Goal: Entertainment & Leisure: Consume media (video, audio)

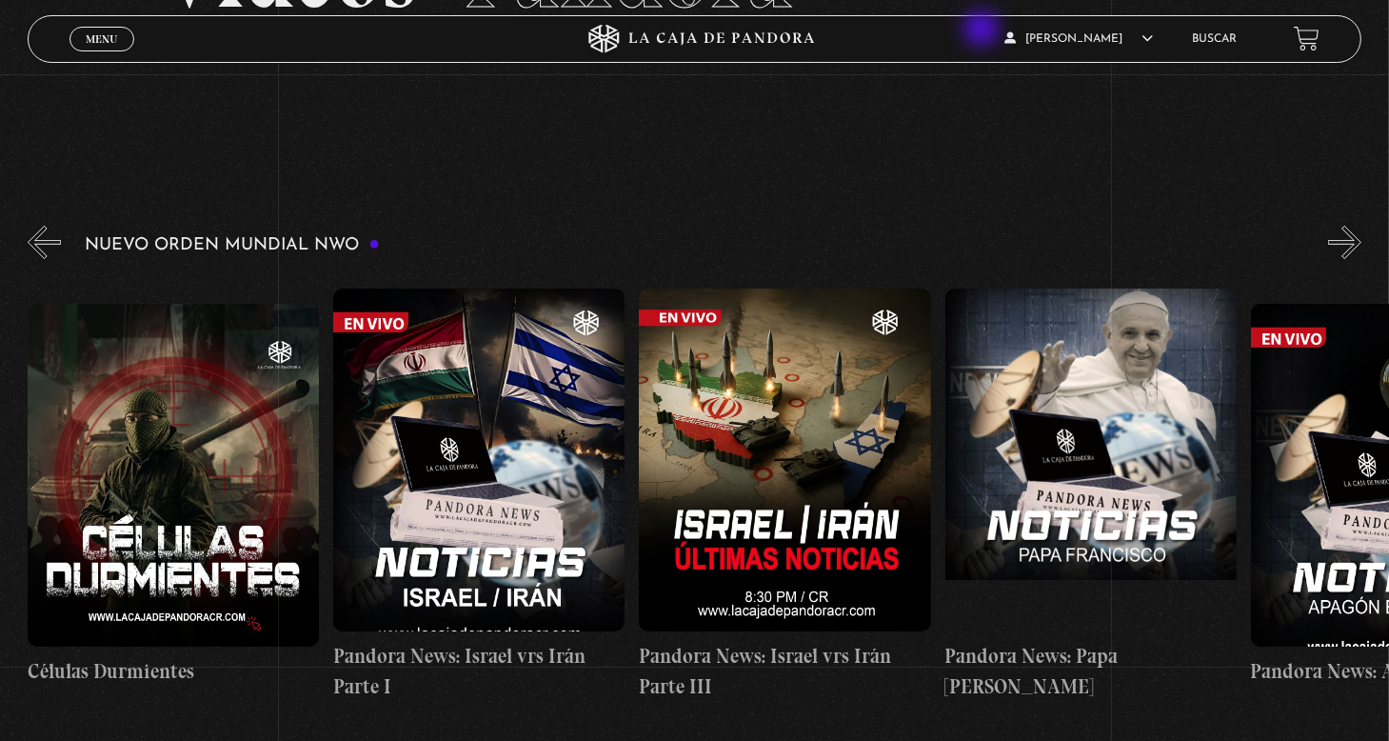
scroll to position [0, 7032]
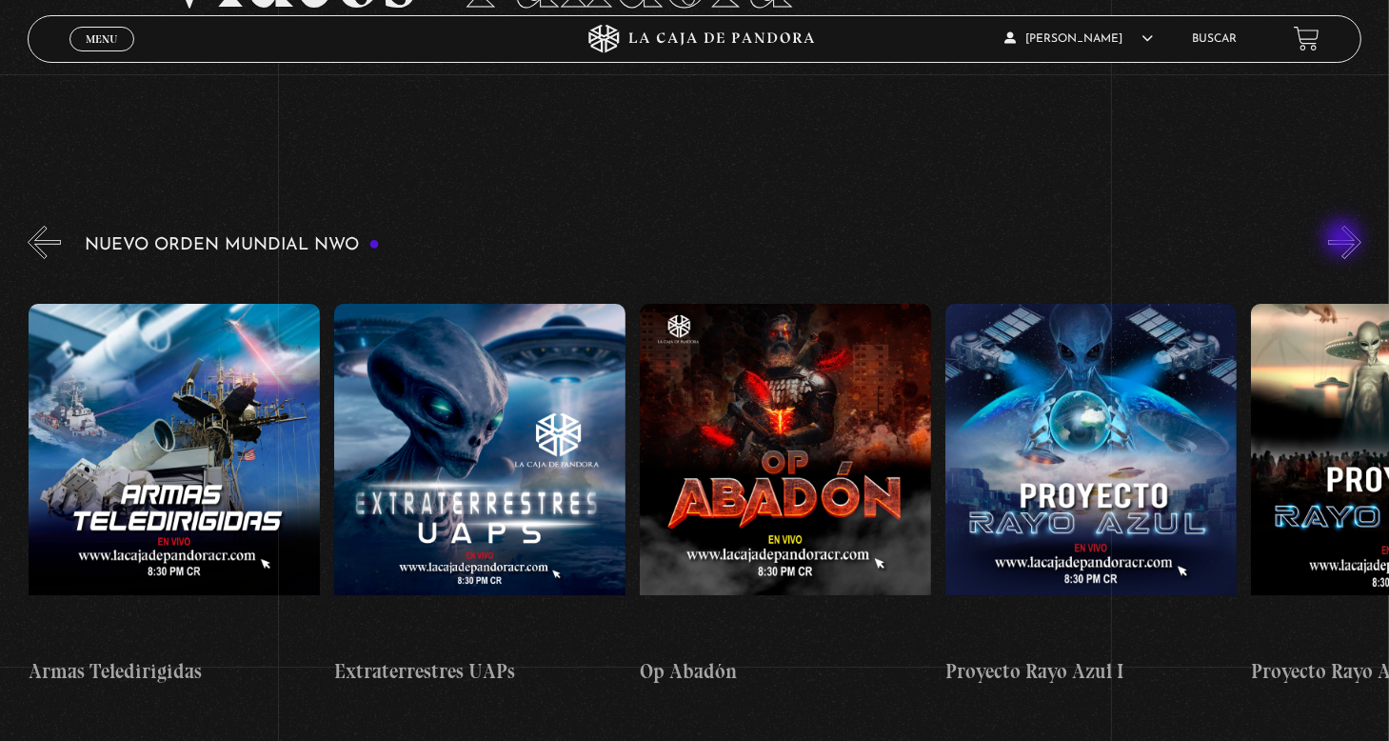
click at [1344, 240] on button "»" at bounding box center [1344, 242] width 33 height 33
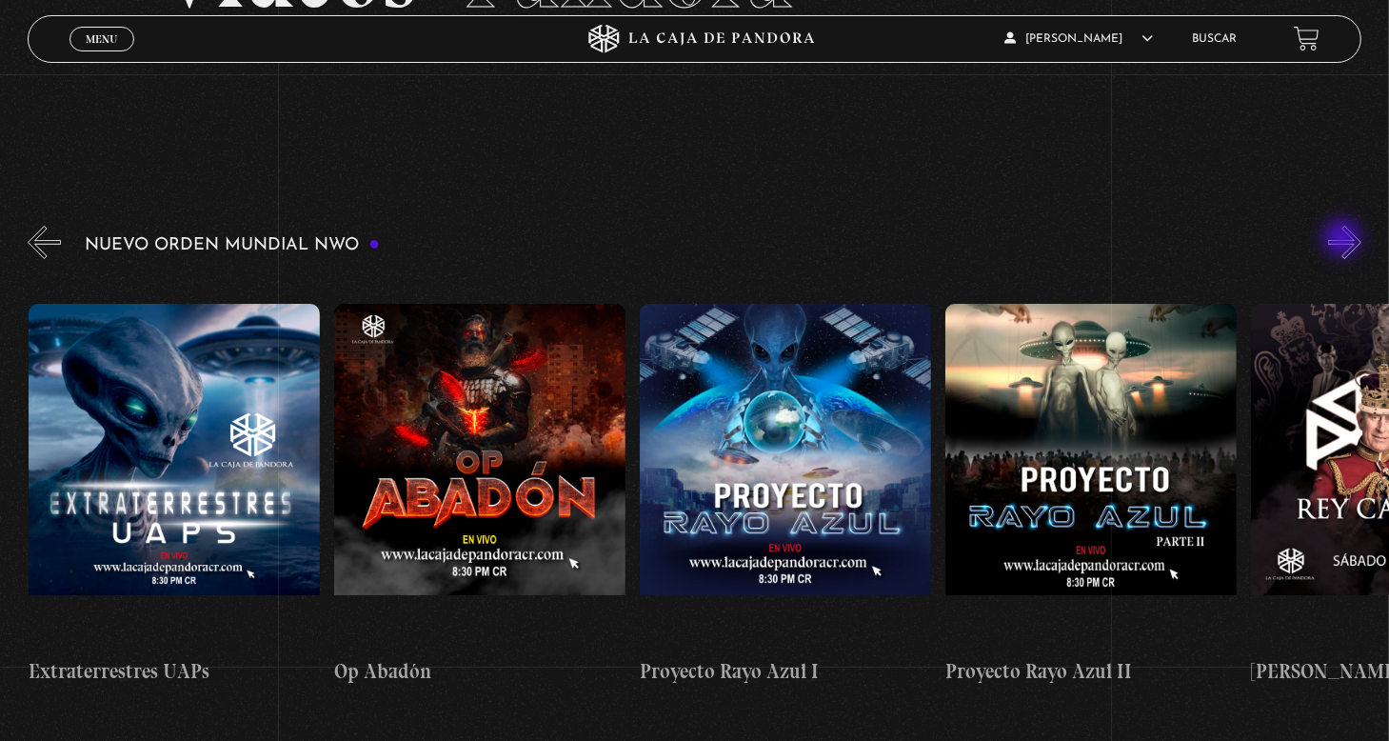
click at [1344, 240] on button "»" at bounding box center [1344, 242] width 33 height 33
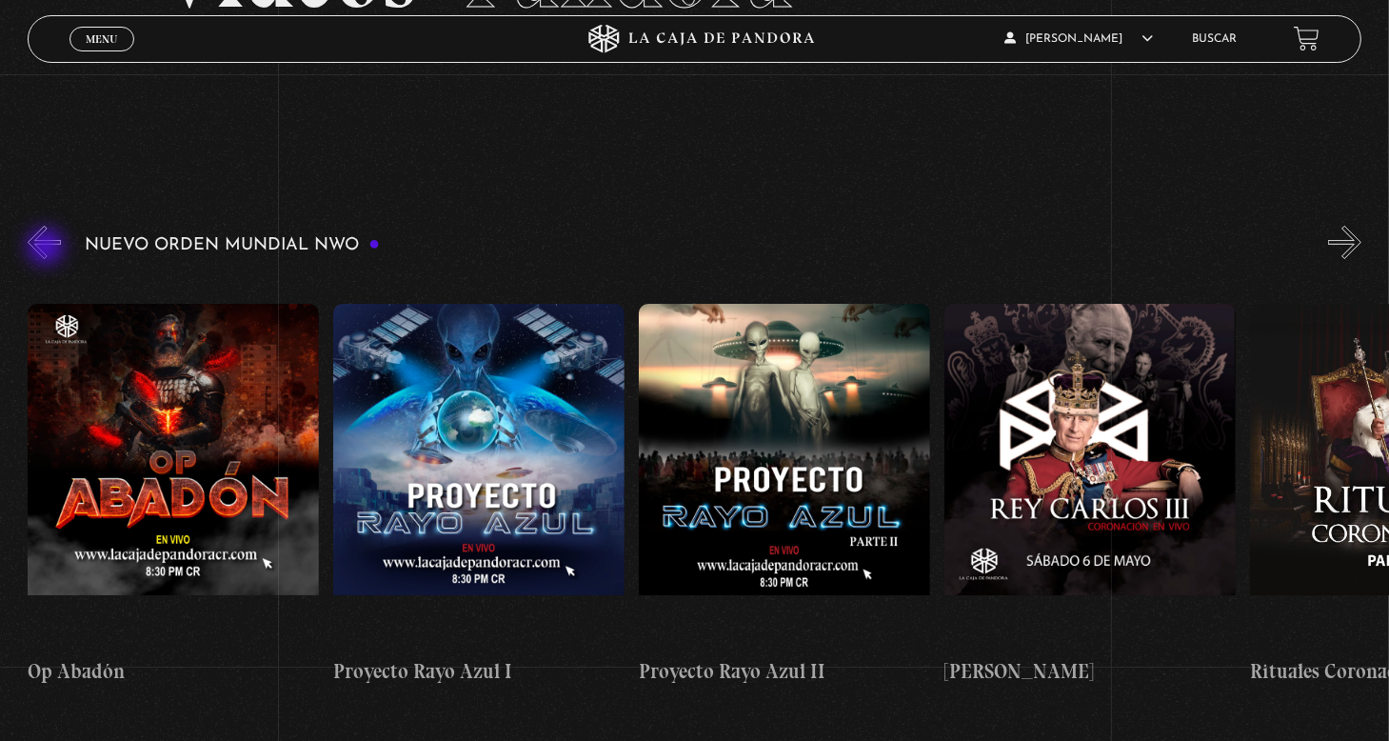
click at [48, 249] on button "«" at bounding box center [44, 242] width 33 height 33
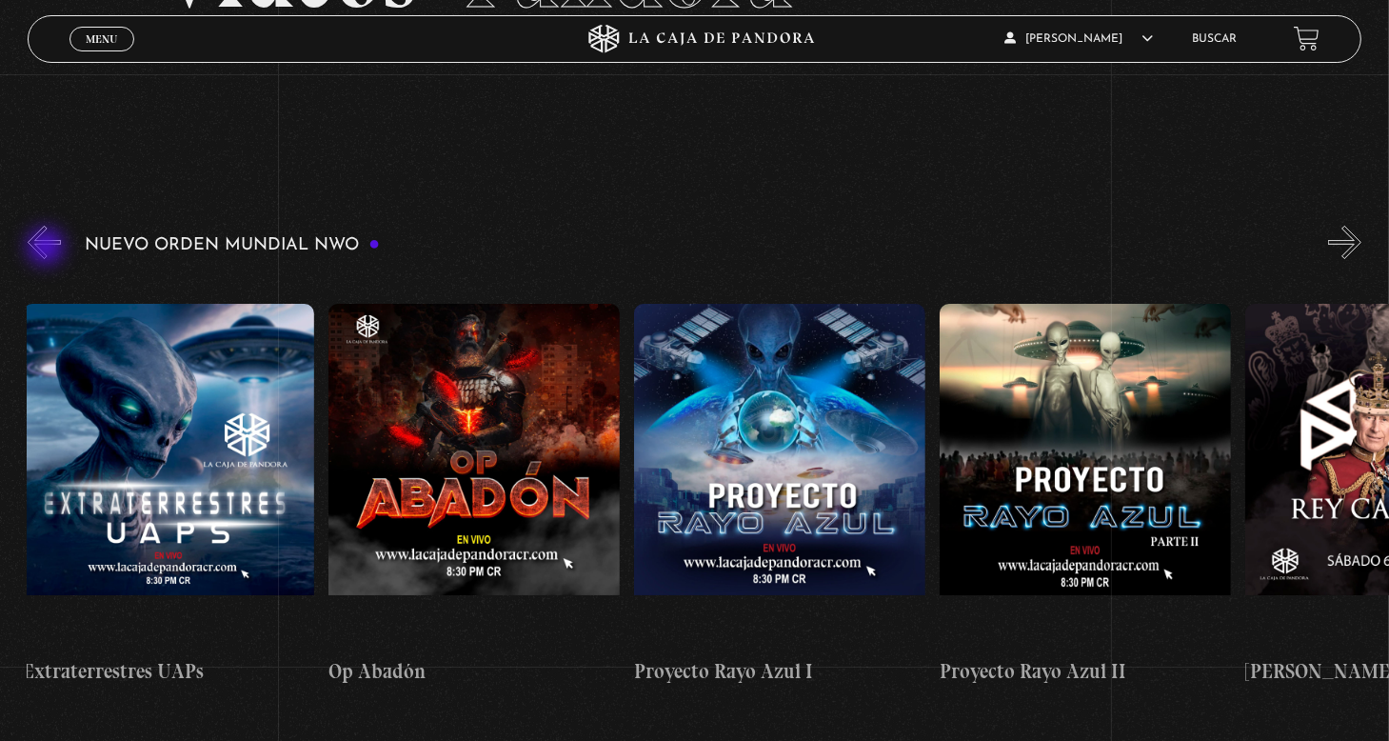
click at [48, 249] on button "«" at bounding box center [44, 242] width 33 height 33
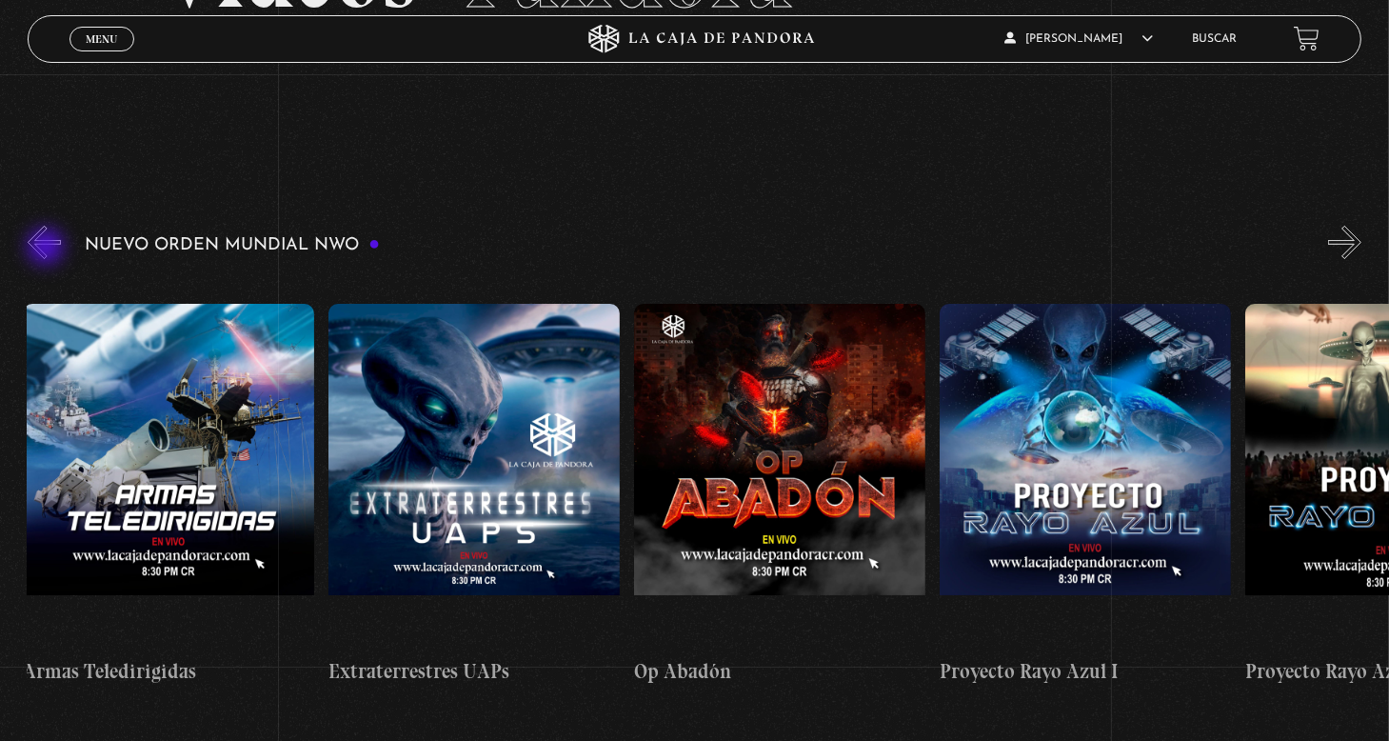
click at [48, 249] on button "«" at bounding box center [44, 242] width 33 height 33
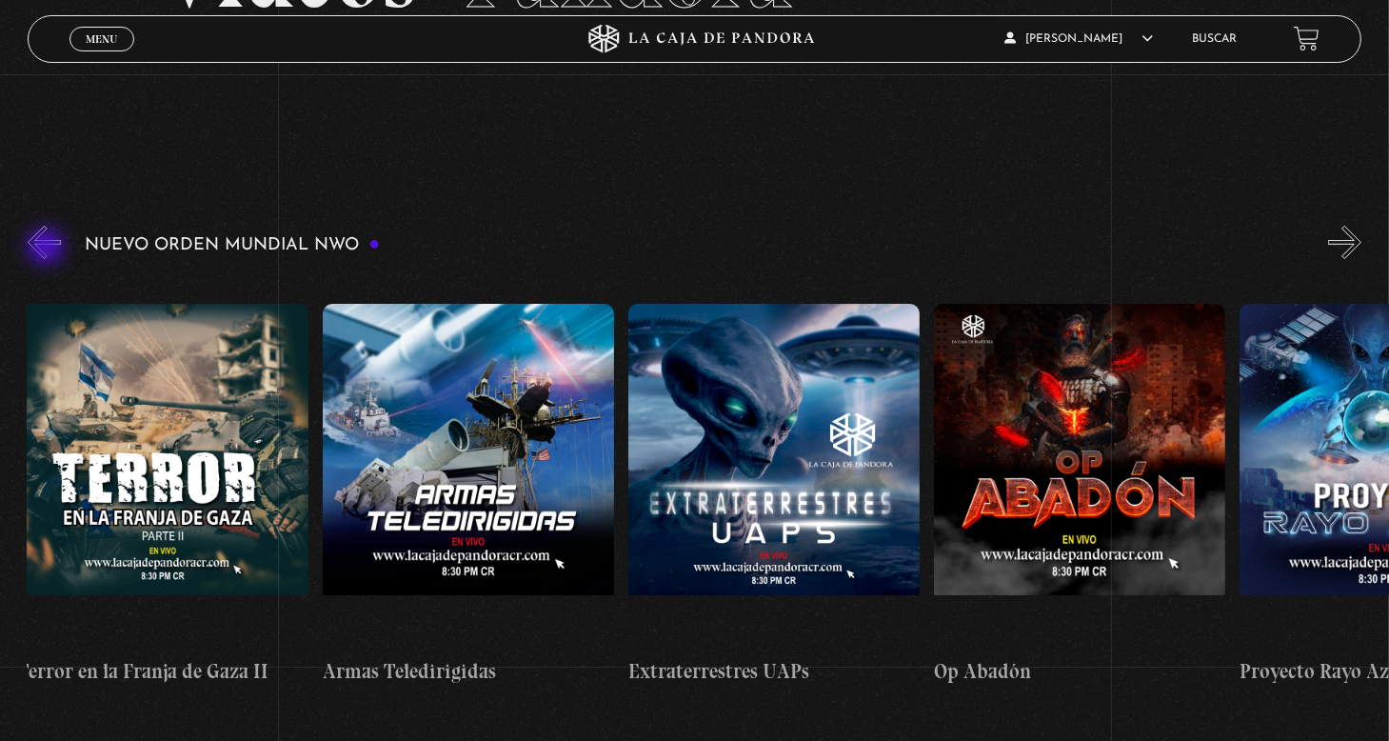
click at [48, 249] on button "«" at bounding box center [44, 242] width 33 height 33
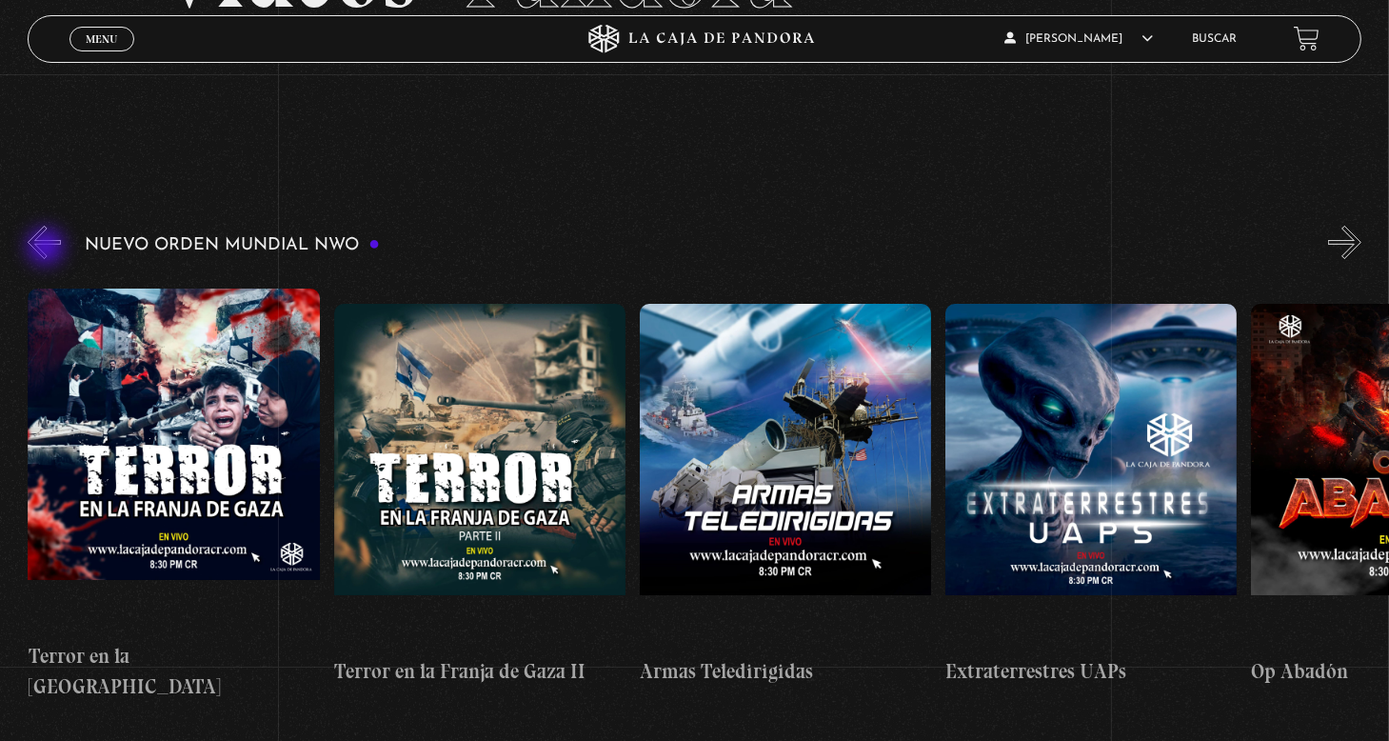
click at [48, 249] on button "«" at bounding box center [44, 242] width 33 height 33
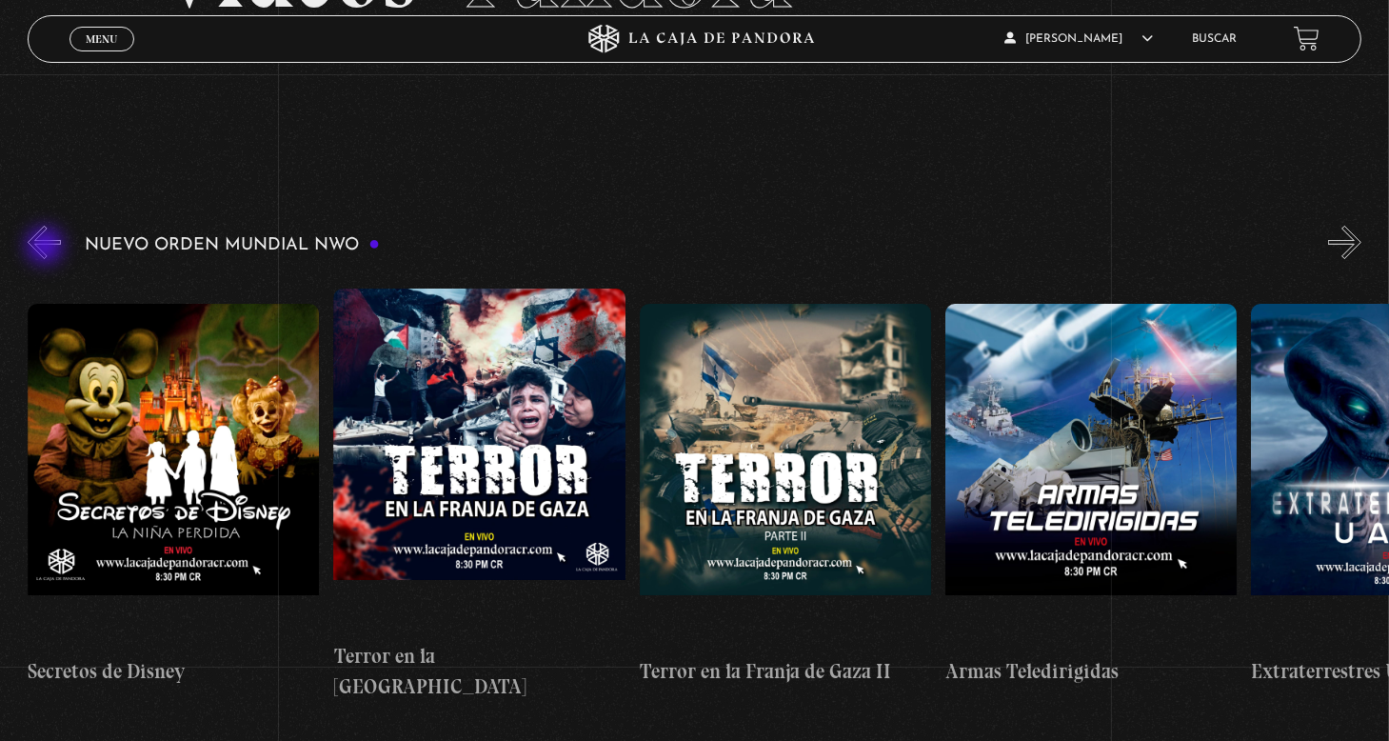
click at [47, 248] on button "«" at bounding box center [44, 242] width 33 height 33
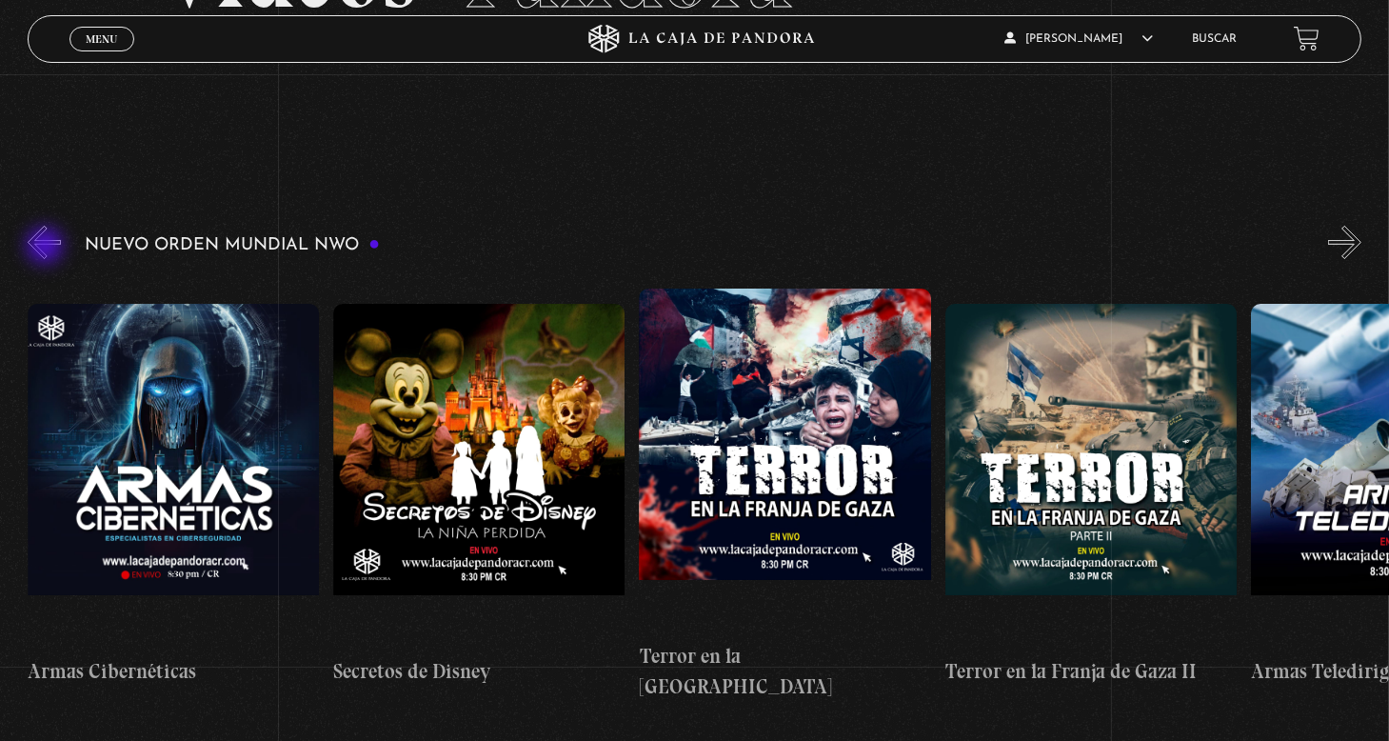
click at [47, 248] on button "«" at bounding box center [44, 242] width 33 height 33
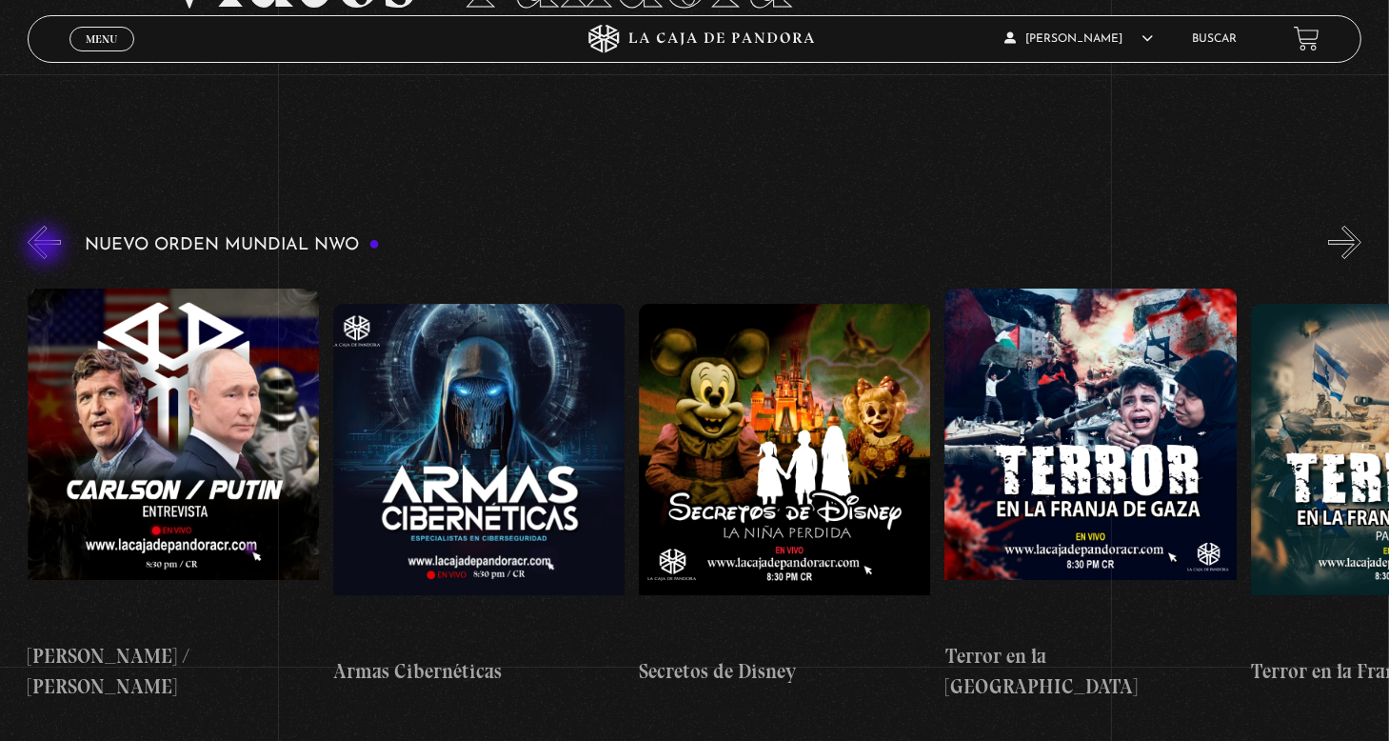
click at [47, 248] on button "«" at bounding box center [44, 242] width 33 height 33
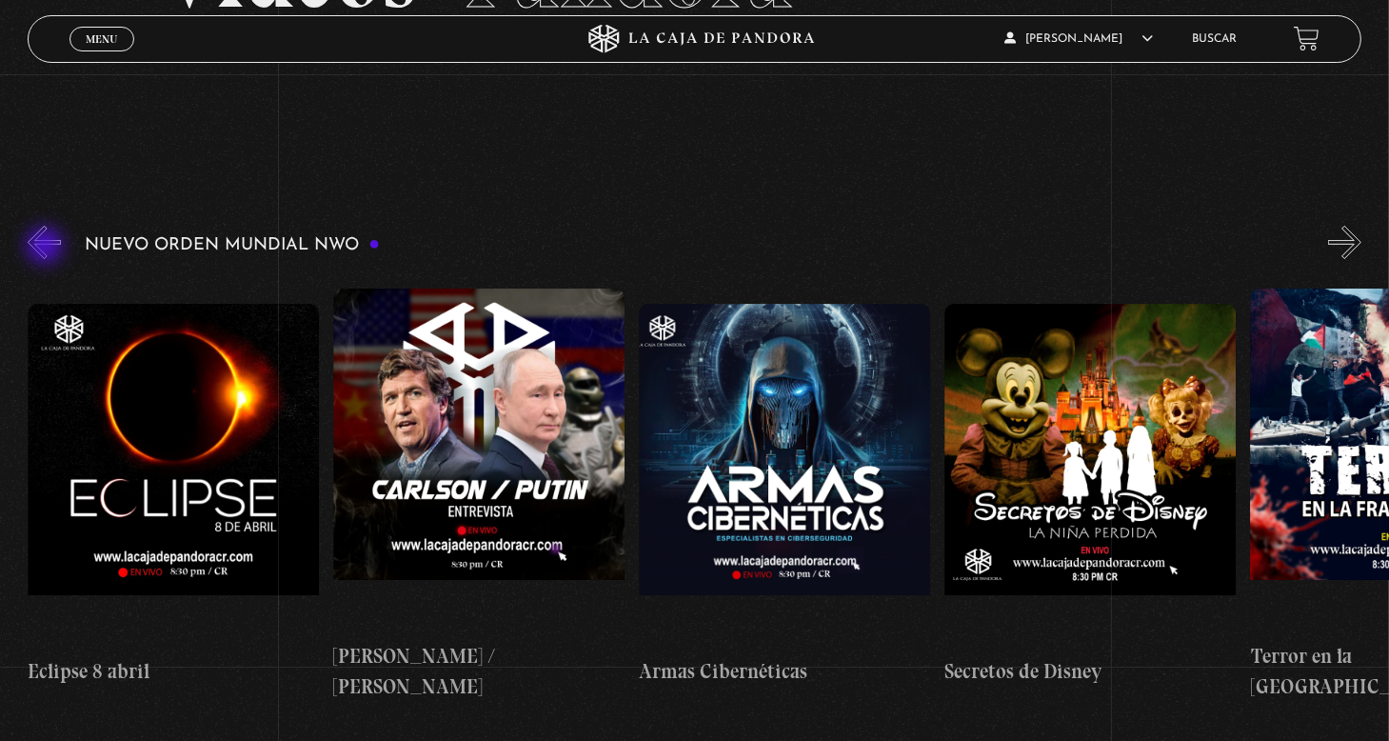
click at [47, 248] on button "«" at bounding box center [44, 242] width 33 height 33
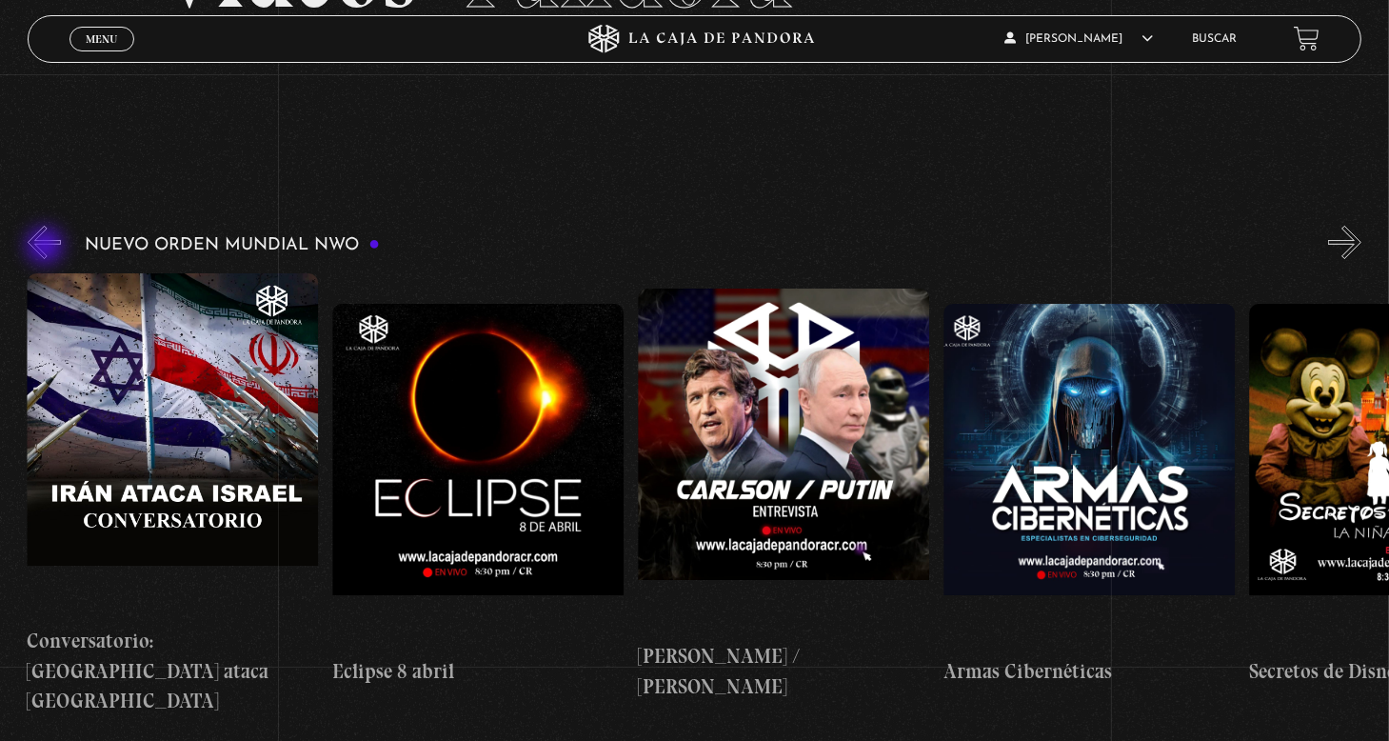
click at [47, 248] on button "«" at bounding box center [44, 242] width 33 height 33
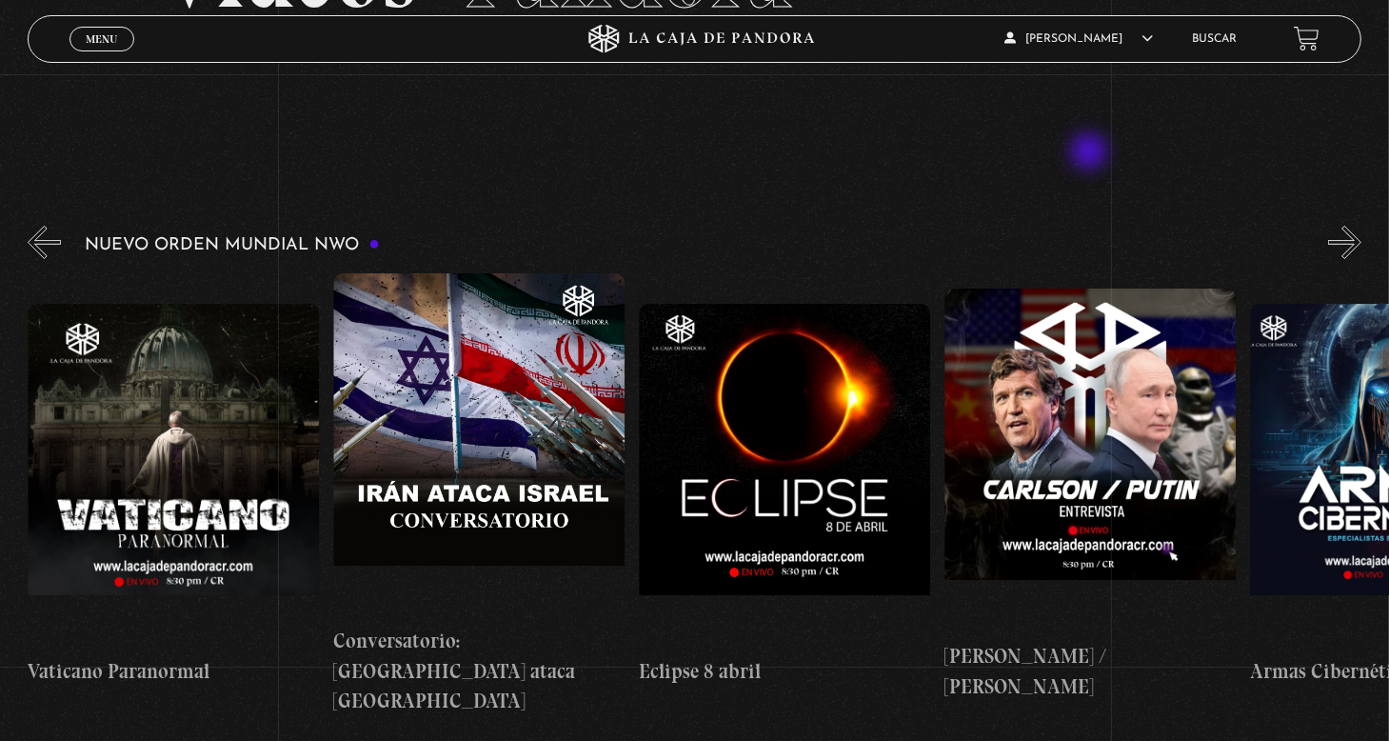
scroll to position [0, 4586]
click at [1362, 246] on button "»" at bounding box center [1344, 242] width 33 height 33
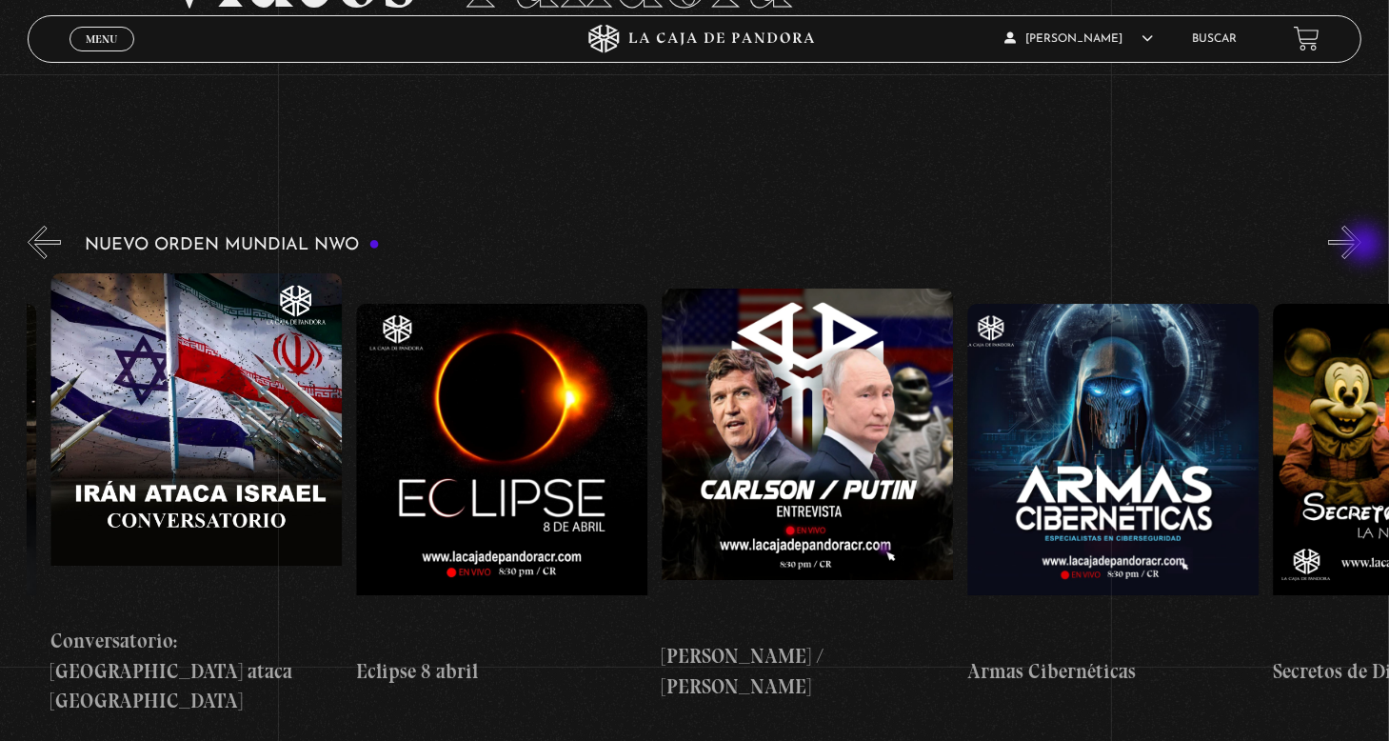
click at [1362, 246] on button "»" at bounding box center [1344, 242] width 33 height 33
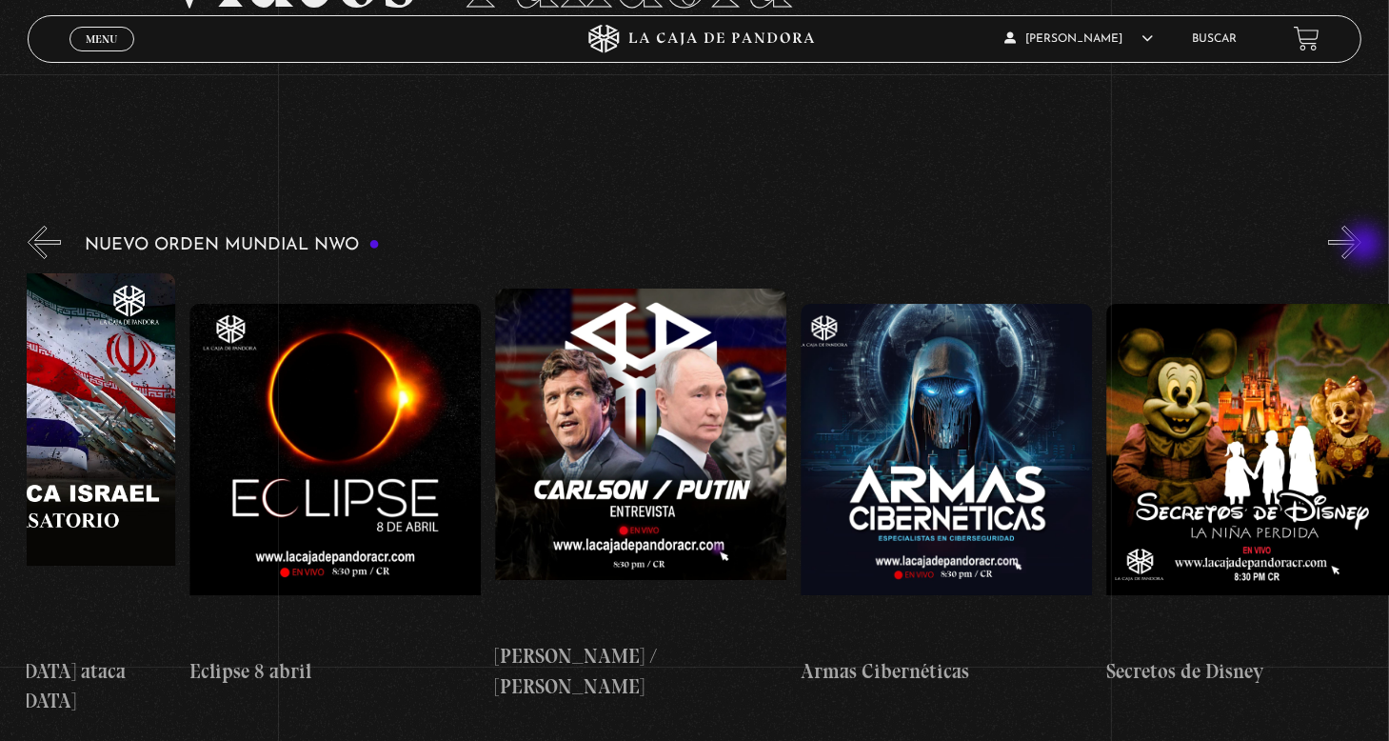
click at [1362, 246] on button "»" at bounding box center [1344, 242] width 33 height 33
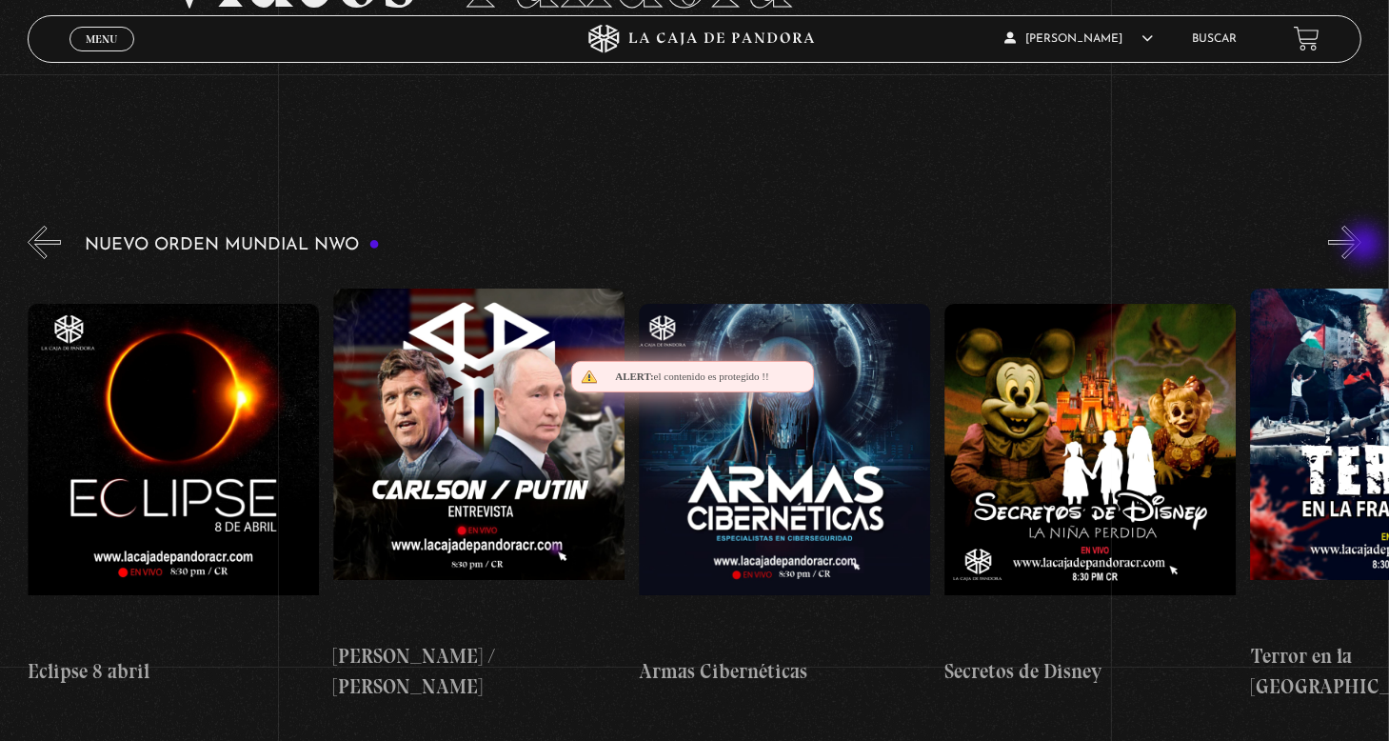
click at [1362, 246] on button "»" at bounding box center [1344, 242] width 33 height 33
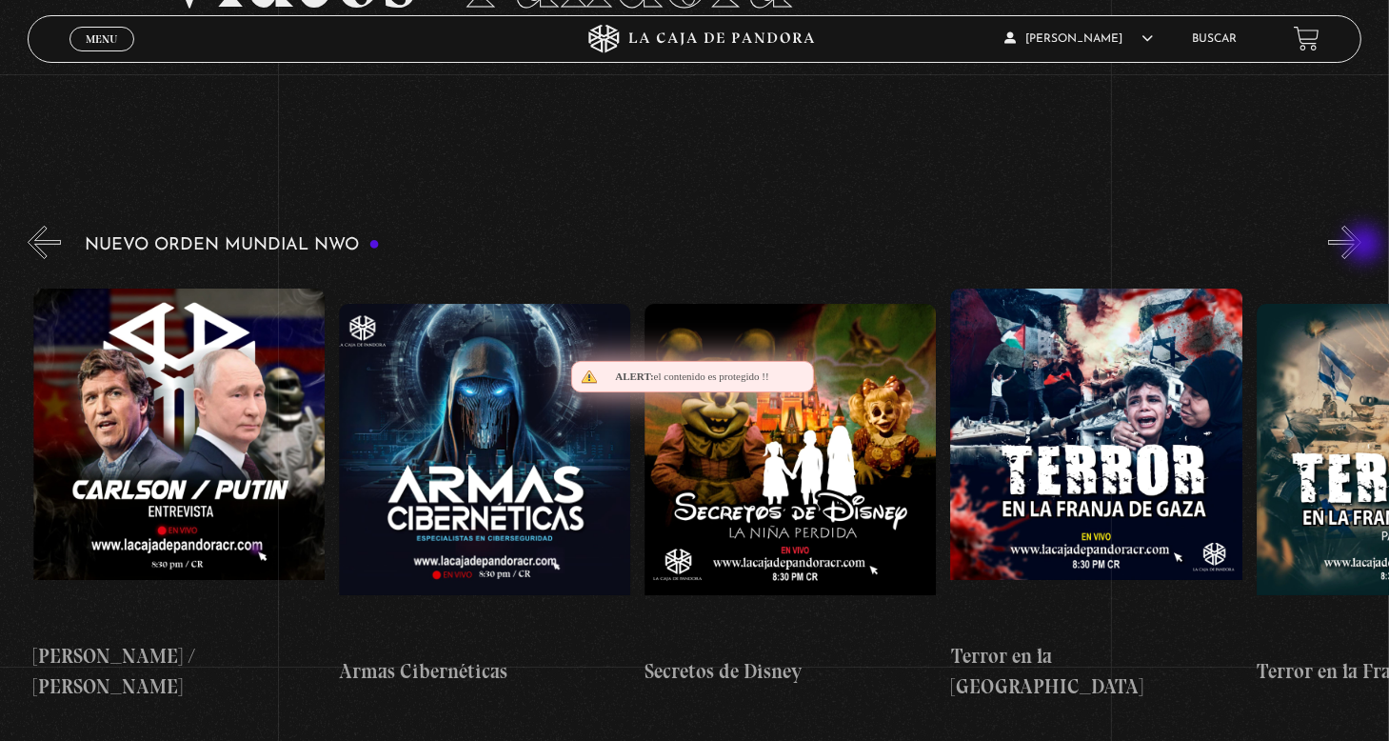
click at [1362, 246] on button "»" at bounding box center [1344, 242] width 33 height 33
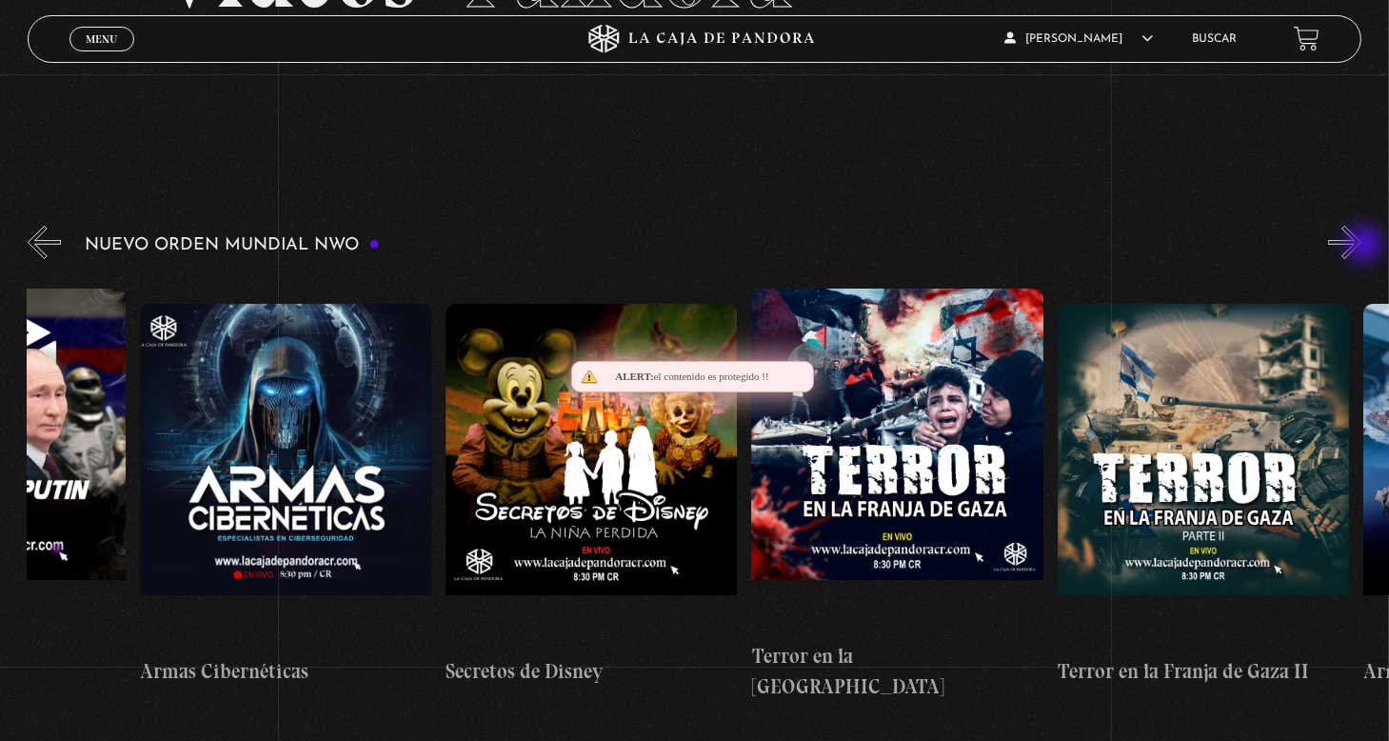
click at [1362, 246] on button "»" at bounding box center [1344, 242] width 33 height 33
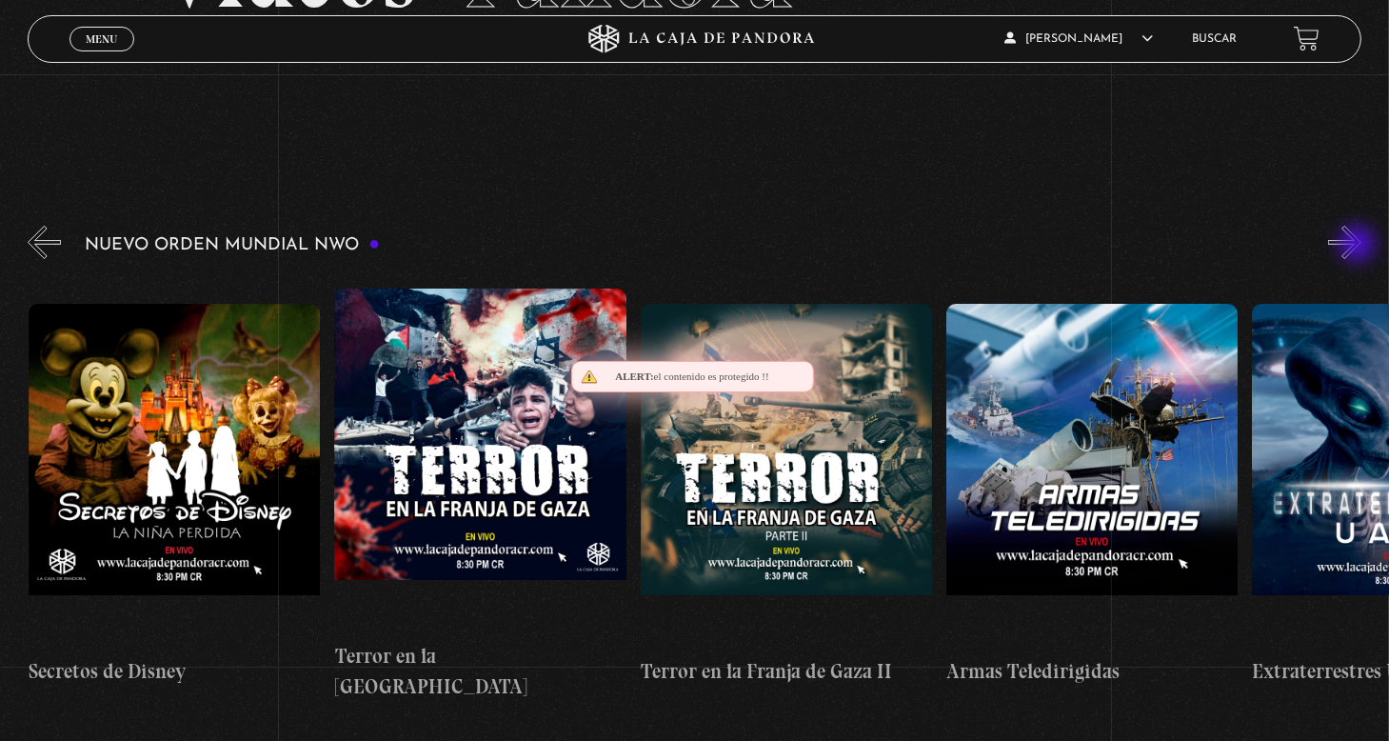
click at [1360, 246] on button "»" at bounding box center [1344, 242] width 33 height 33
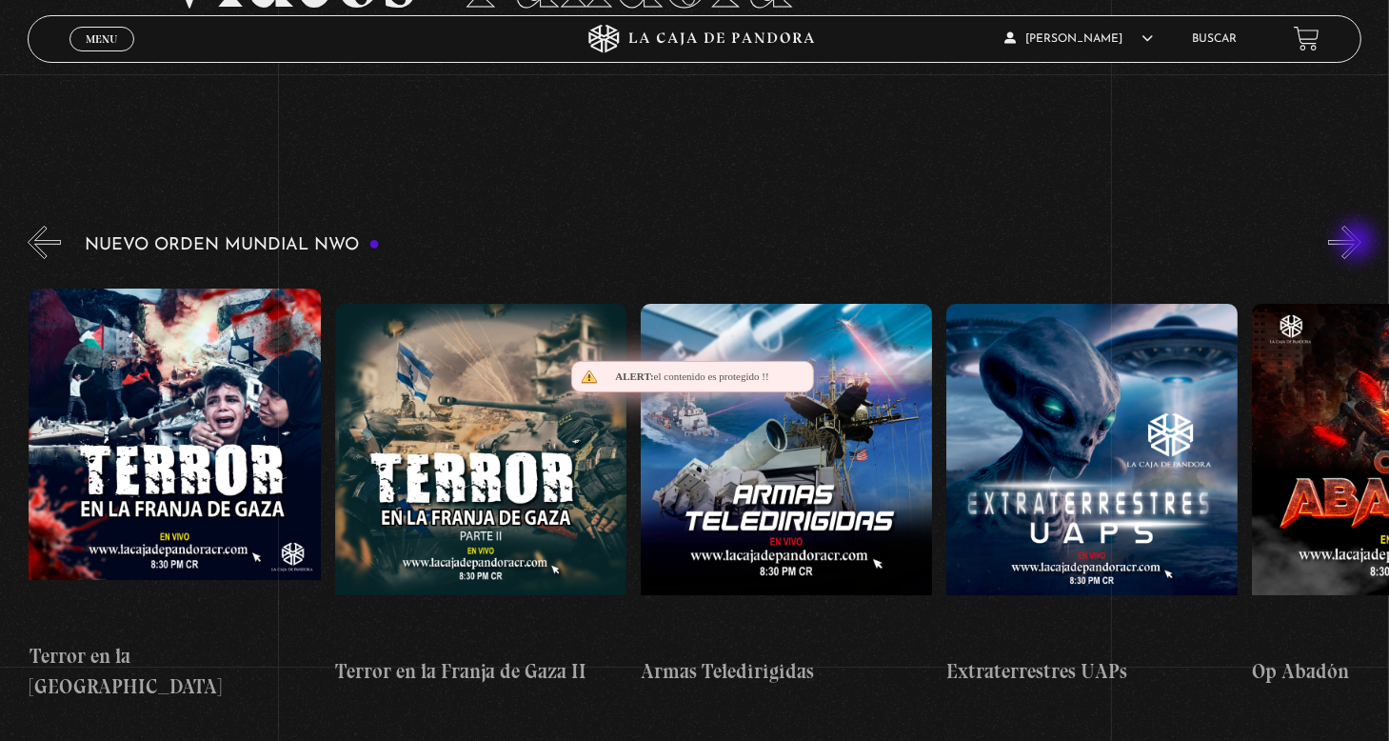
scroll to position [0, 6420]
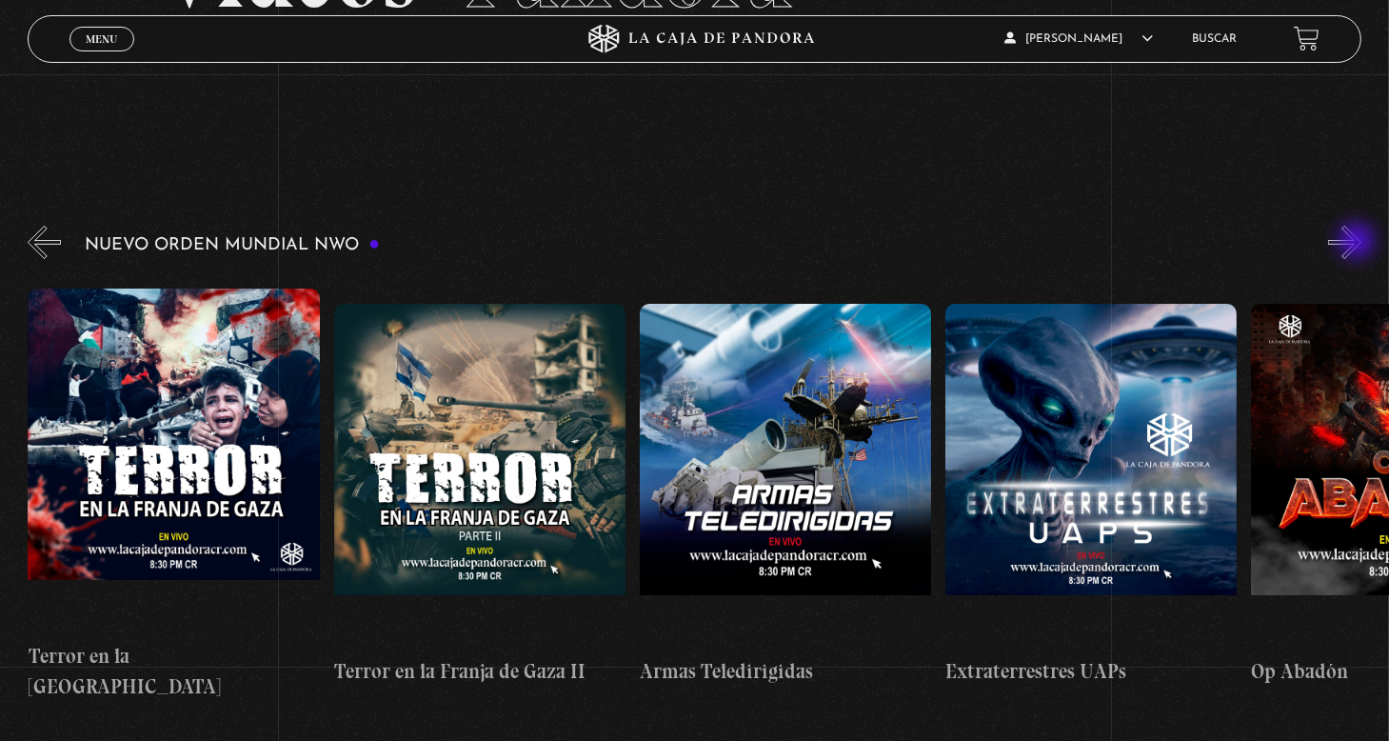
click at [1359, 243] on button "»" at bounding box center [1344, 242] width 33 height 33
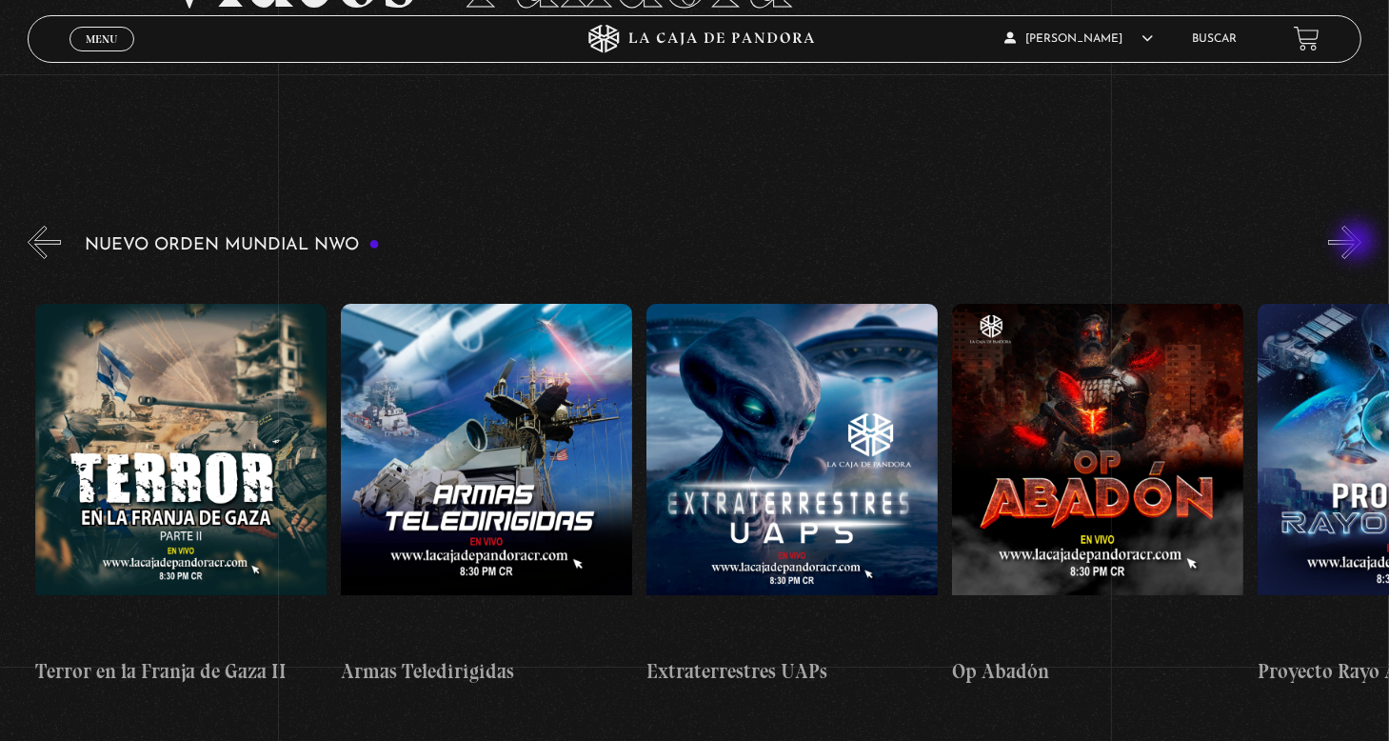
click at [1359, 243] on button "»" at bounding box center [1344, 242] width 33 height 33
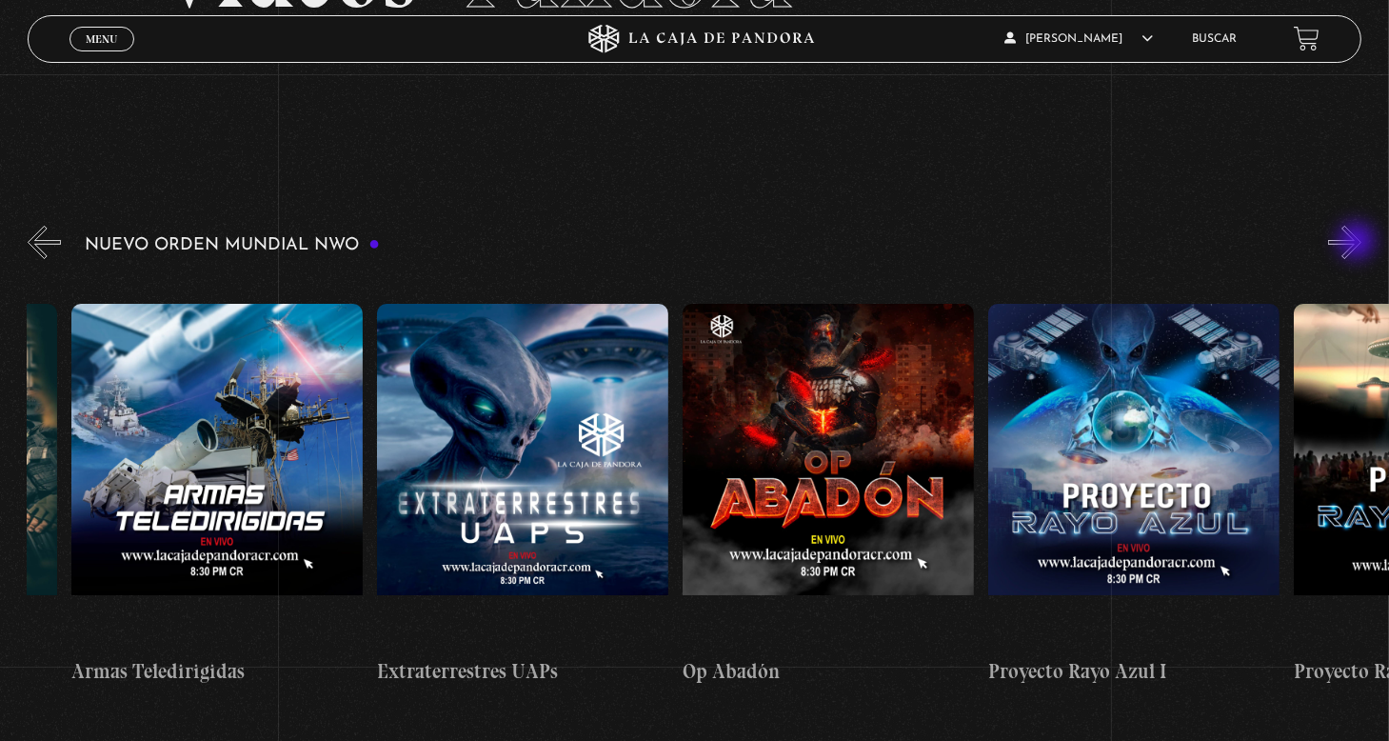
click at [1359, 243] on button "»" at bounding box center [1344, 242] width 33 height 33
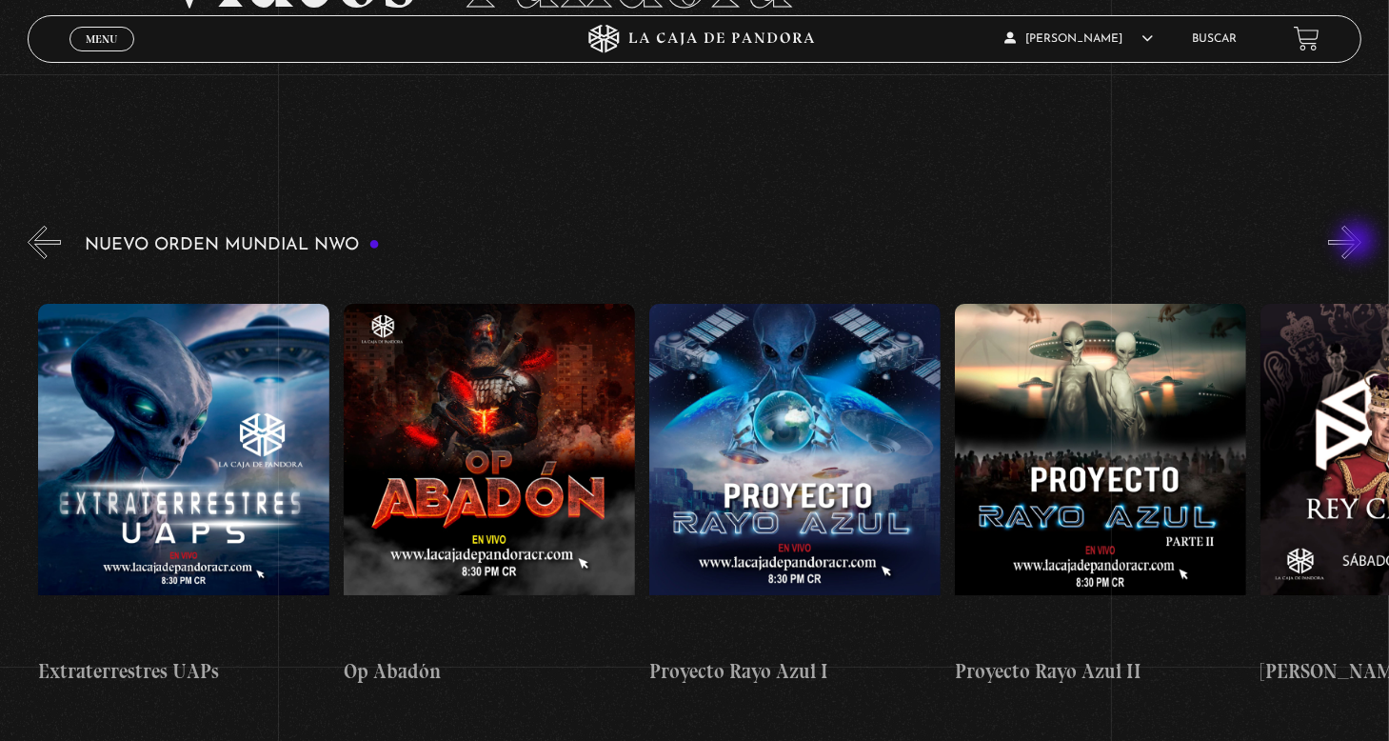
click at [1359, 243] on button "»" at bounding box center [1344, 242] width 33 height 33
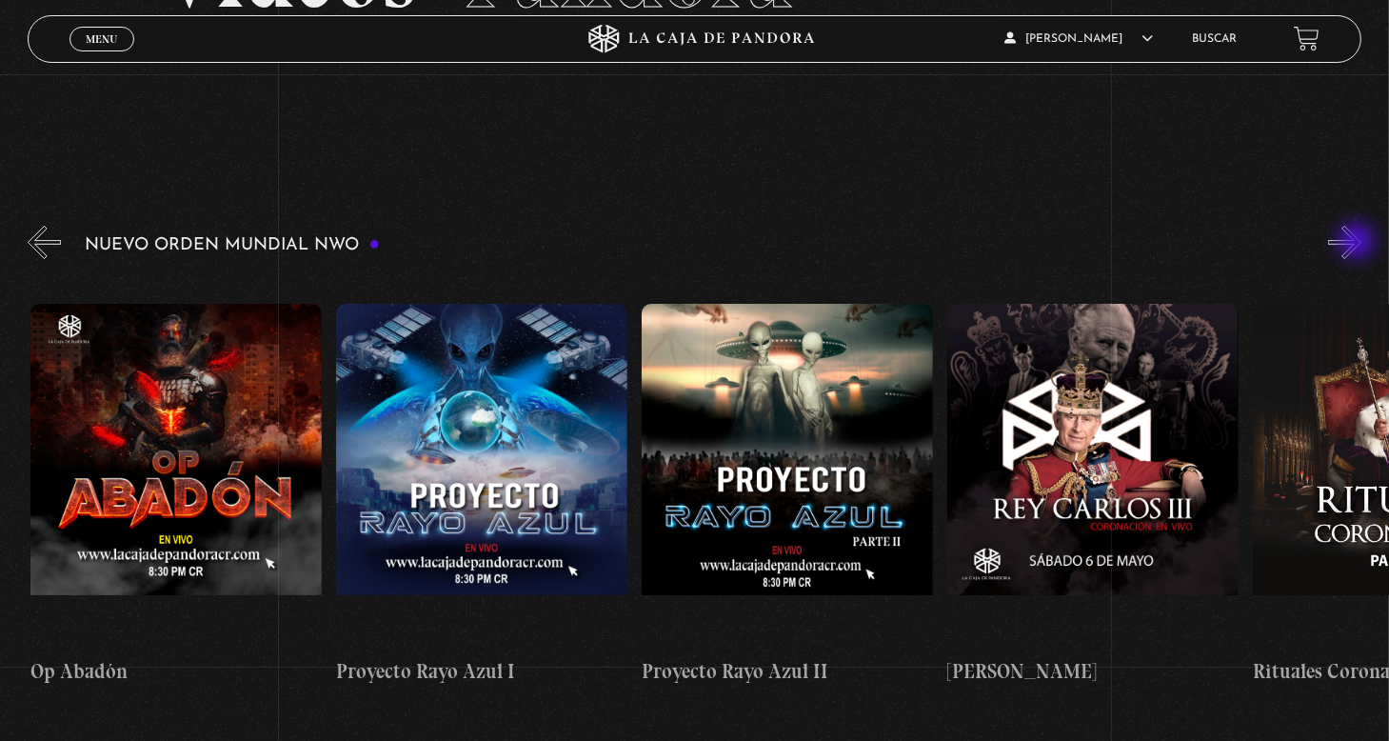
click at [1359, 243] on button "»" at bounding box center [1344, 242] width 33 height 33
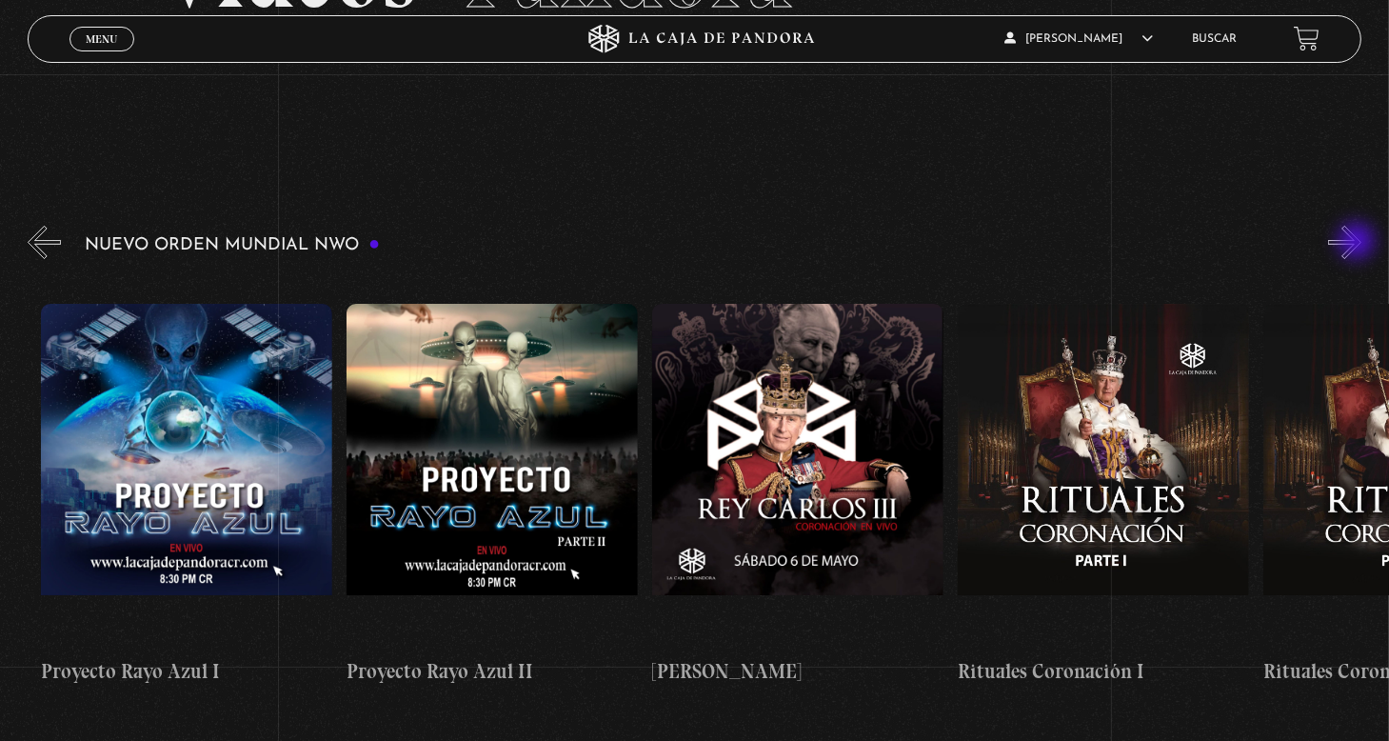
click at [1359, 243] on button "»" at bounding box center [1344, 242] width 33 height 33
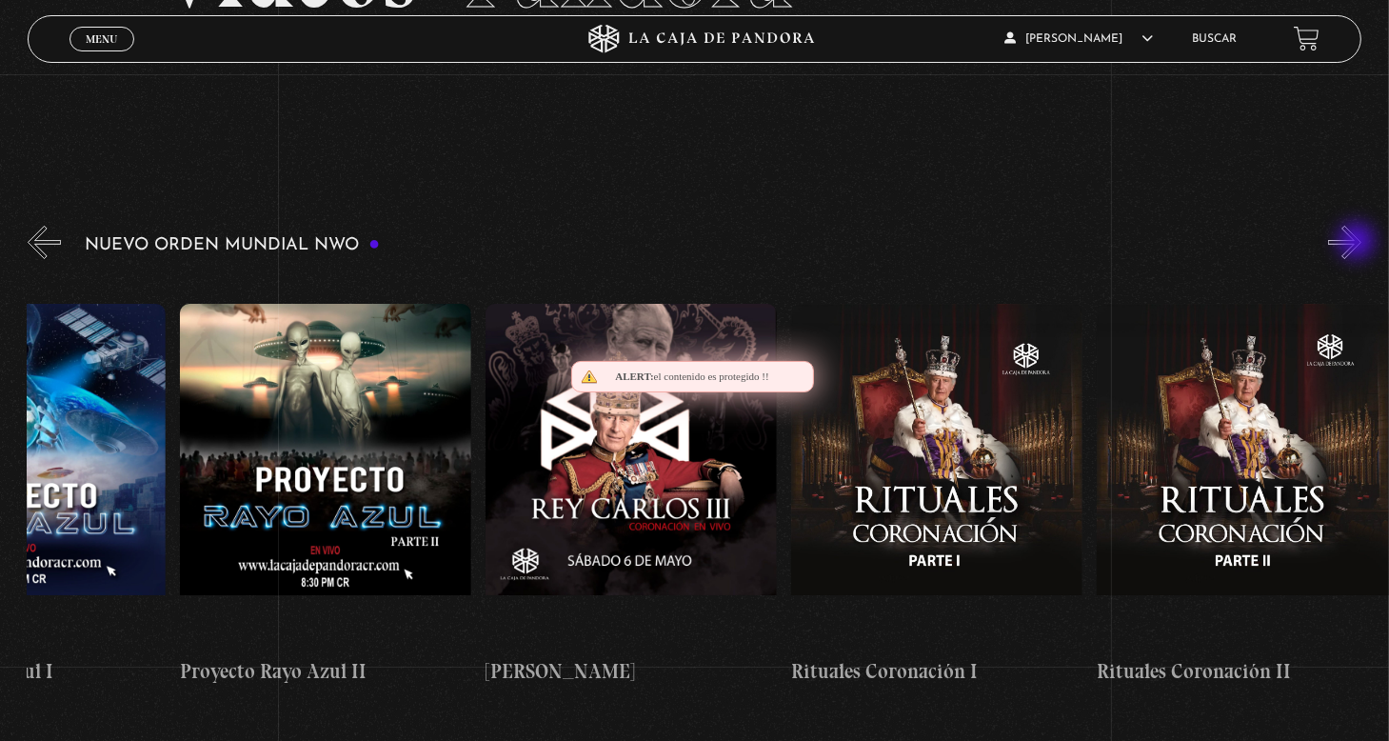
click at [1359, 243] on button "»" at bounding box center [1344, 242] width 33 height 33
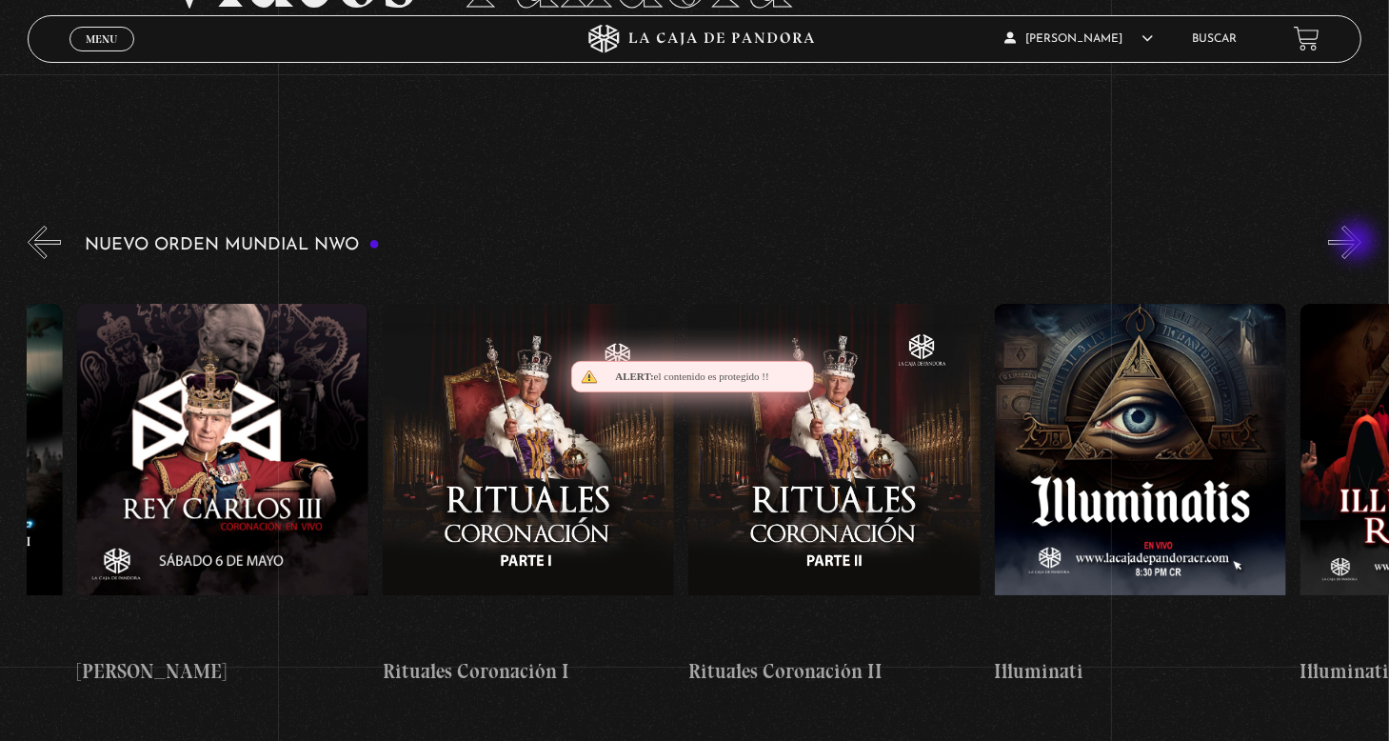
click at [1359, 243] on button "»" at bounding box center [1344, 242] width 33 height 33
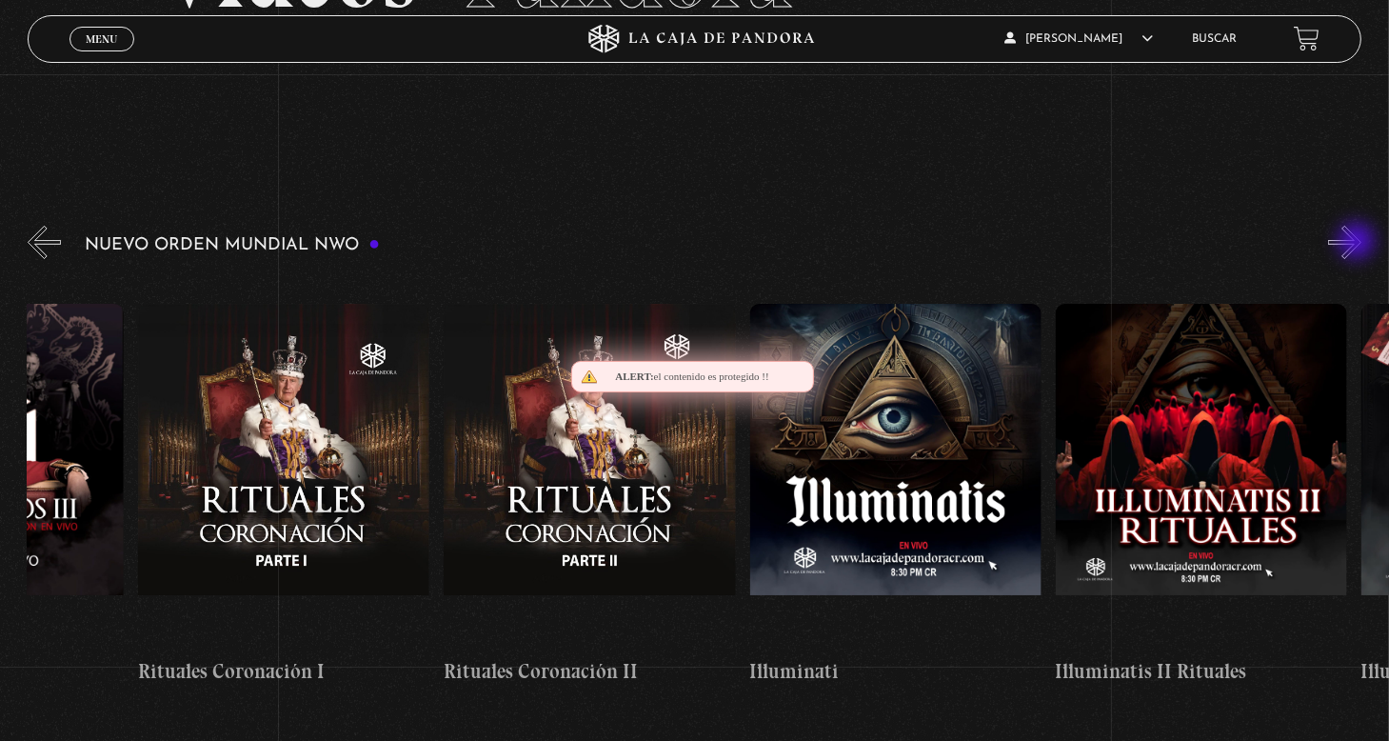
click at [1359, 243] on button "»" at bounding box center [1344, 242] width 33 height 33
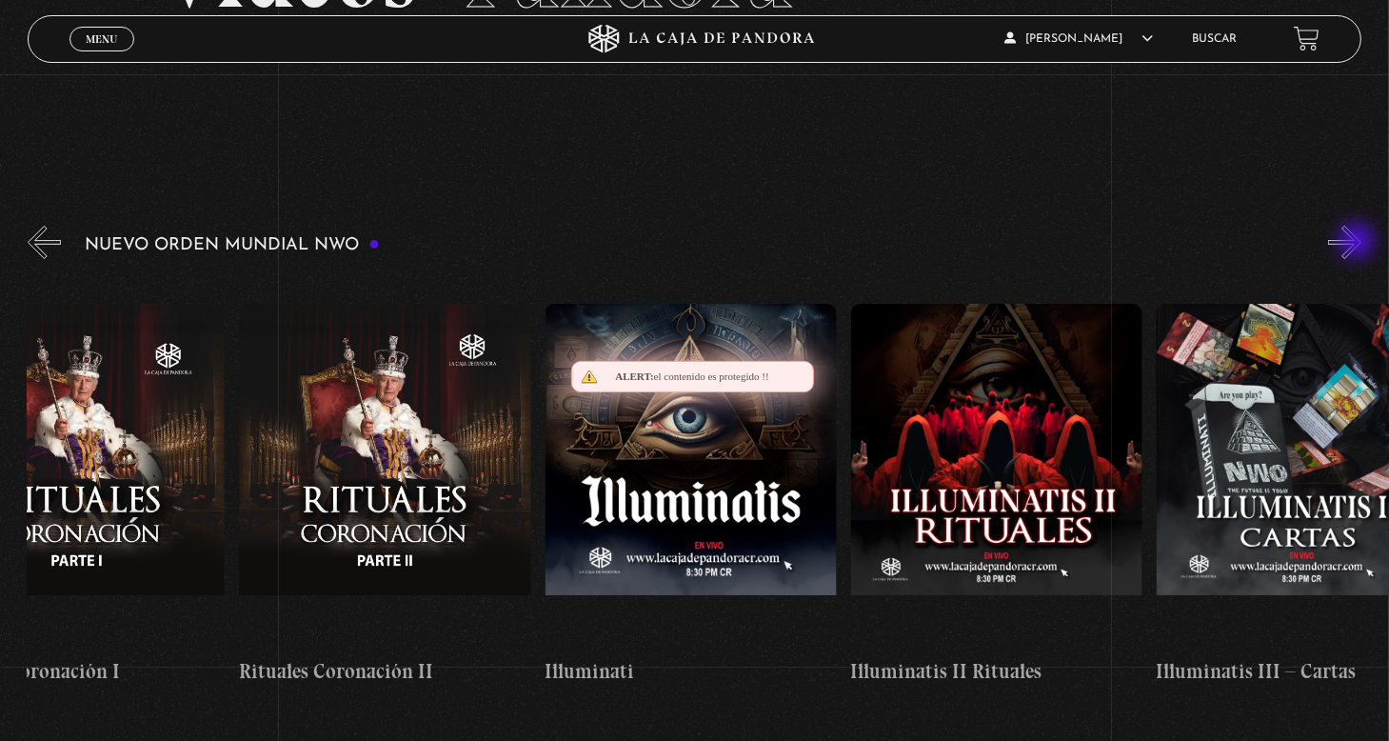
click at [1359, 243] on button "»" at bounding box center [1344, 242] width 33 height 33
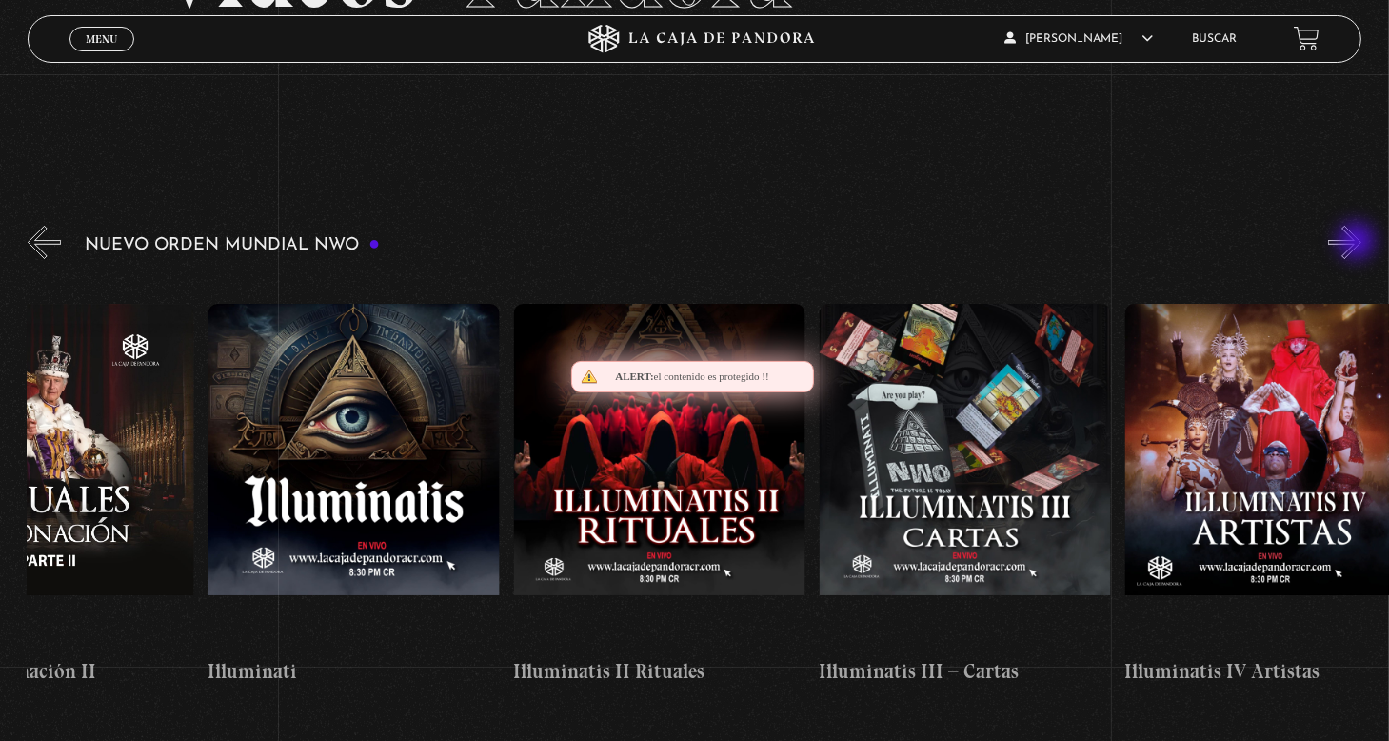
click at [1359, 243] on button "»" at bounding box center [1344, 242] width 33 height 33
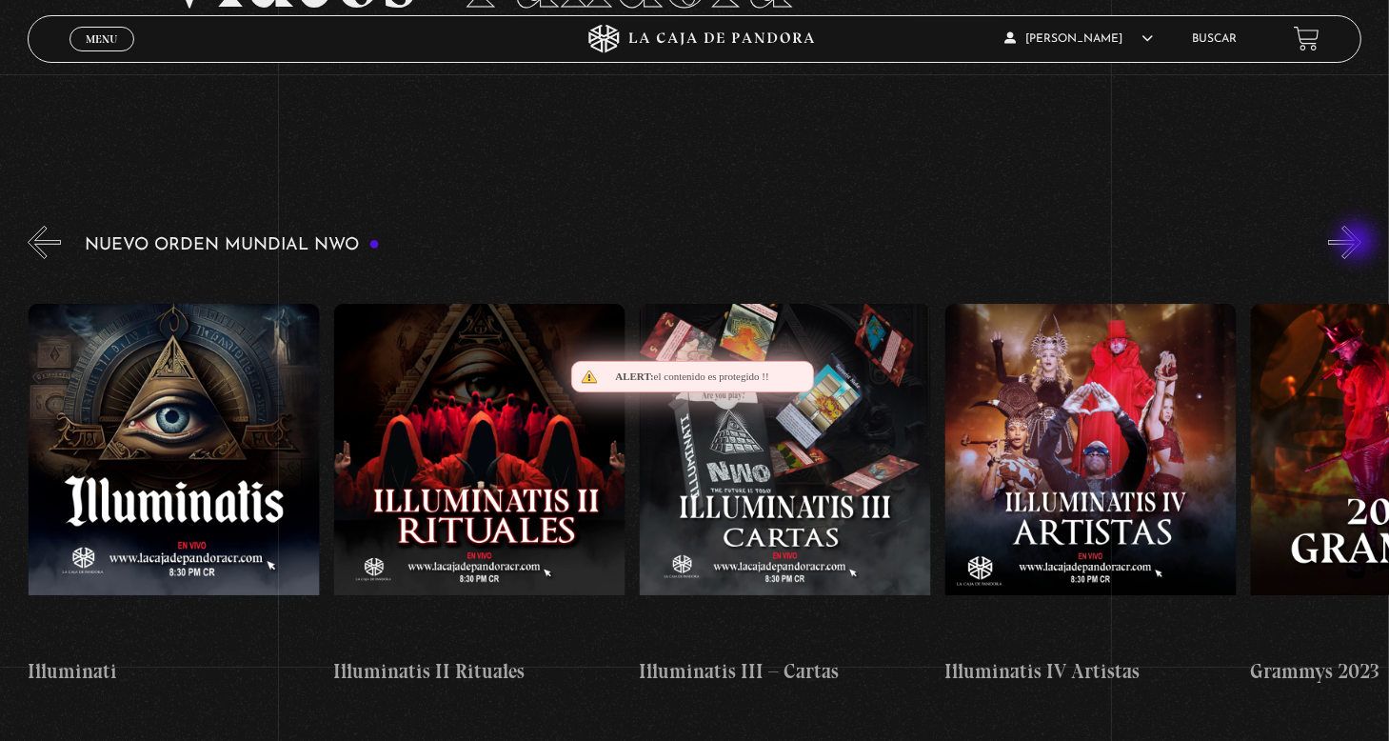
click at [1359, 243] on button "»" at bounding box center [1344, 242] width 33 height 33
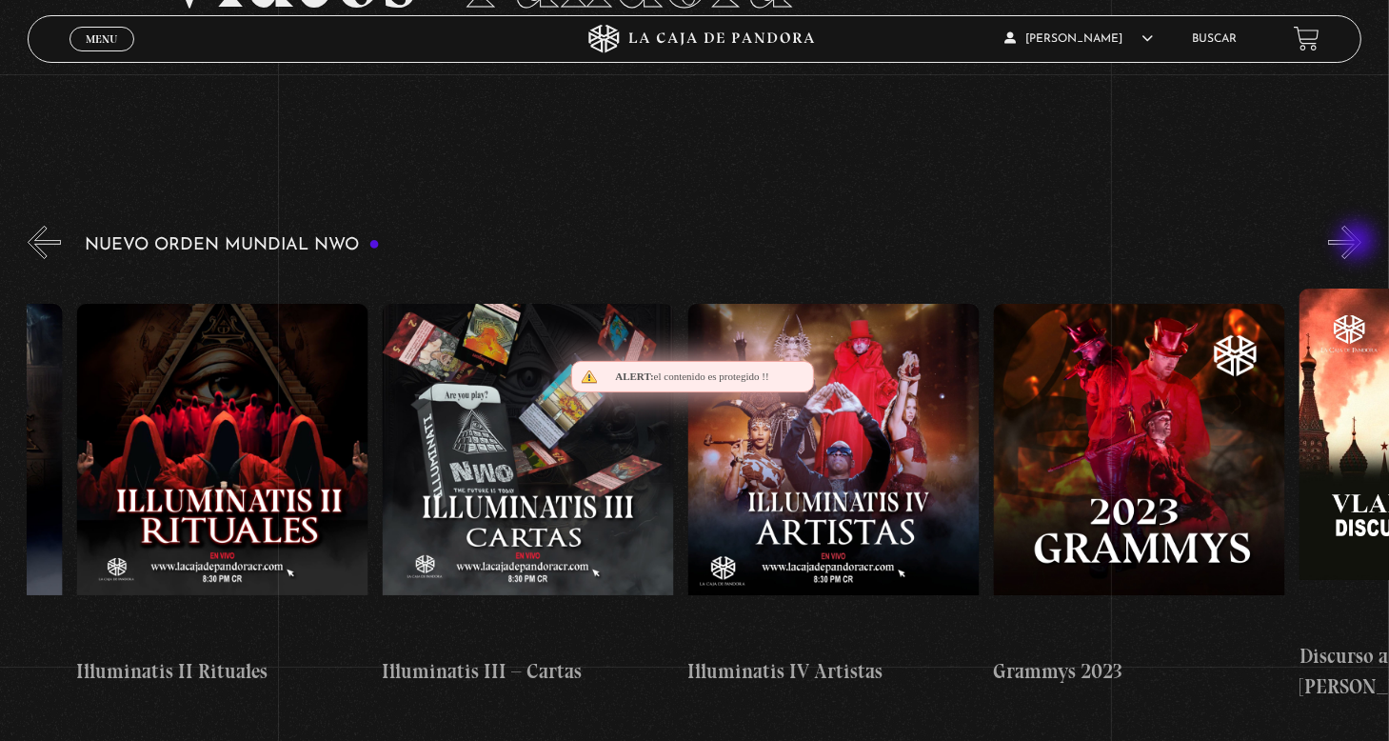
click at [1359, 243] on button "»" at bounding box center [1344, 242] width 33 height 33
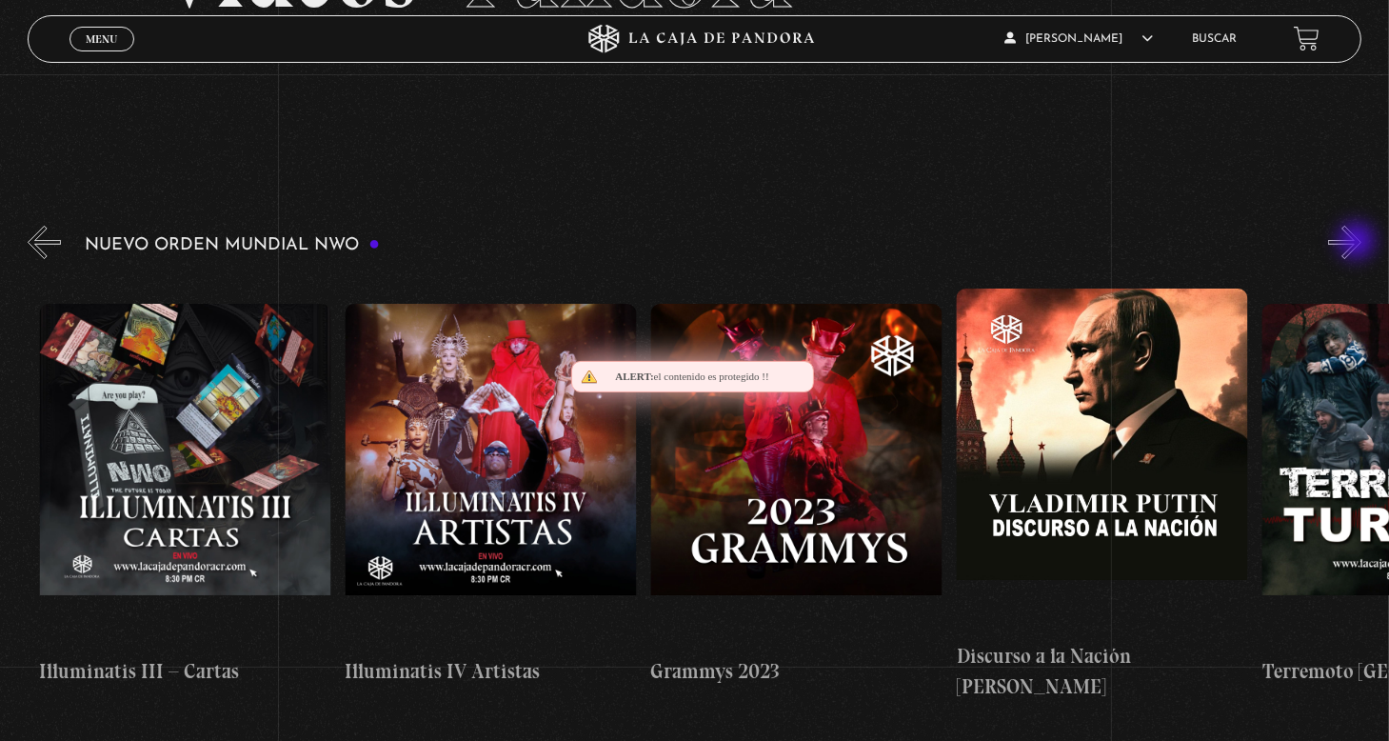
click at [1359, 243] on button "»" at bounding box center [1344, 242] width 33 height 33
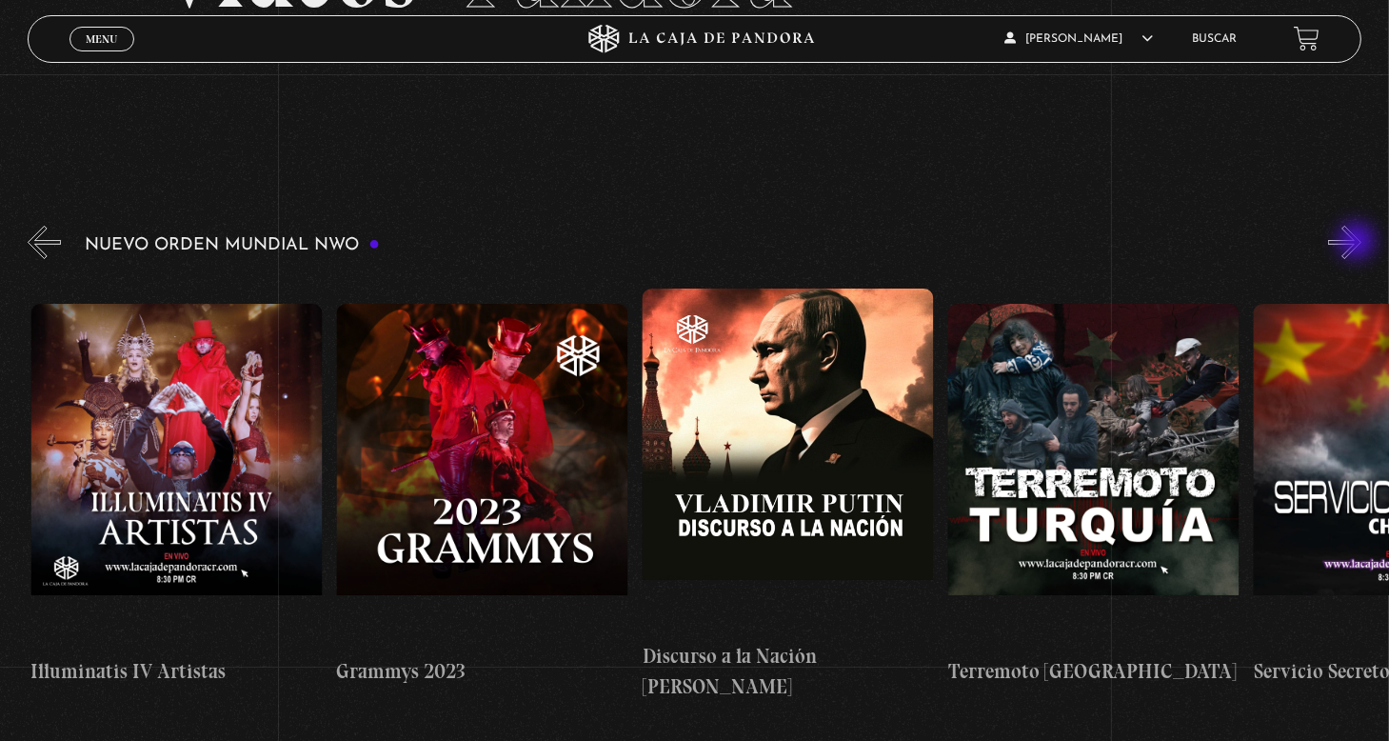
click at [1356, 242] on button "»" at bounding box center [1344, 242] width 33 height 33
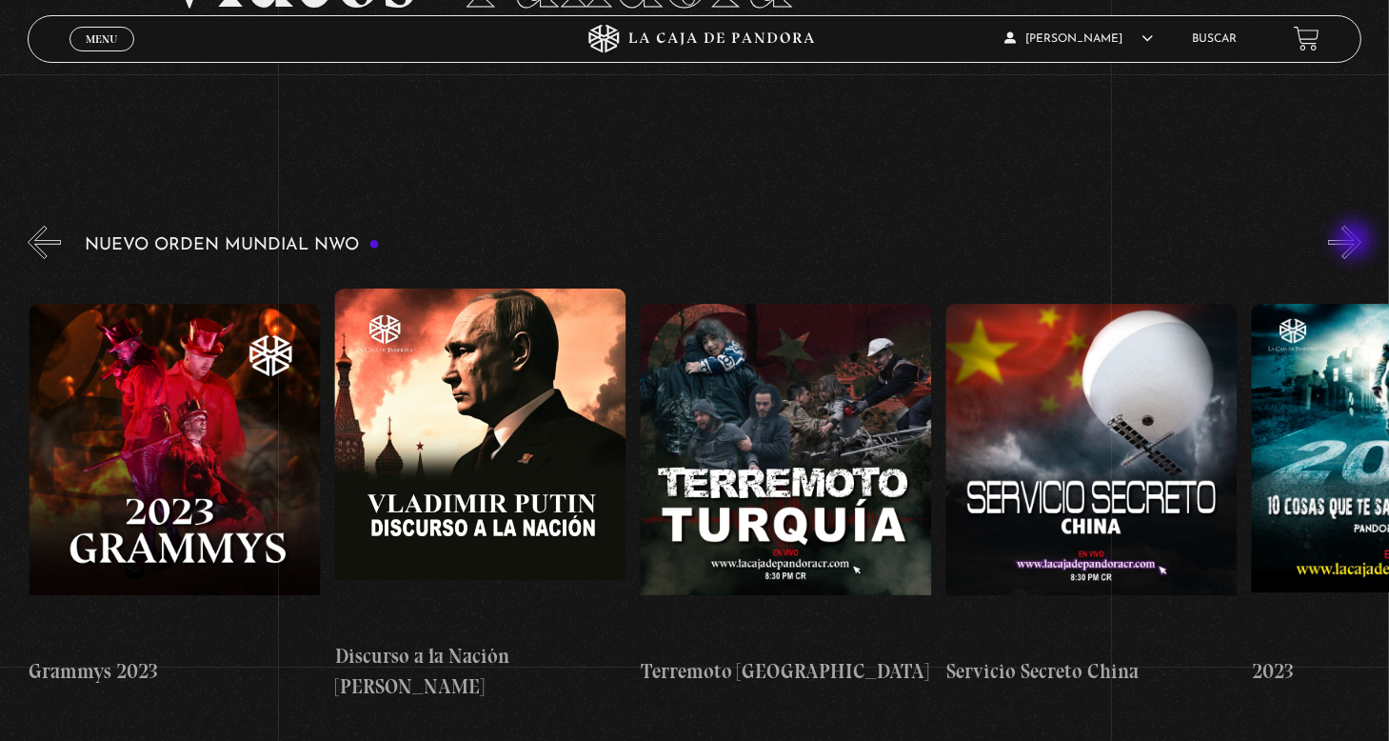
click at [1356, 242] on button "»" at bounding box center [1344, 242] width 33 height 33
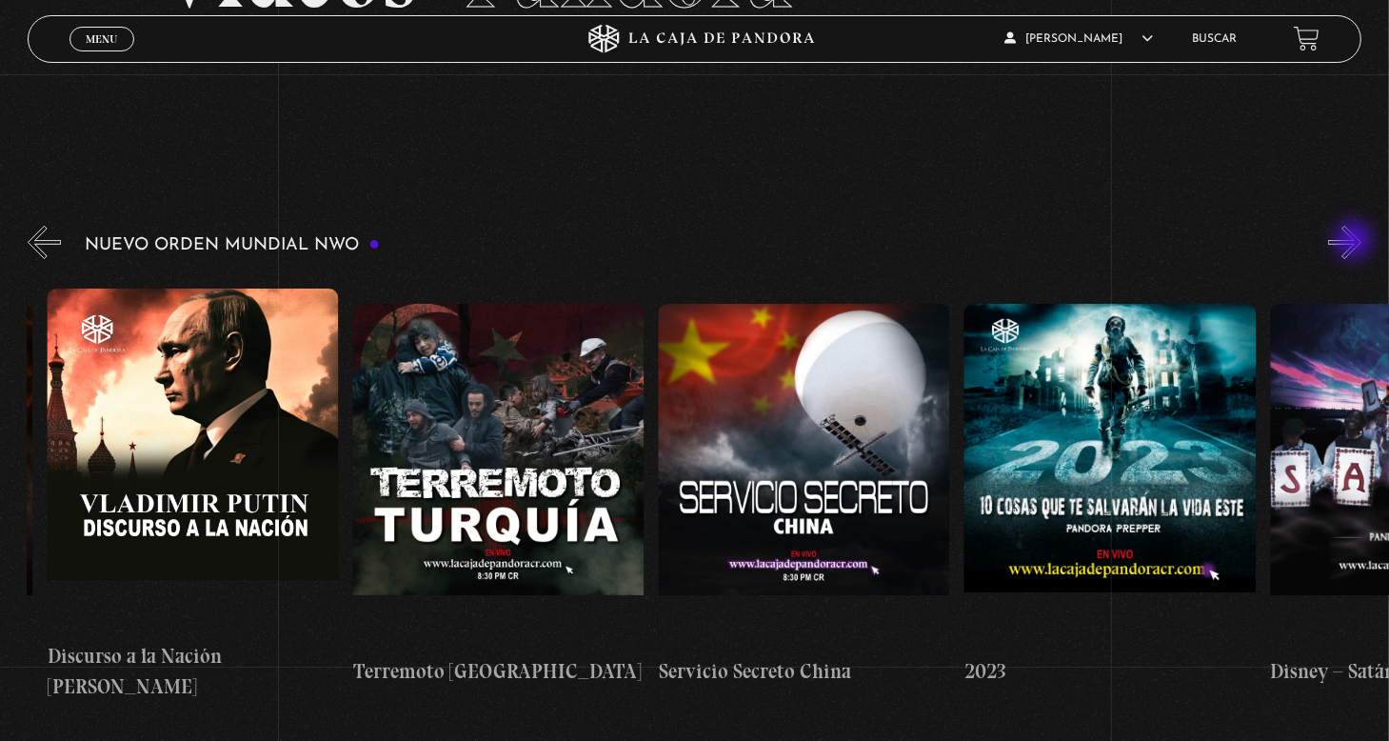
click at [1356, 242] on button "»" at bounding box center [1344, 242] width 33 height 33
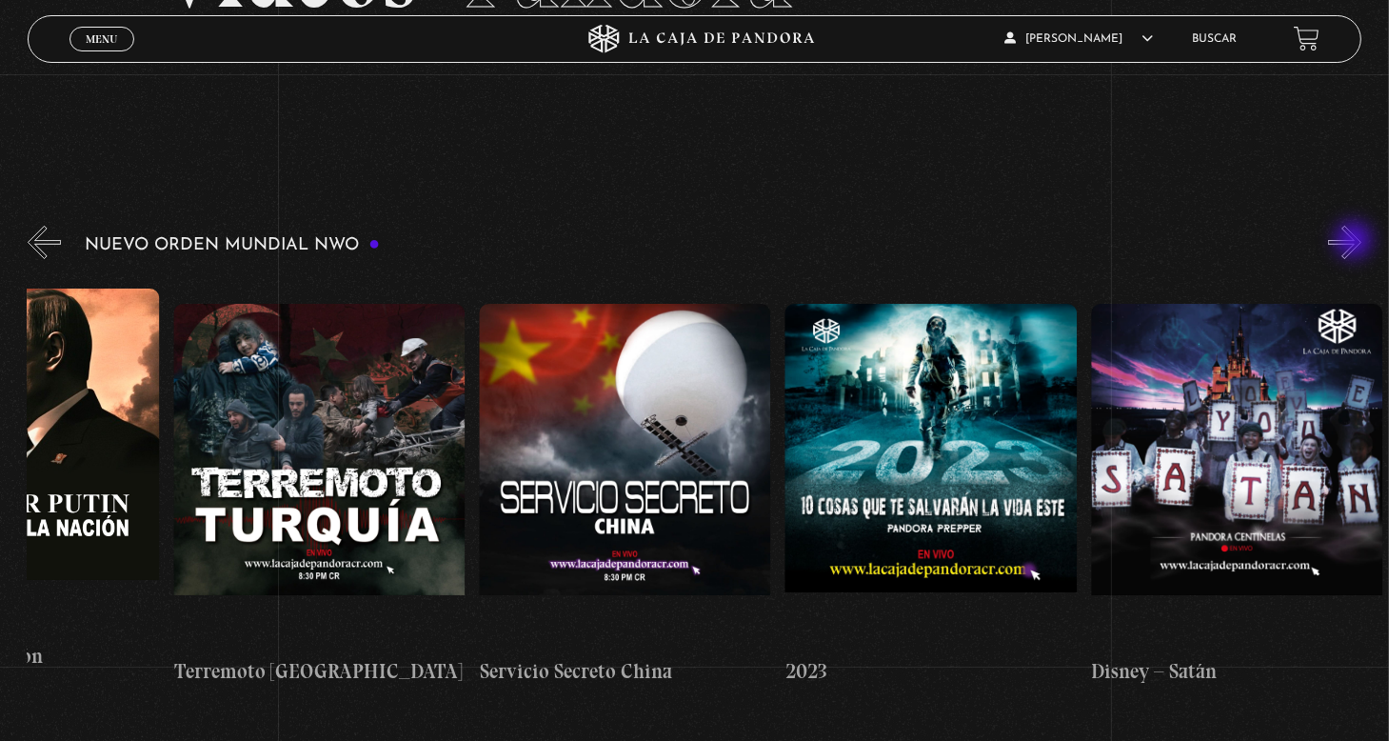
click at [1356, 242] on button "»" at bounding box center [1344, 242] width 33 height 33
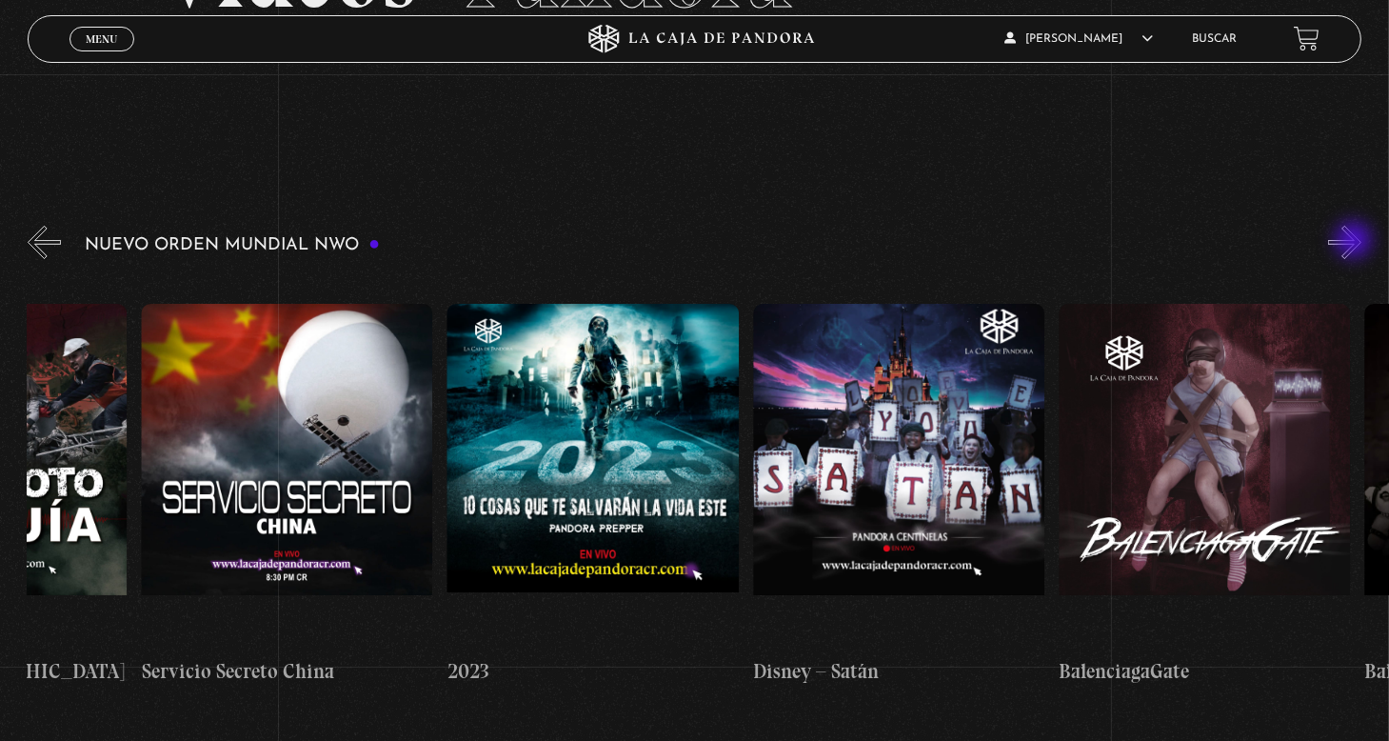
click at [1356, 242] on button "»" at bounding box center [1344, 242] width 33 height 33
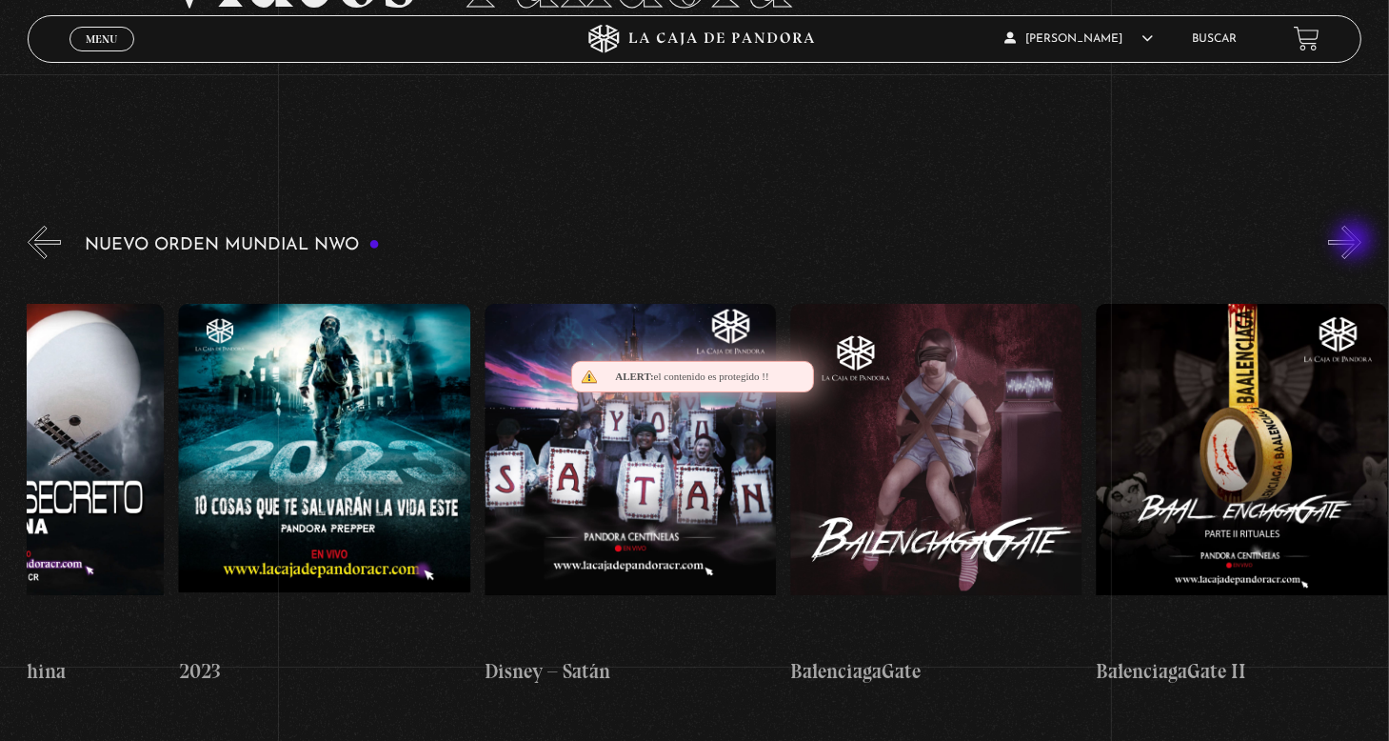
click at [1356, 242] on button "»" at bounding box center [1344, 242] width 33 height 33
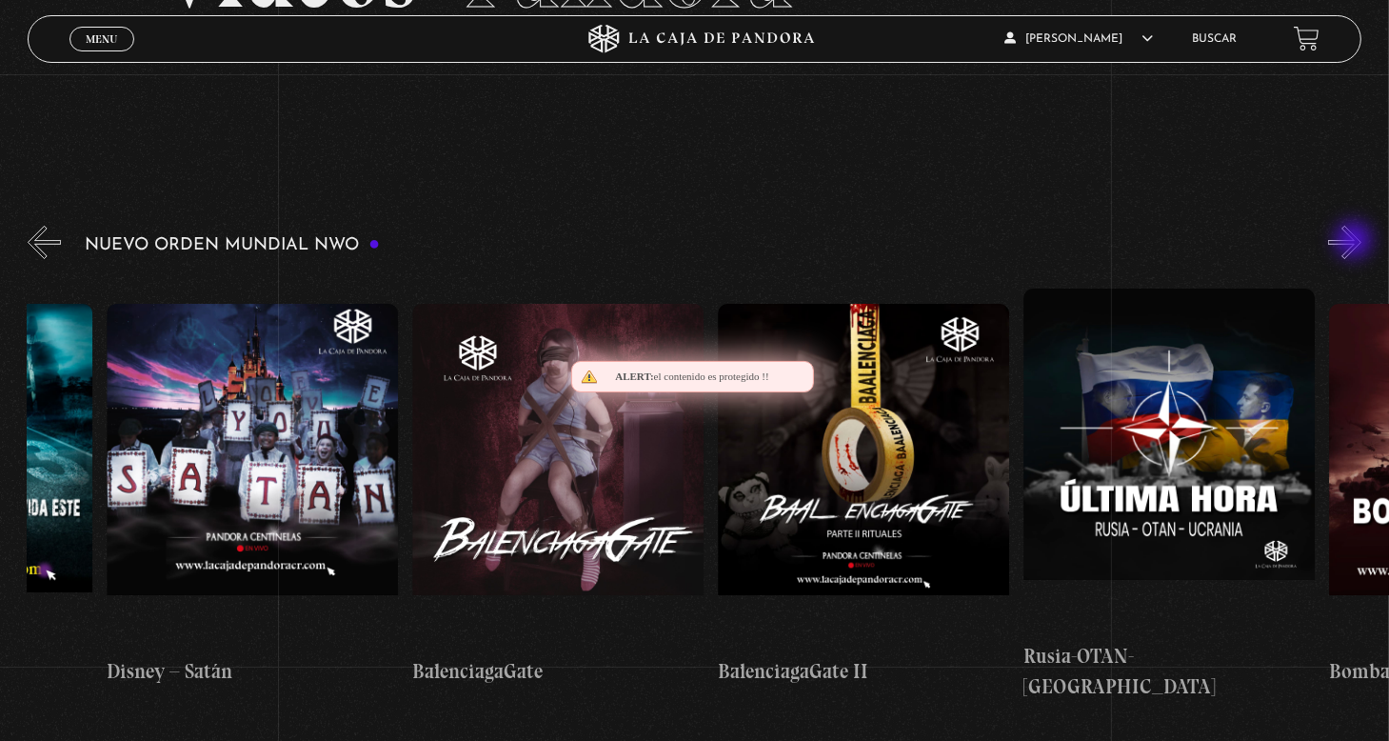
click at [1356, 242] on button "»" at bounding box center [1344, 242] width 33 height 33
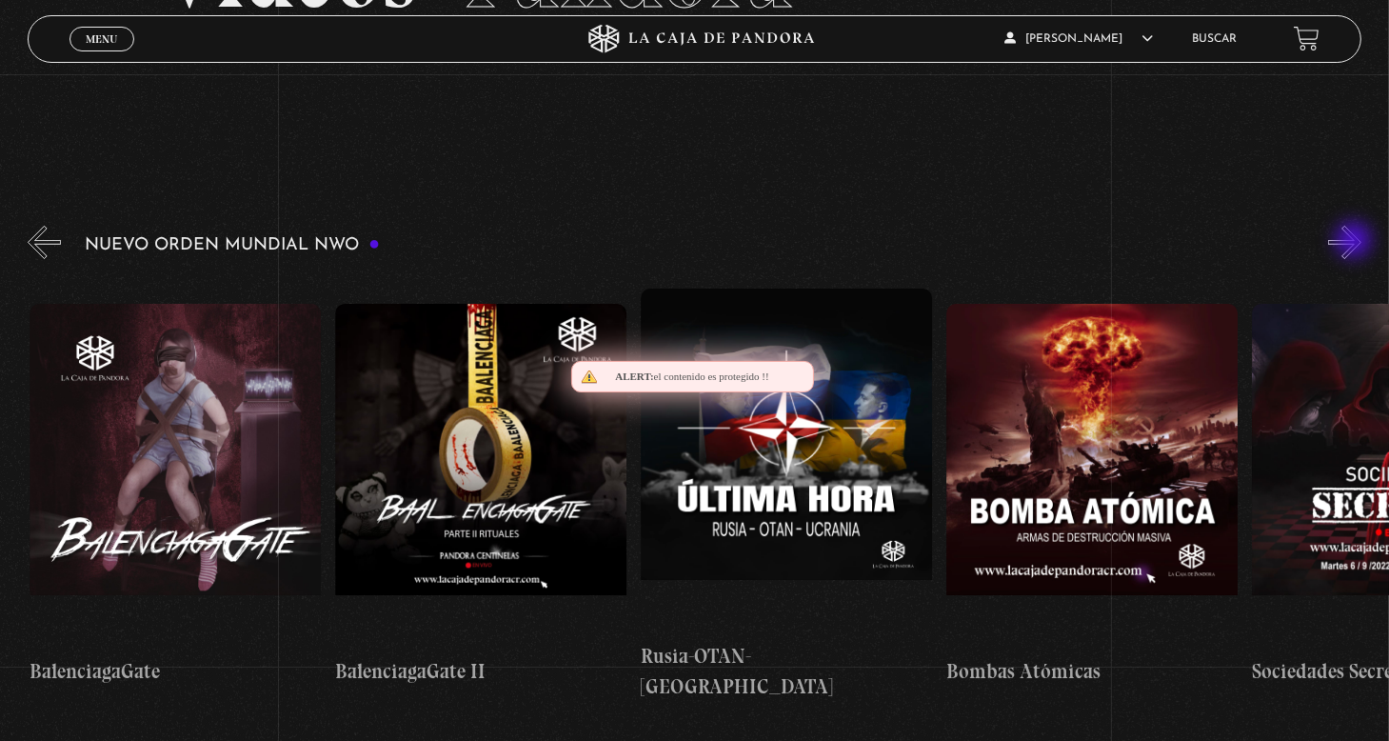
click at [1356, 242] on button "»" at bounding box center [1344, 242] width 33 height 33
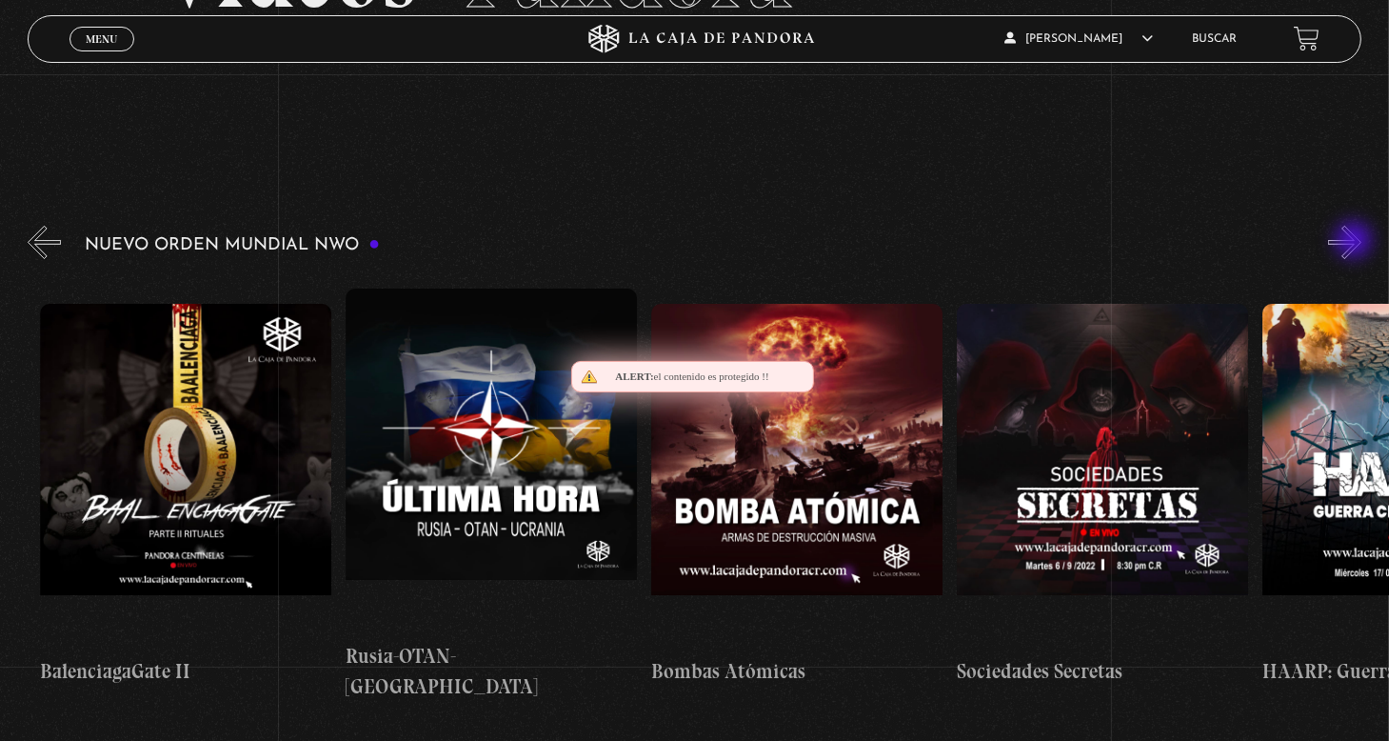
click at [1356, 242] on button "»" at bounding box center [1344, 242] width 33 height 33
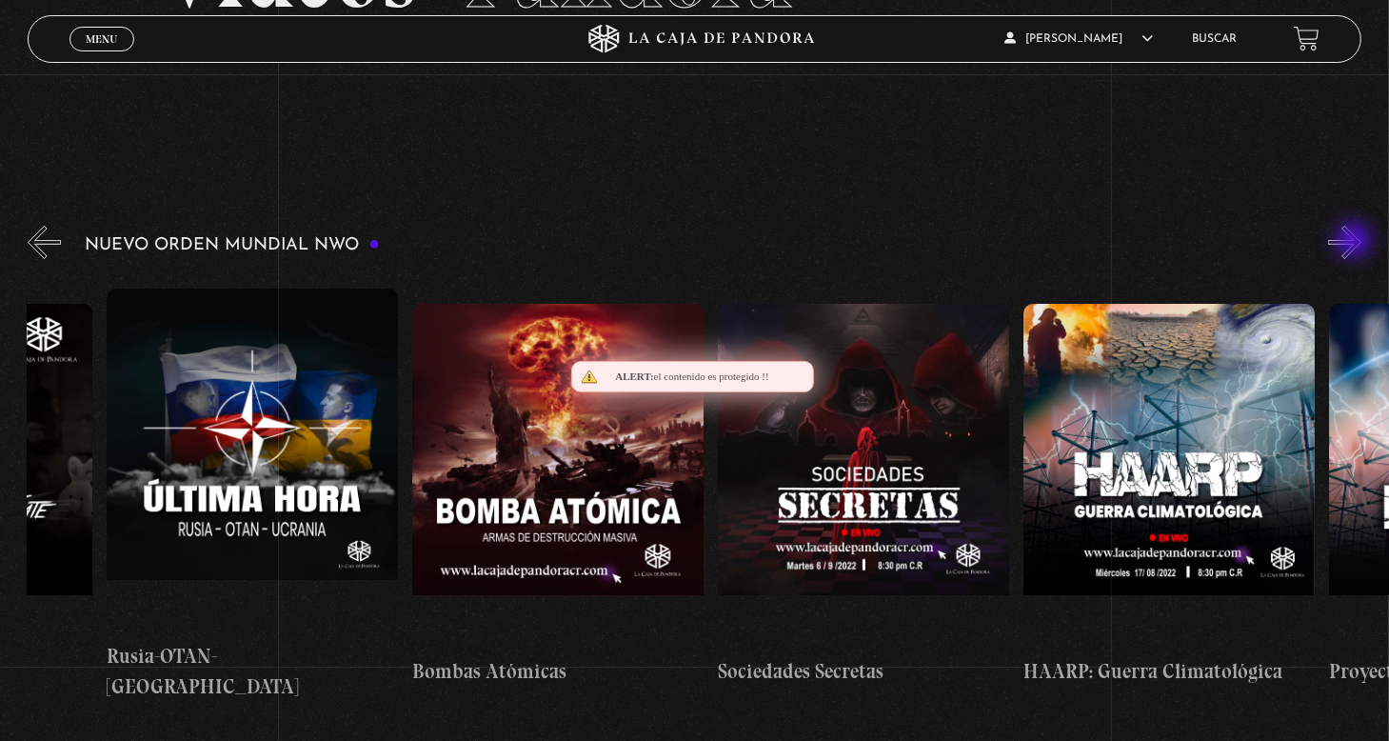
click at [1356, 242] on button "»" at bounding box center [1344, 242] width 33 height 33
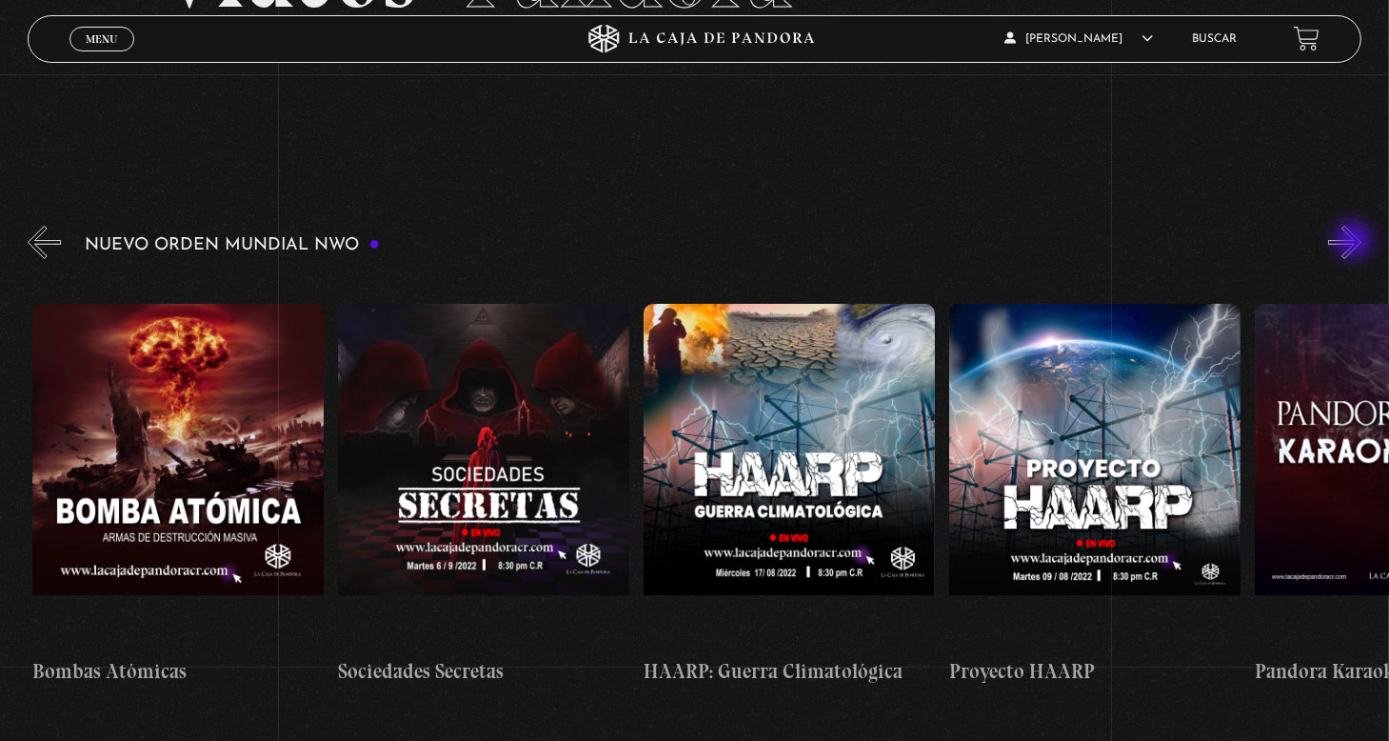
click at [1356, 242] on button "»" at bounding box center [1344, 242] width 33 height 33
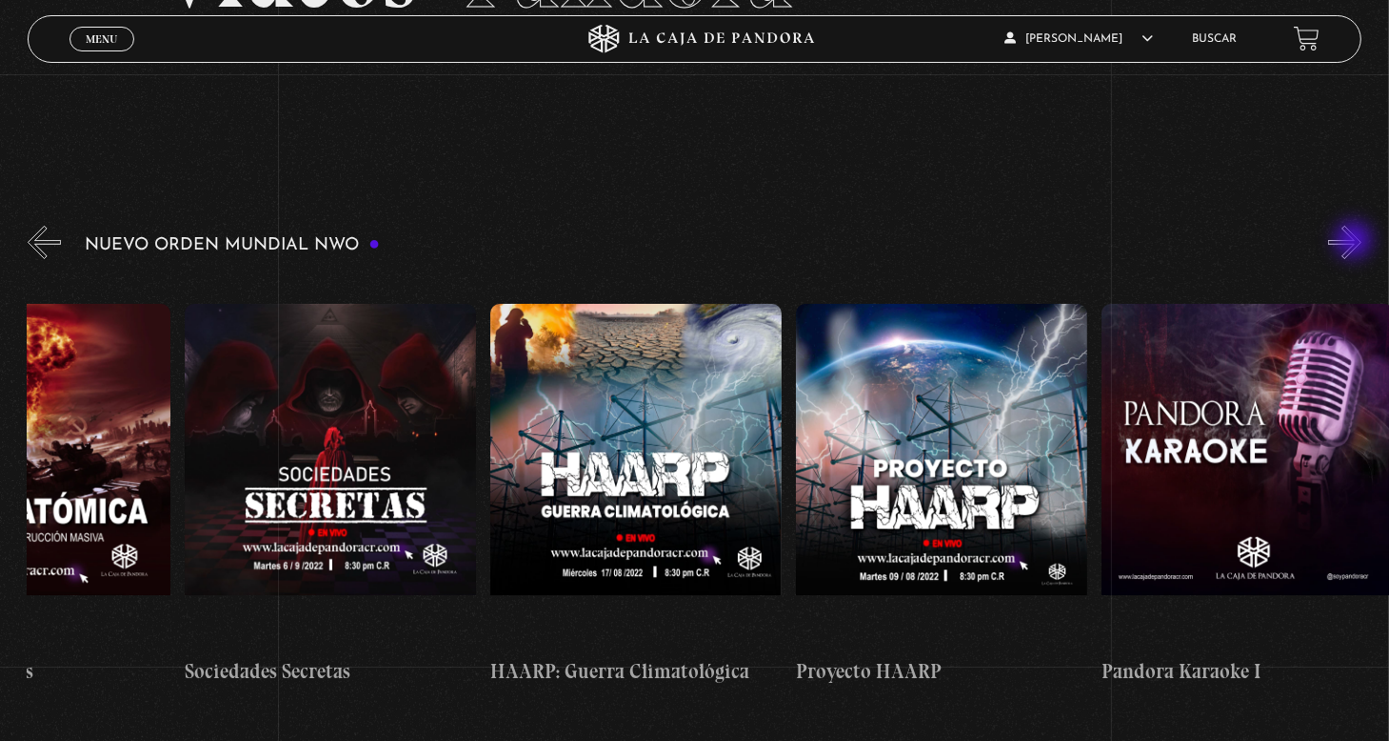
click at [1356, 242] on button "»" at bounding box center [1344, 242] width 33 height 33
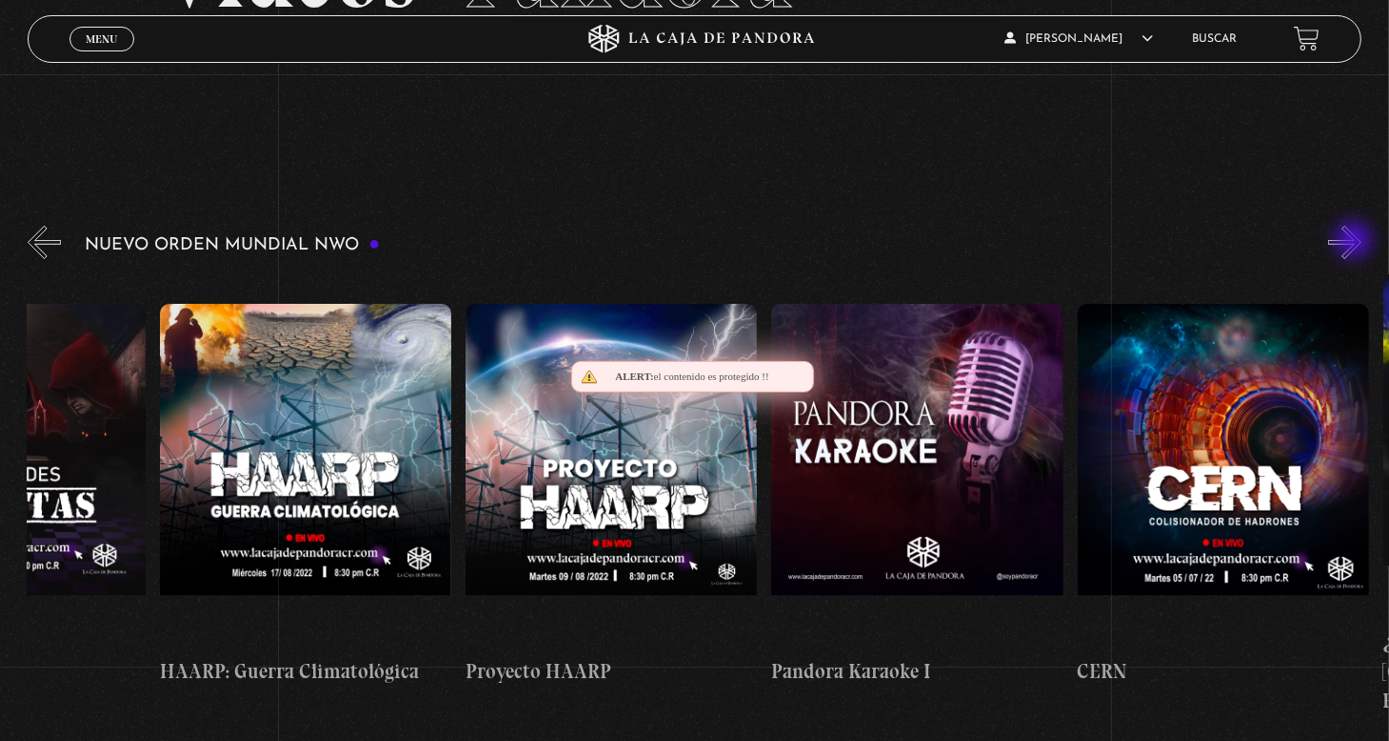
click at [1356, 242] on button "»" at bounding box center [1344, 242] width 33 height 33
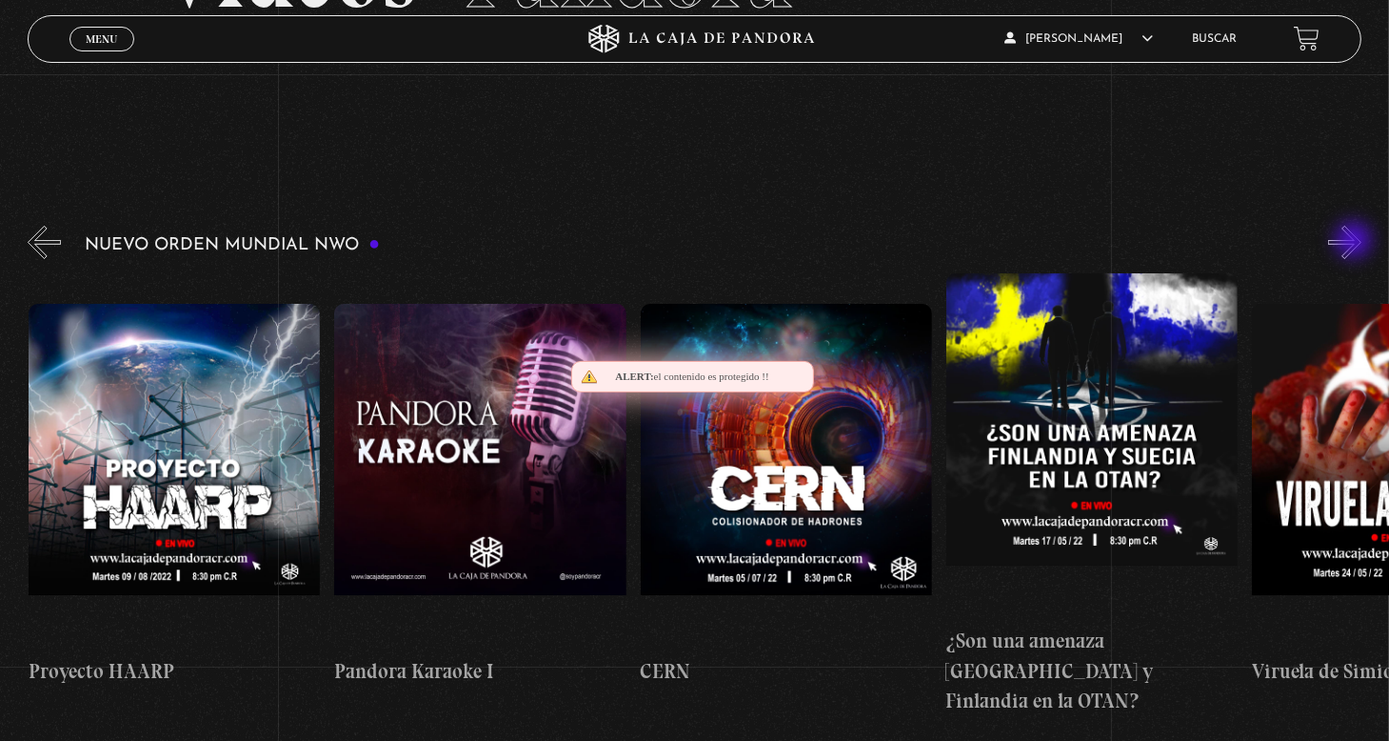
click at [1356, 242] on button "»" at bounding box center [1344, 242] width 33 height 33
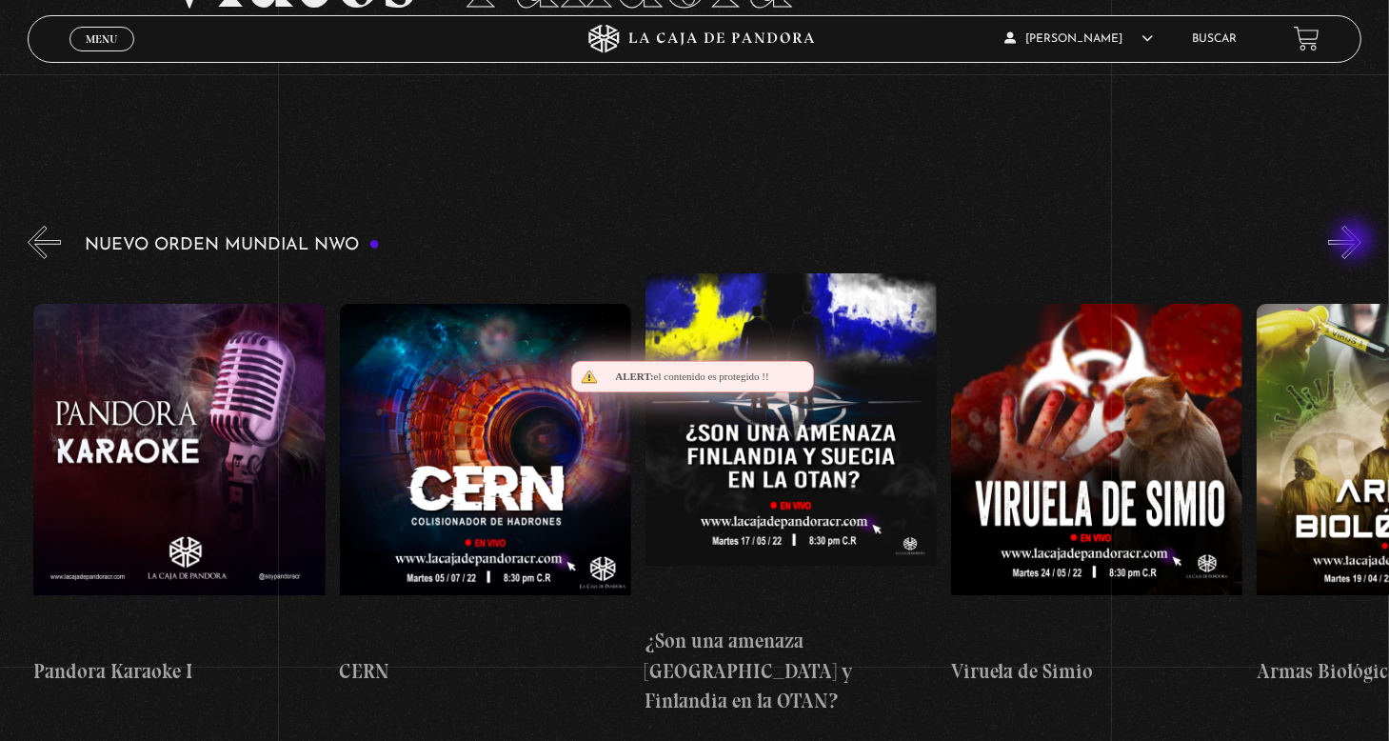
click at [1356, 242] on button "»" at bounding box center [1344, 242] width 33 height 33
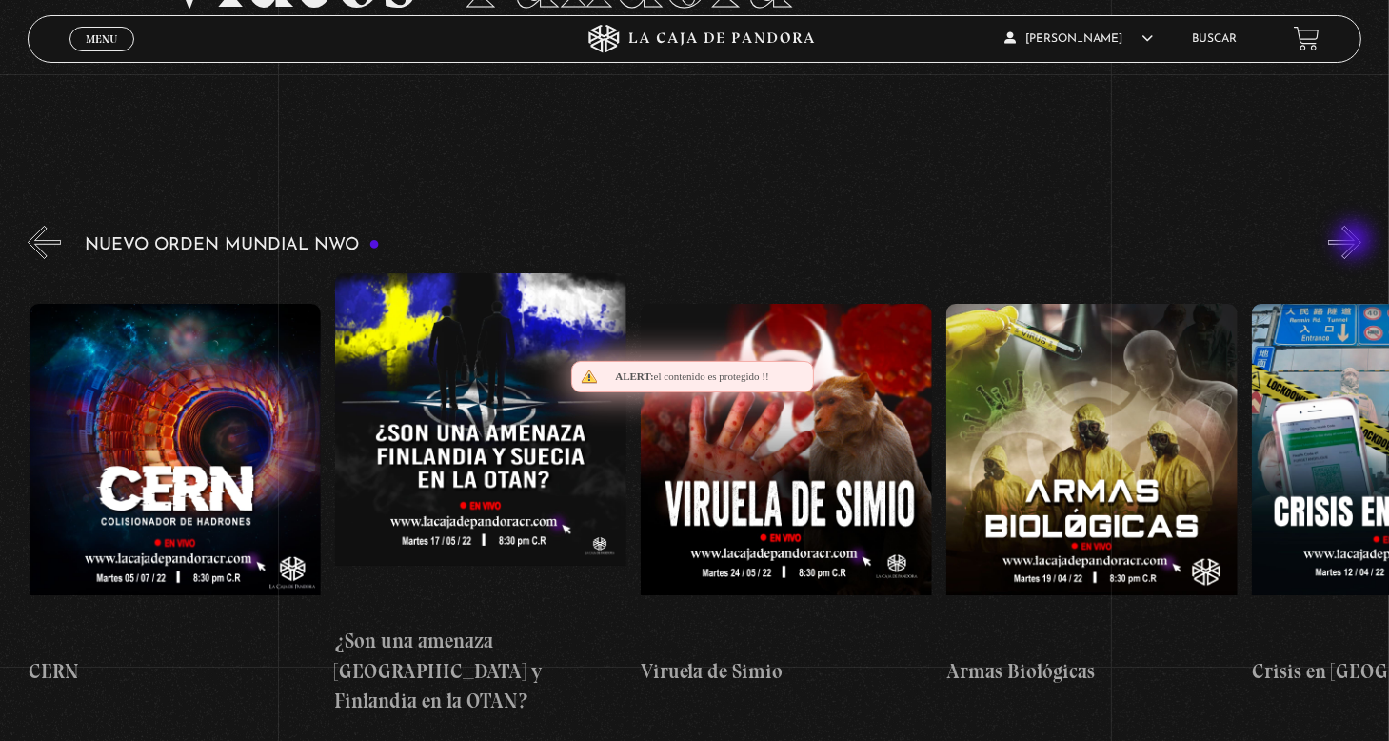
click at [1356, 242] on button "»" at bounding box center [1344, 242] width 33 height 33
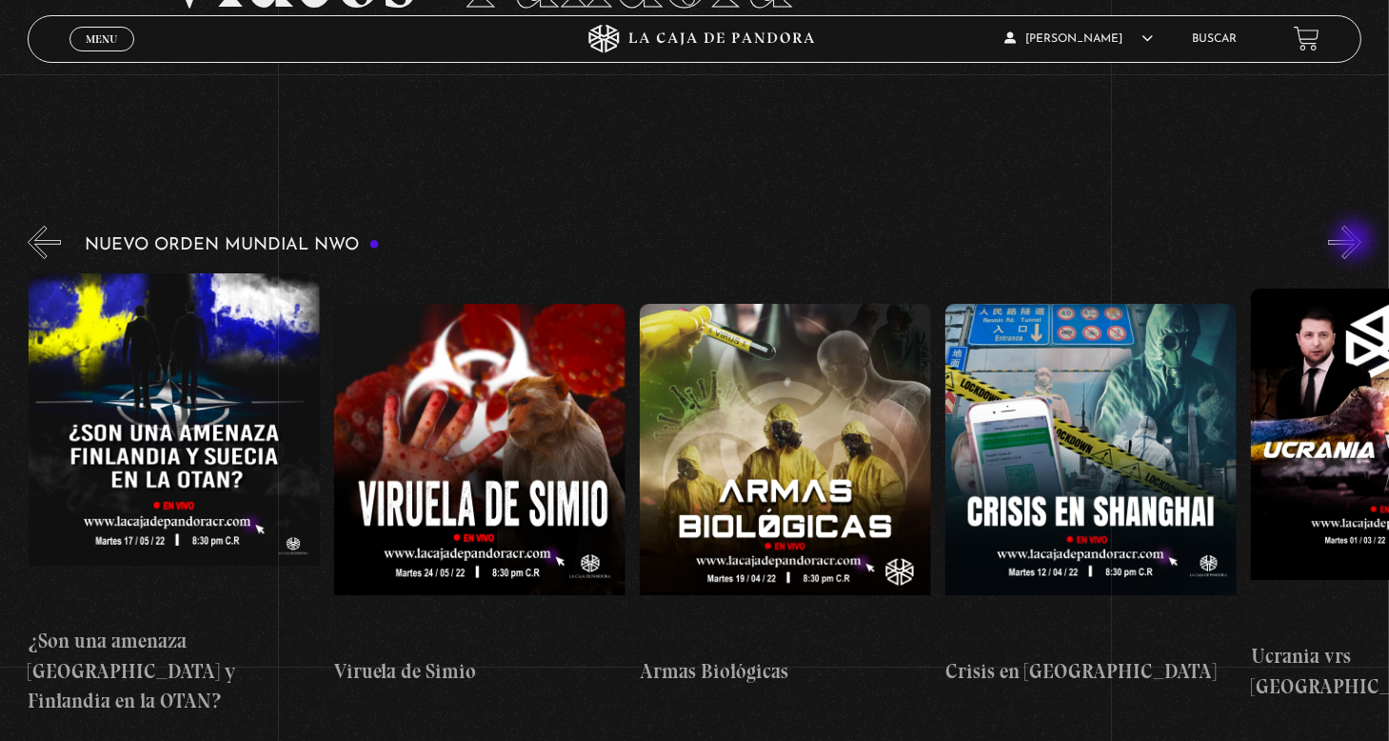
click at [1356, 242] on button "»" at bounding box center [1344, 242] width 33 height 33
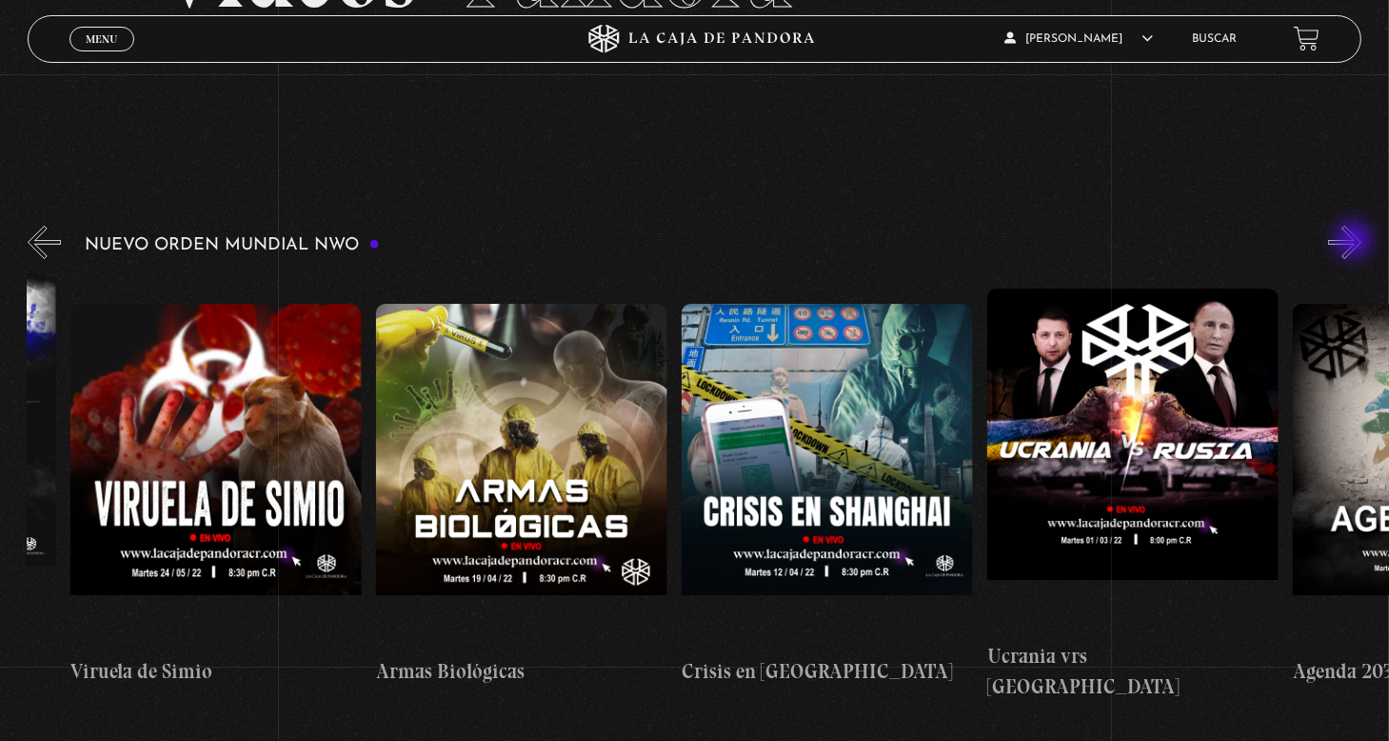
click at [1356, 242] on button "»" at bounding box center [1344, 242] width 33 height 33
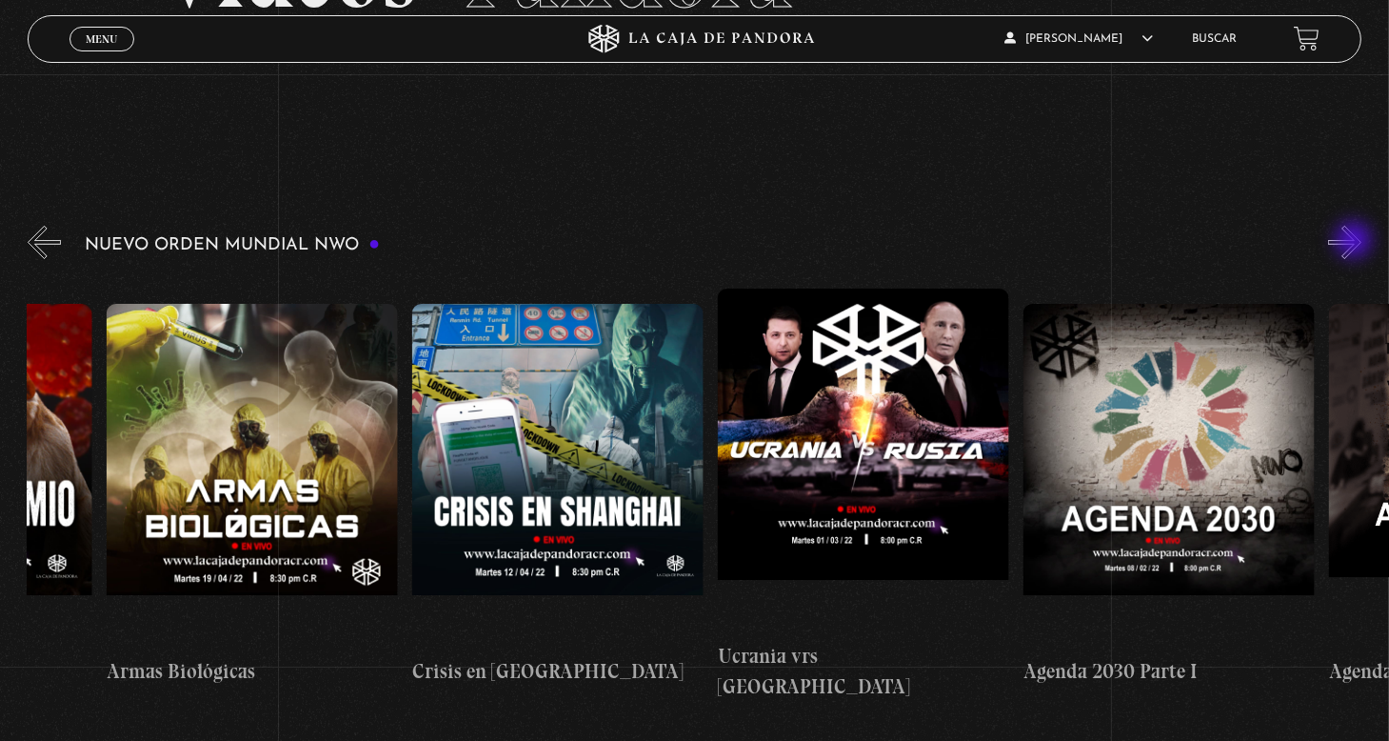
click at [1356, 242] on button "»" at bounding box center [1344, 242] width 33 height 33
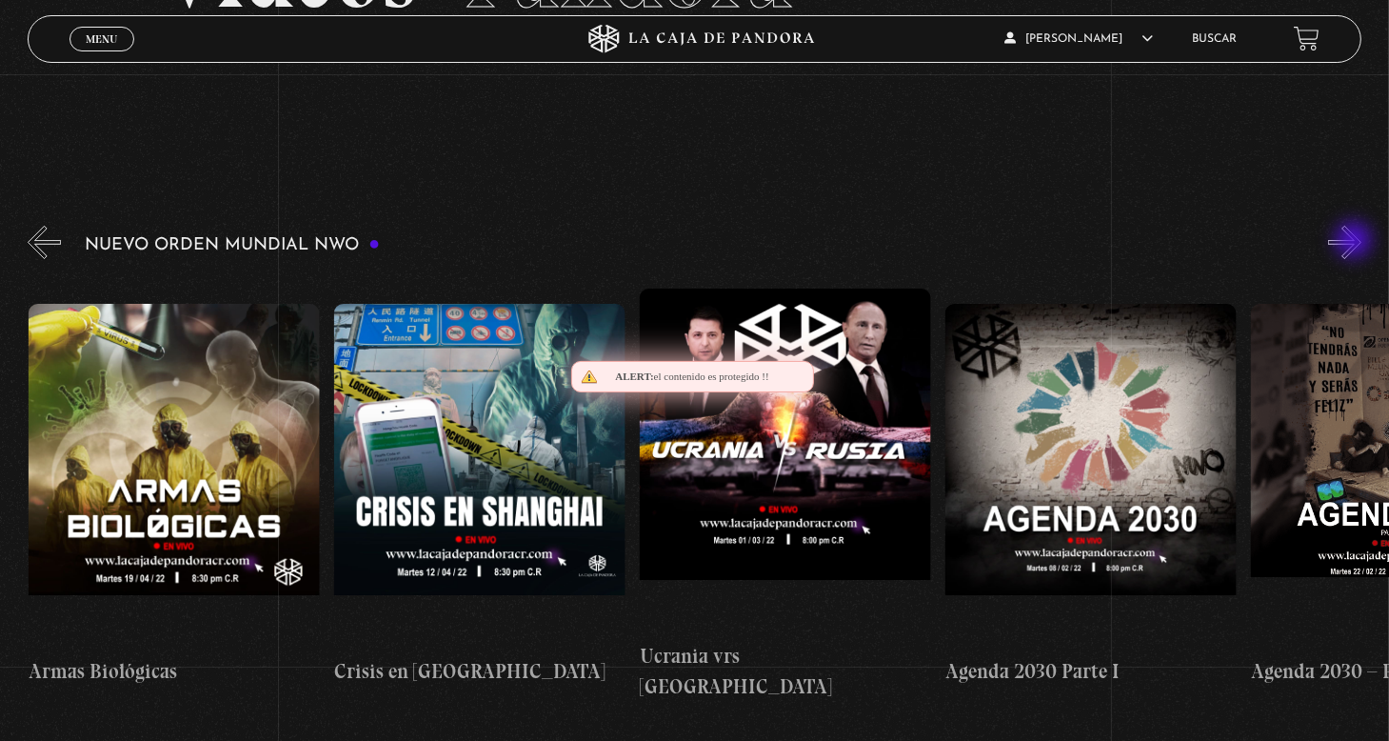
click at [1356, 242] on button "»" at bounding box center [1344, 242] width 33 height 33
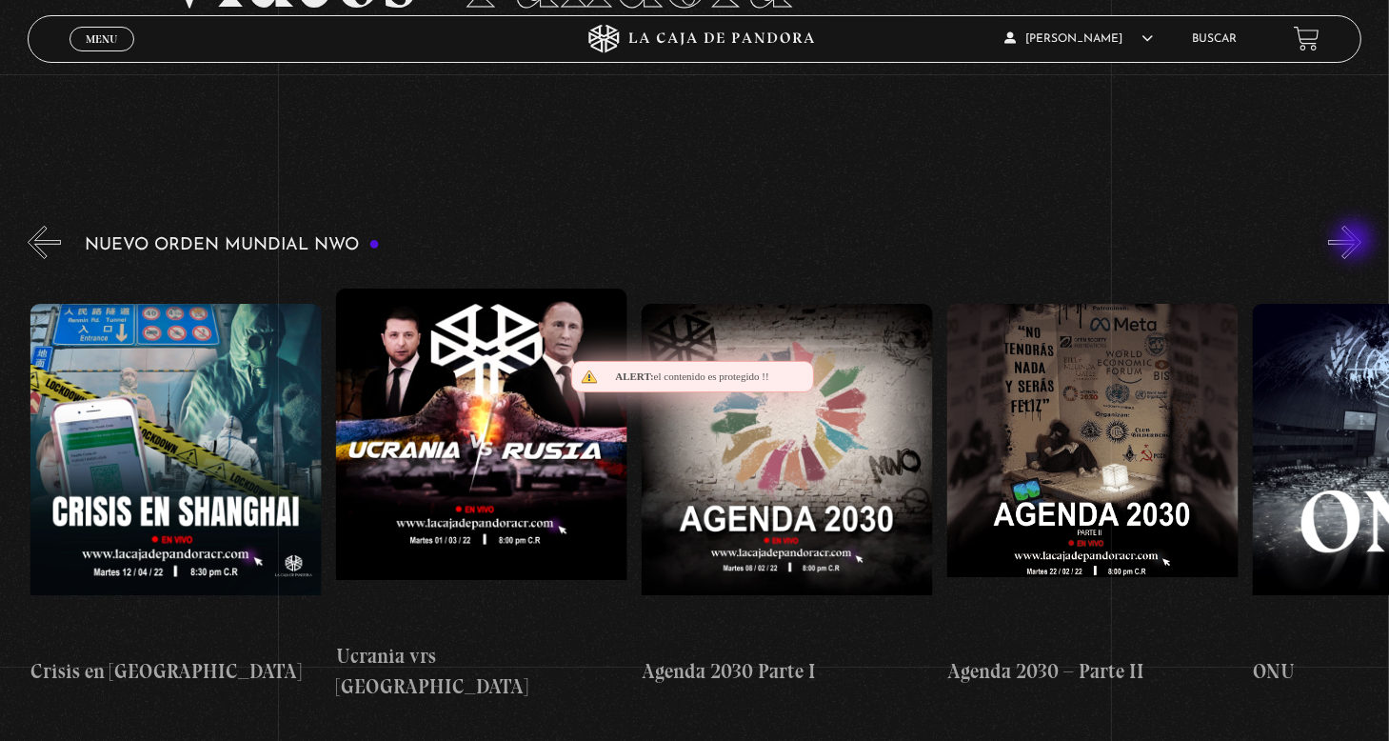
click at [1356, 242] on button "»" at bounding box center [1344, 242] width 33 height 33
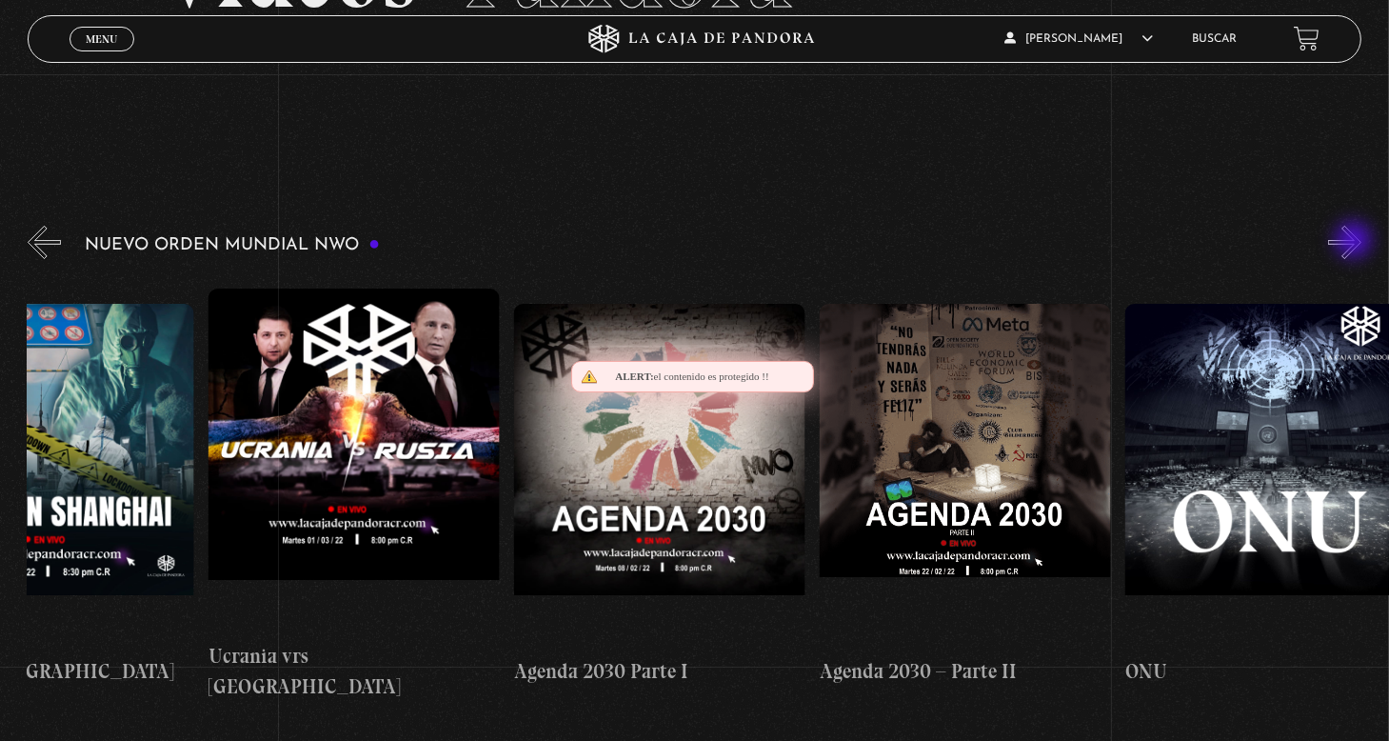
click at [1356, 242] on button "»" at bounding box center [1344, 242] width 33 height 33
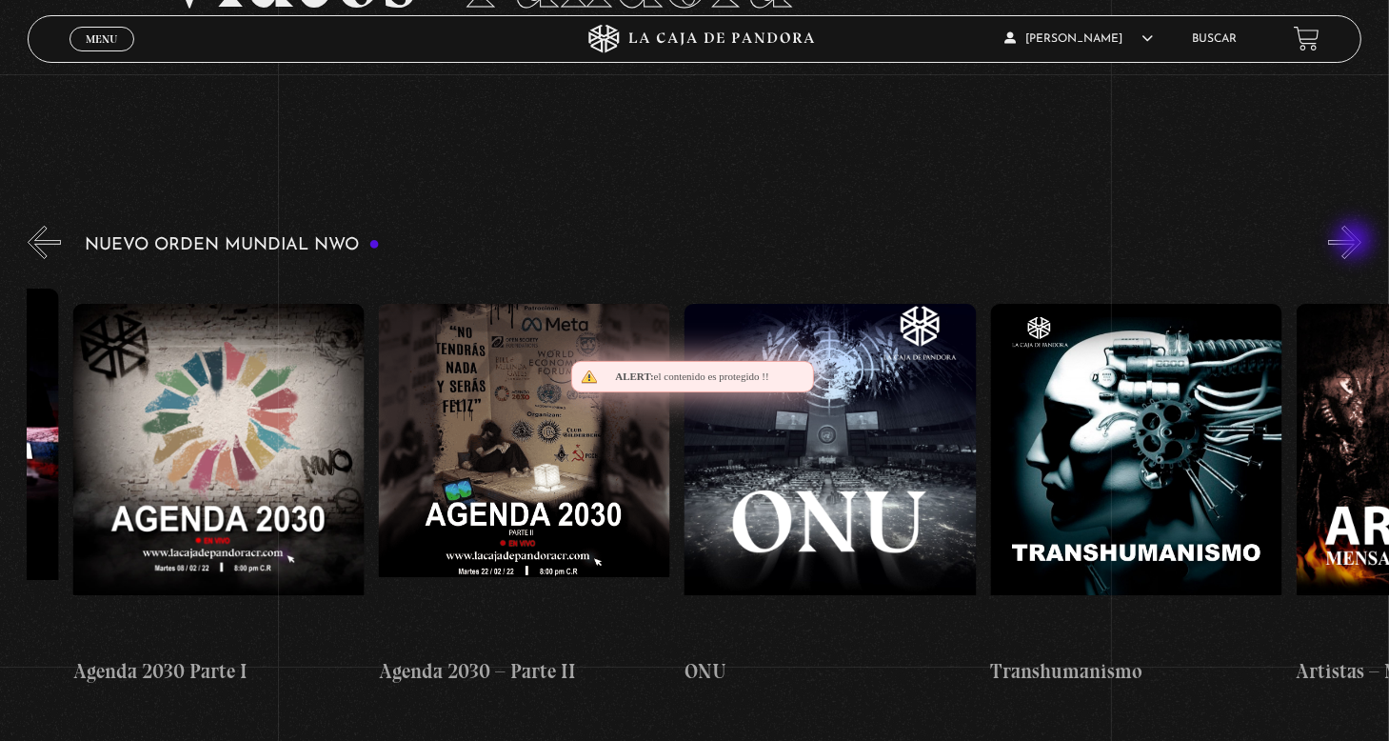
click at [1356, 242] on button "»" at bounding box center [1344, 242] width 33 height 33
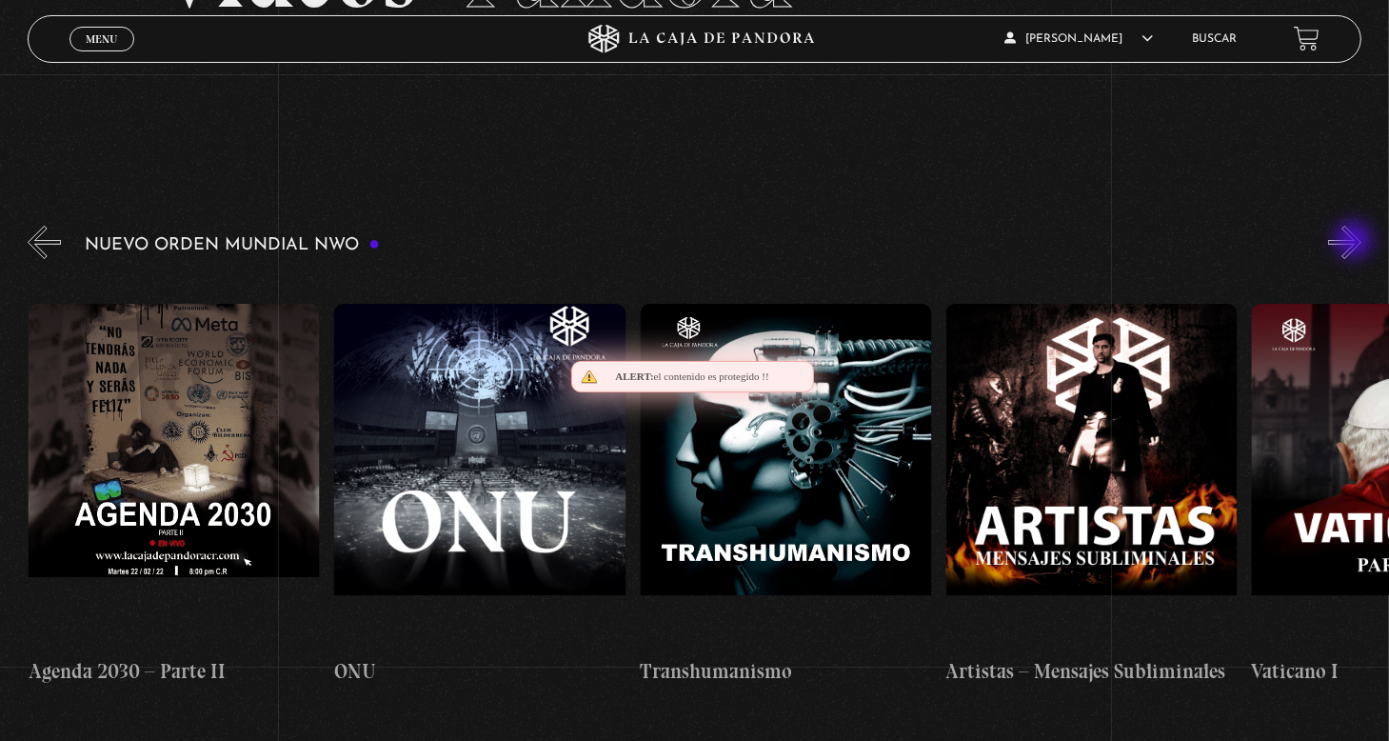
scroll to position [0, 17121]
click at [1356, 242] on button "»" at bounding box center [1344, 242] width 33 height 33
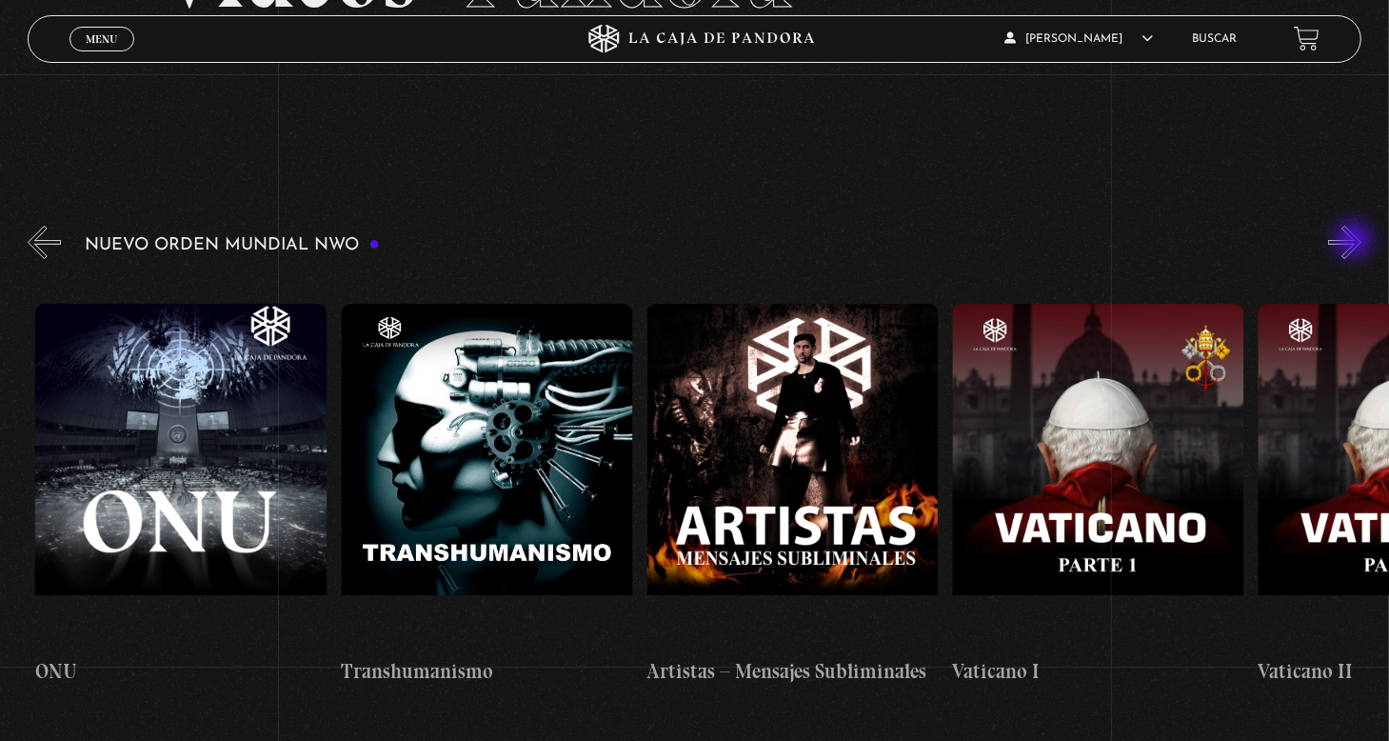
click at [1356, 242] on button "»" at bounding box center [1344, 242] width 33 height 33
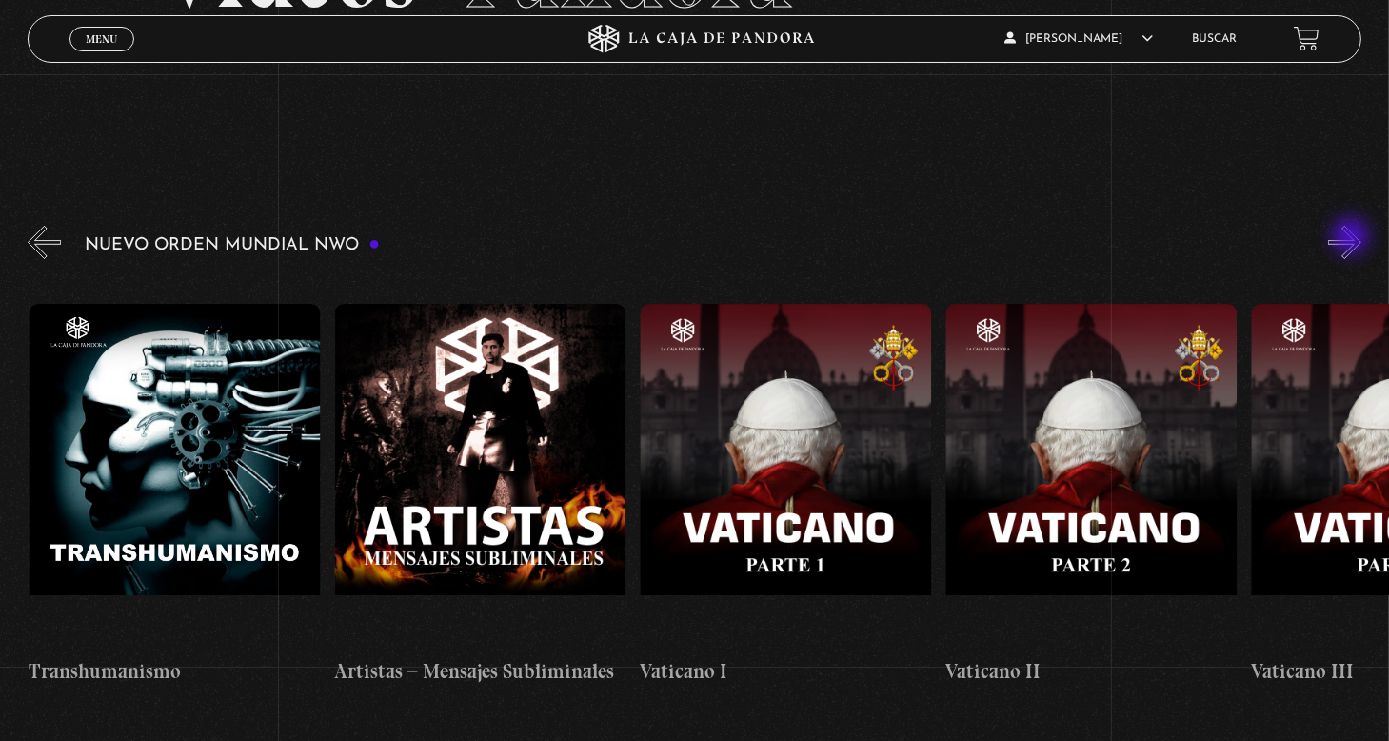
click at [1353, 238] on button "»" at bounding box center [1344, 242] width 33 height 33
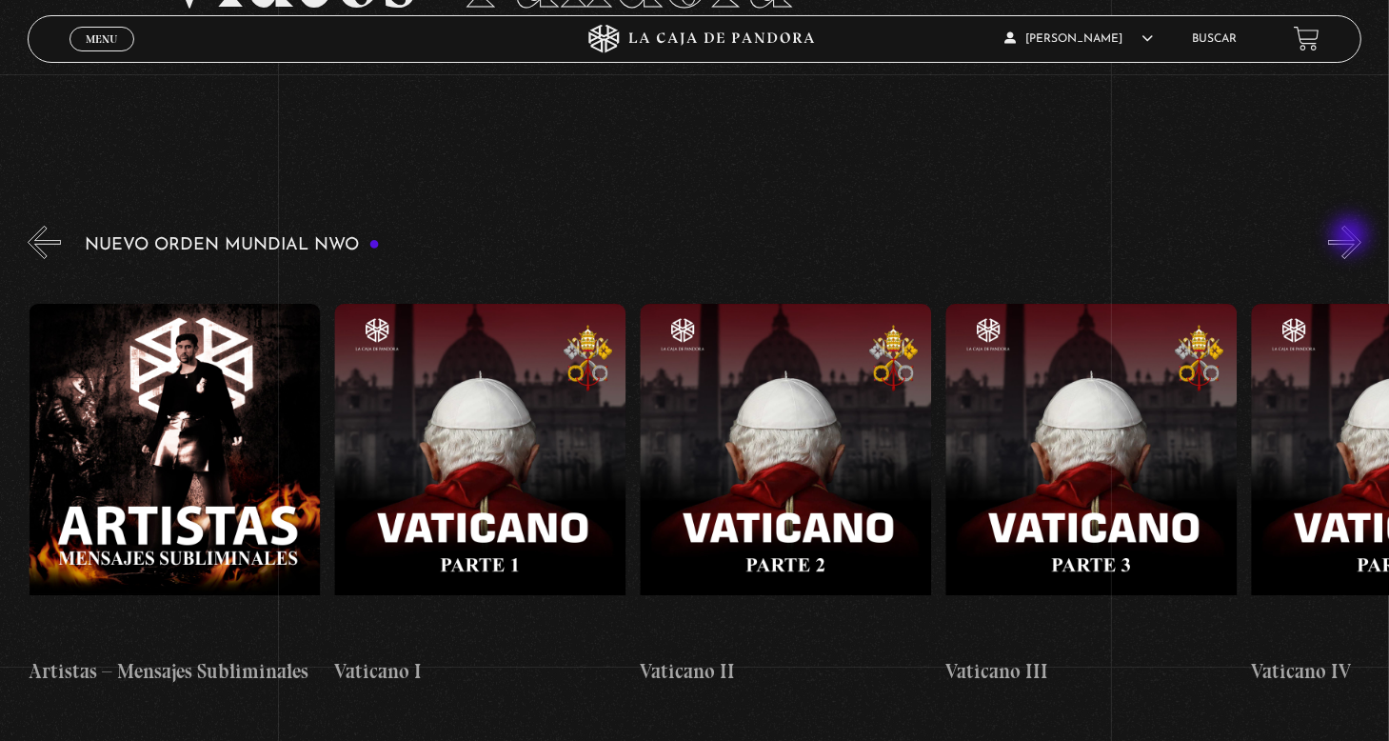
click at [1352, 237] on button "»" at bounding box center [1344, 242] width 33 height 33
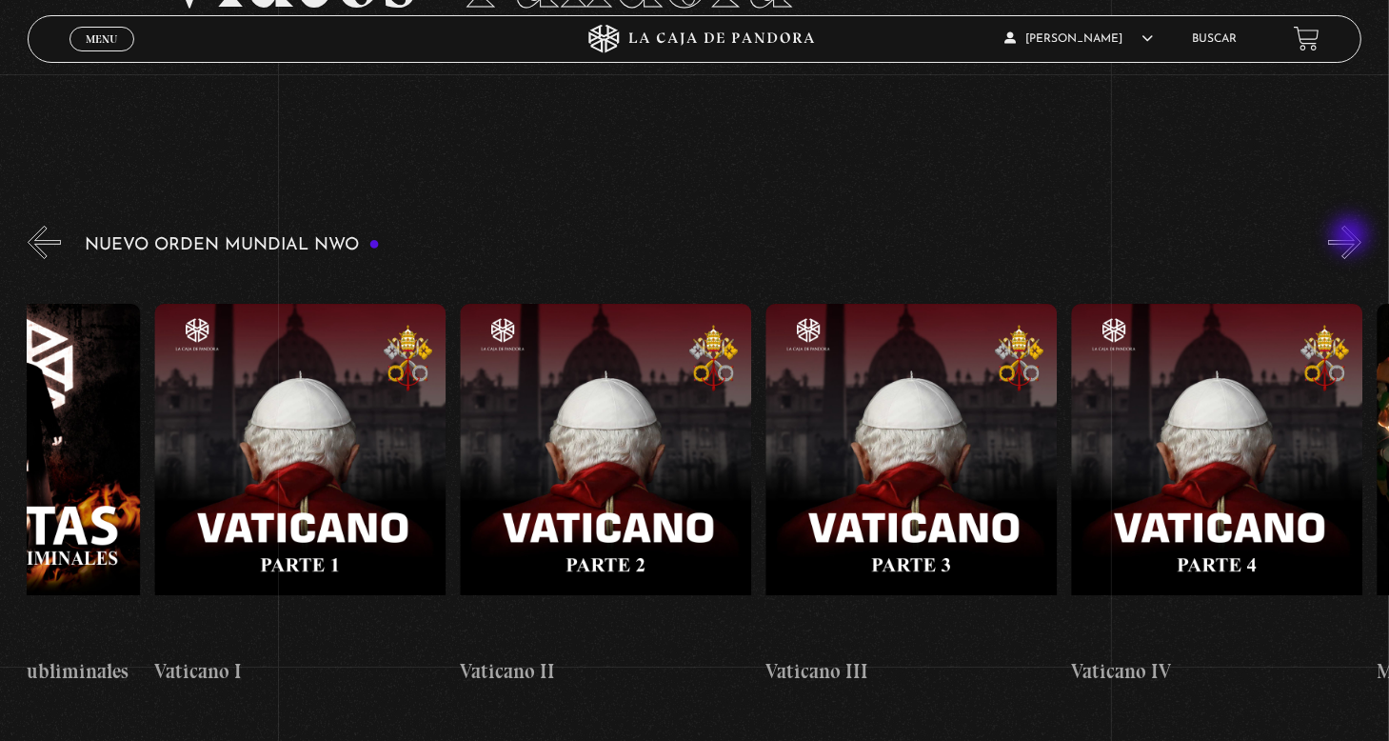
click at [1352, 237] on button "»" at bounding box center [1344, 242] width 33 height 33
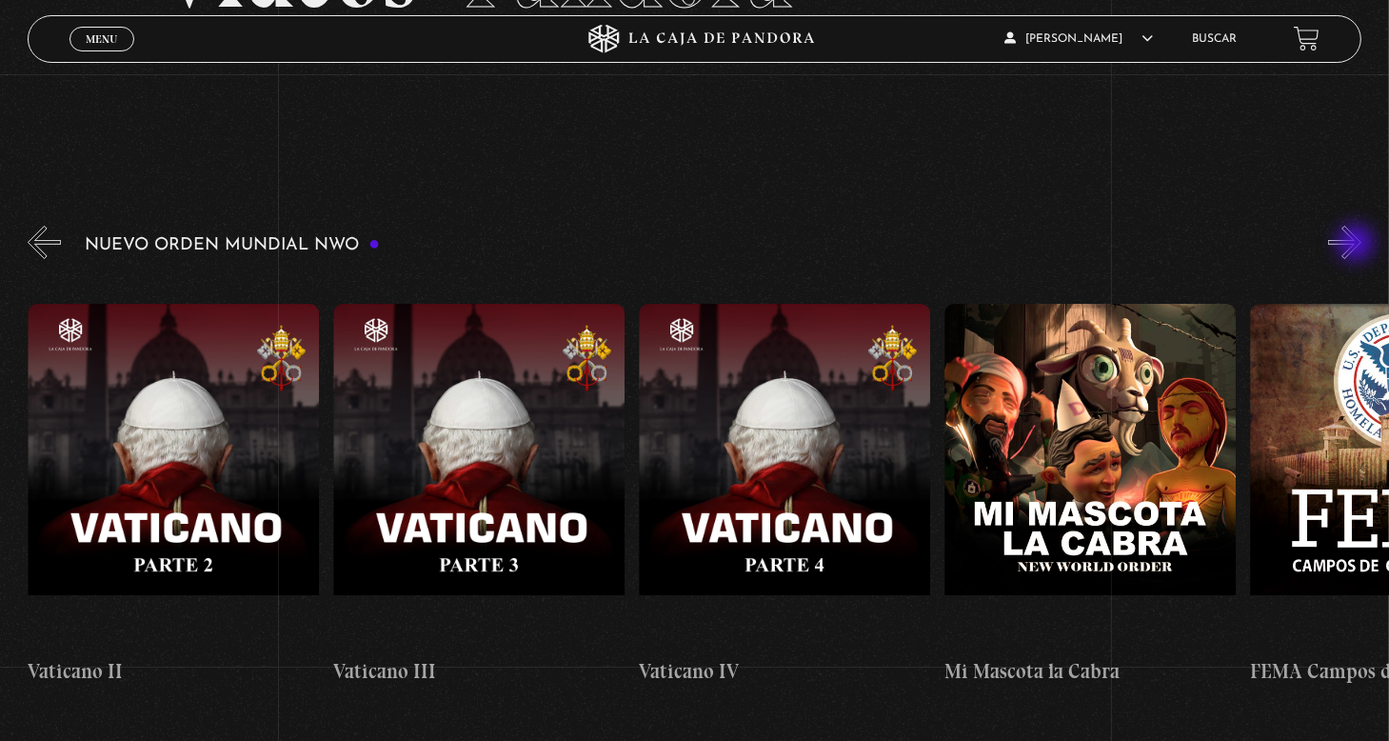
click at [1358, 245] on button "»" at bounding box center [1344, 242] width 33 height 33
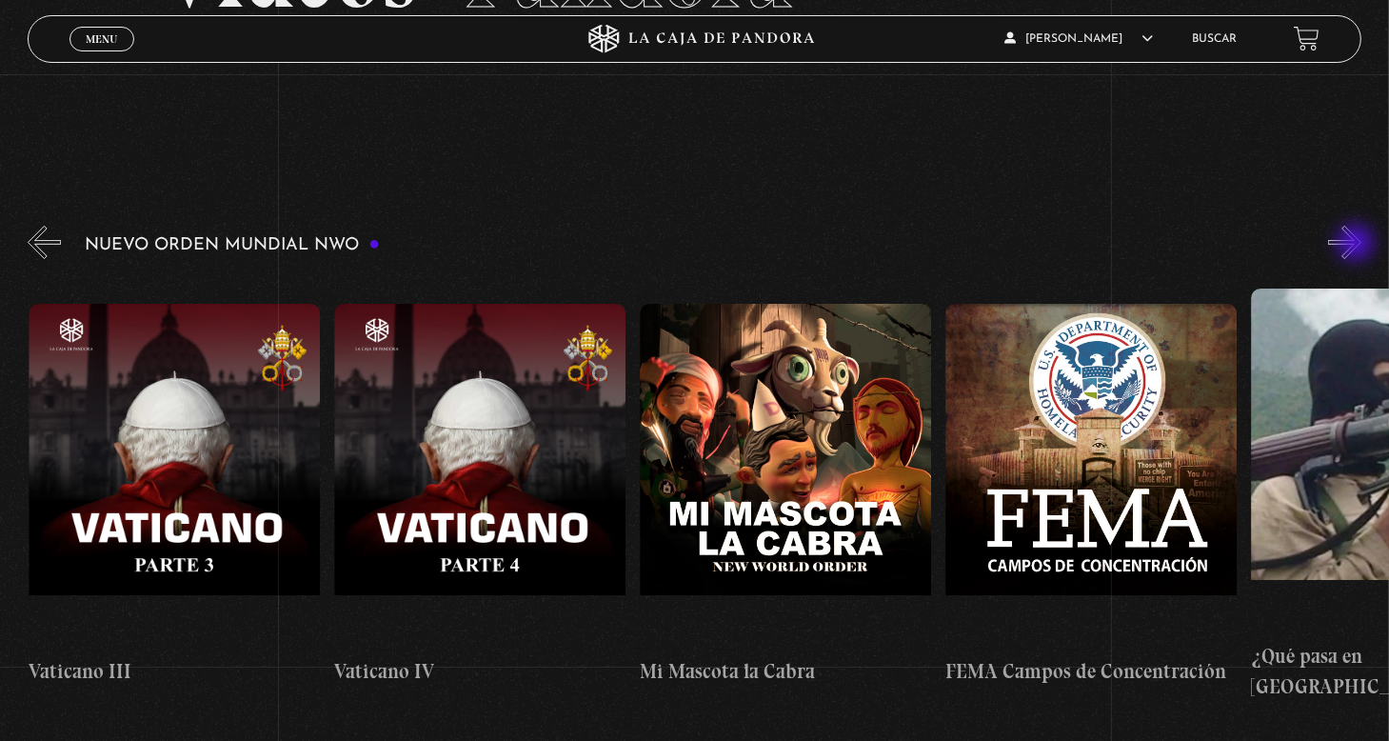
click at [1358, 245] on button "»" at bounding box center [1344, 242] width 33 height 33
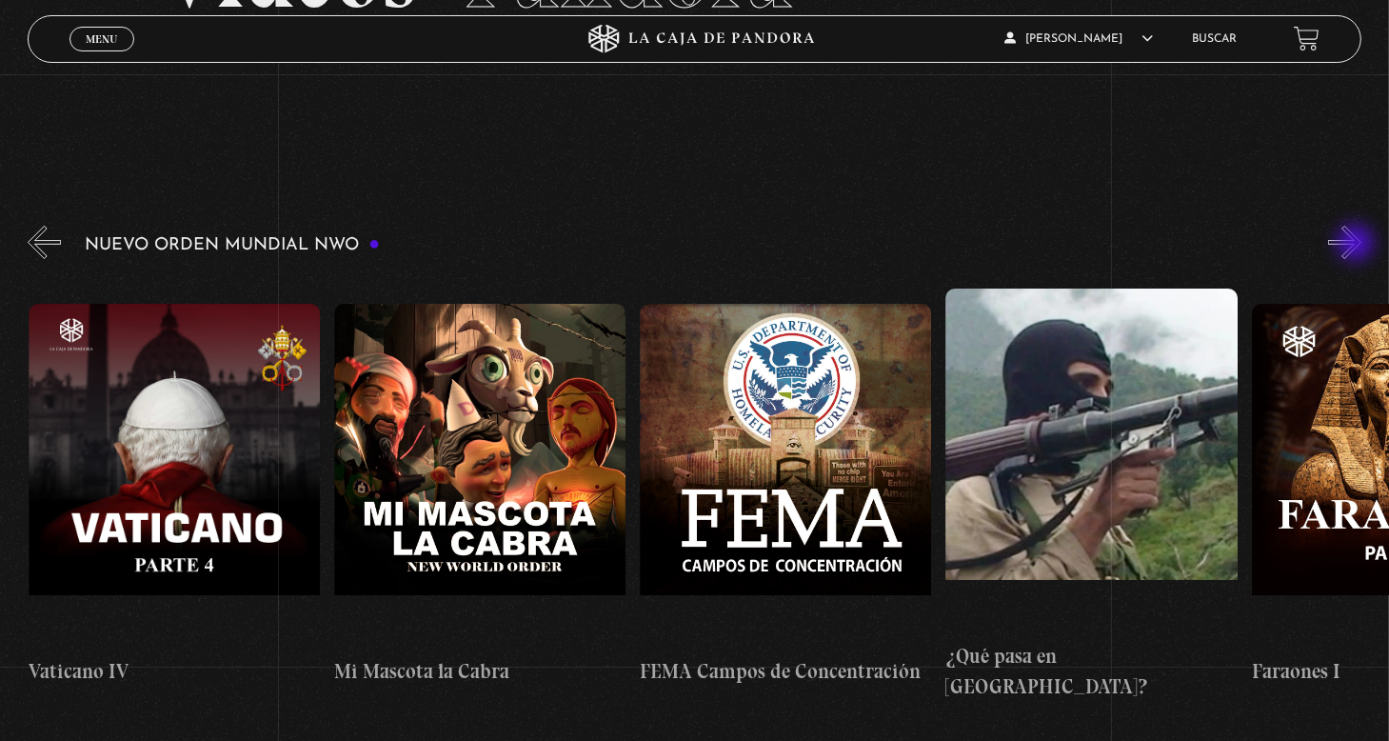
click at [1358, 245] on button "»" at bounding box center [1344, 242] width 33 height 33
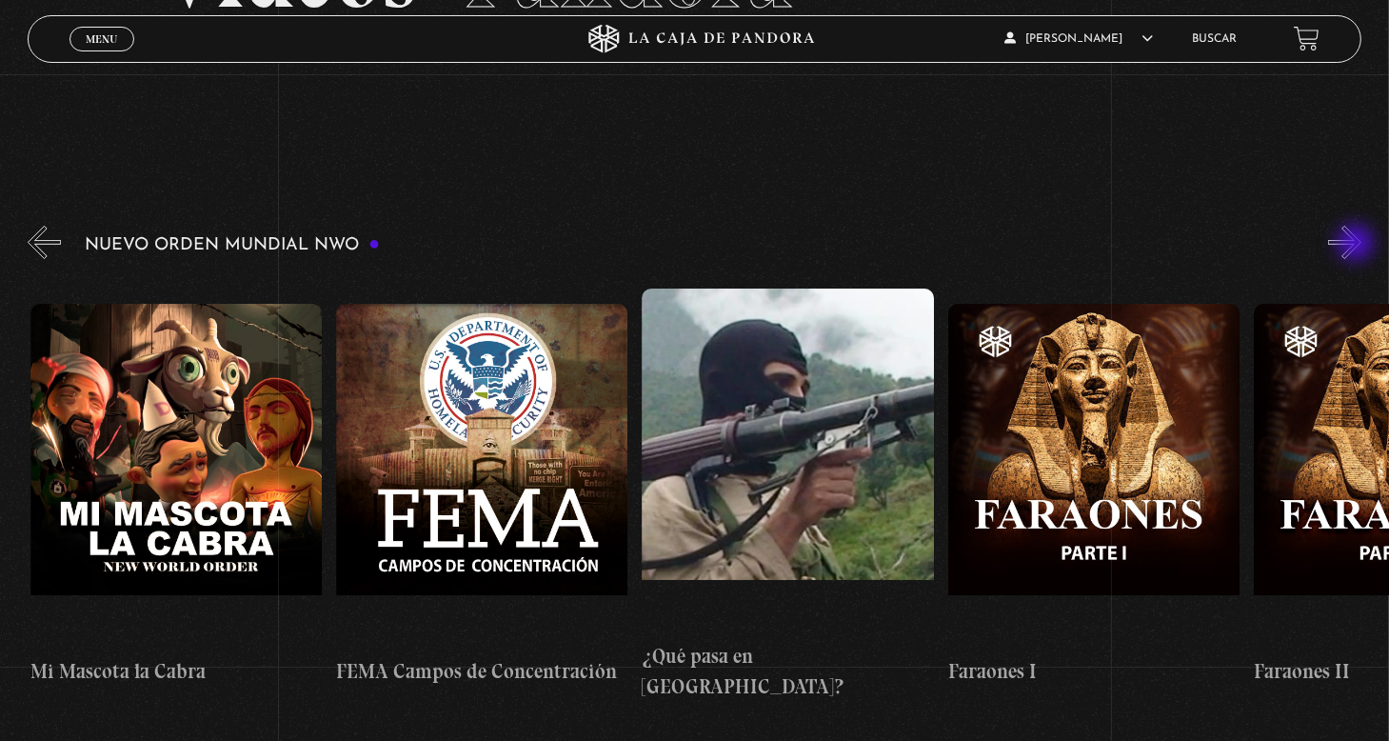
click at [1358, 245] on button "»" at bounding box center [1344, 242] width 33 height 33
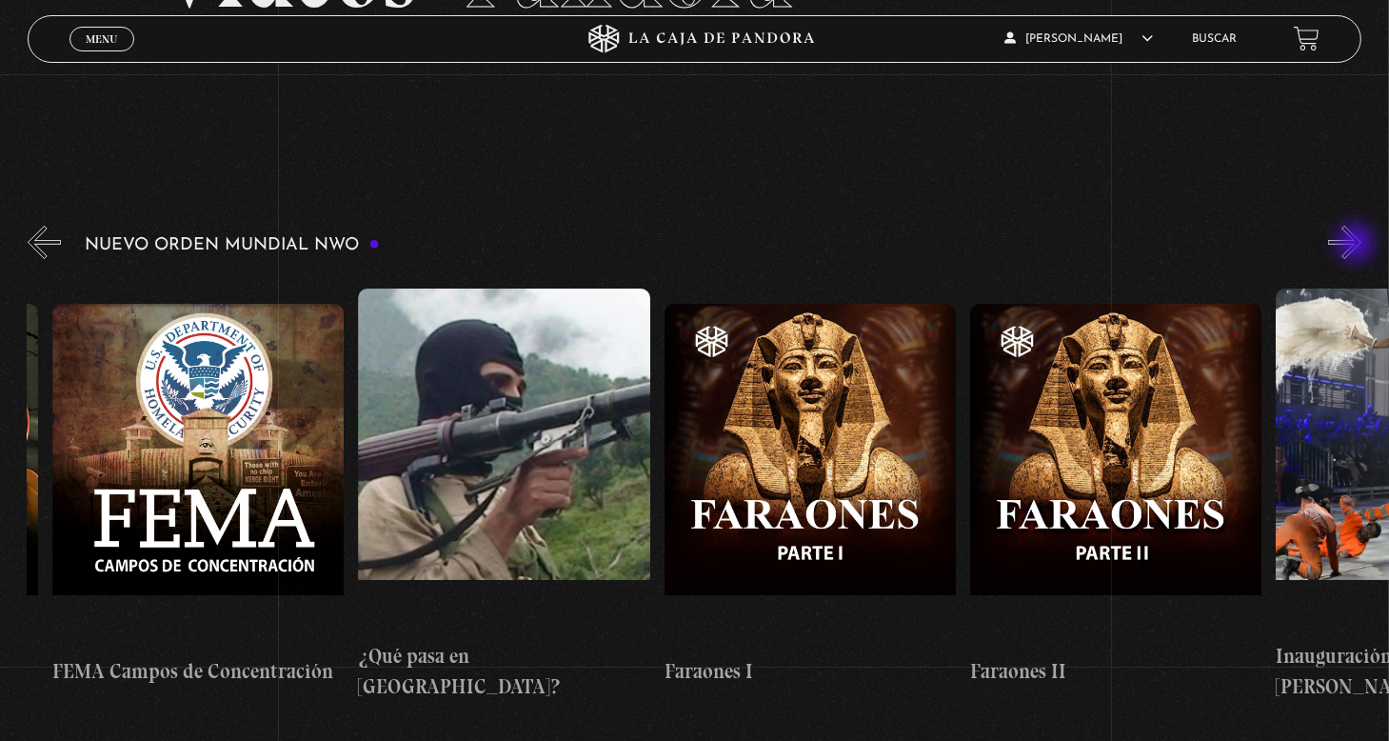
click at [1358, 245] on button "»" at bounding box center [1344, 242] width 33 height 33
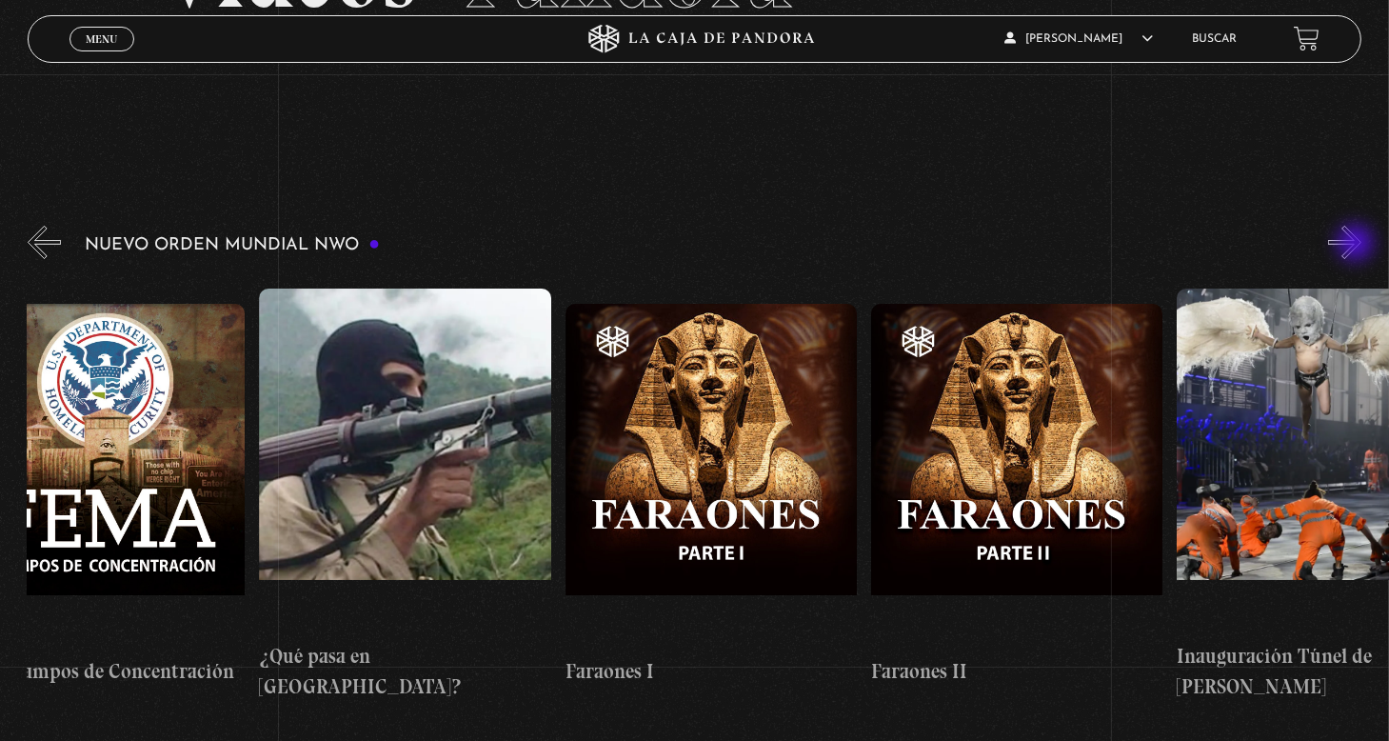
click at [1358, 245] on button "»" at bounding box center [1344, 242] width 33 height 33
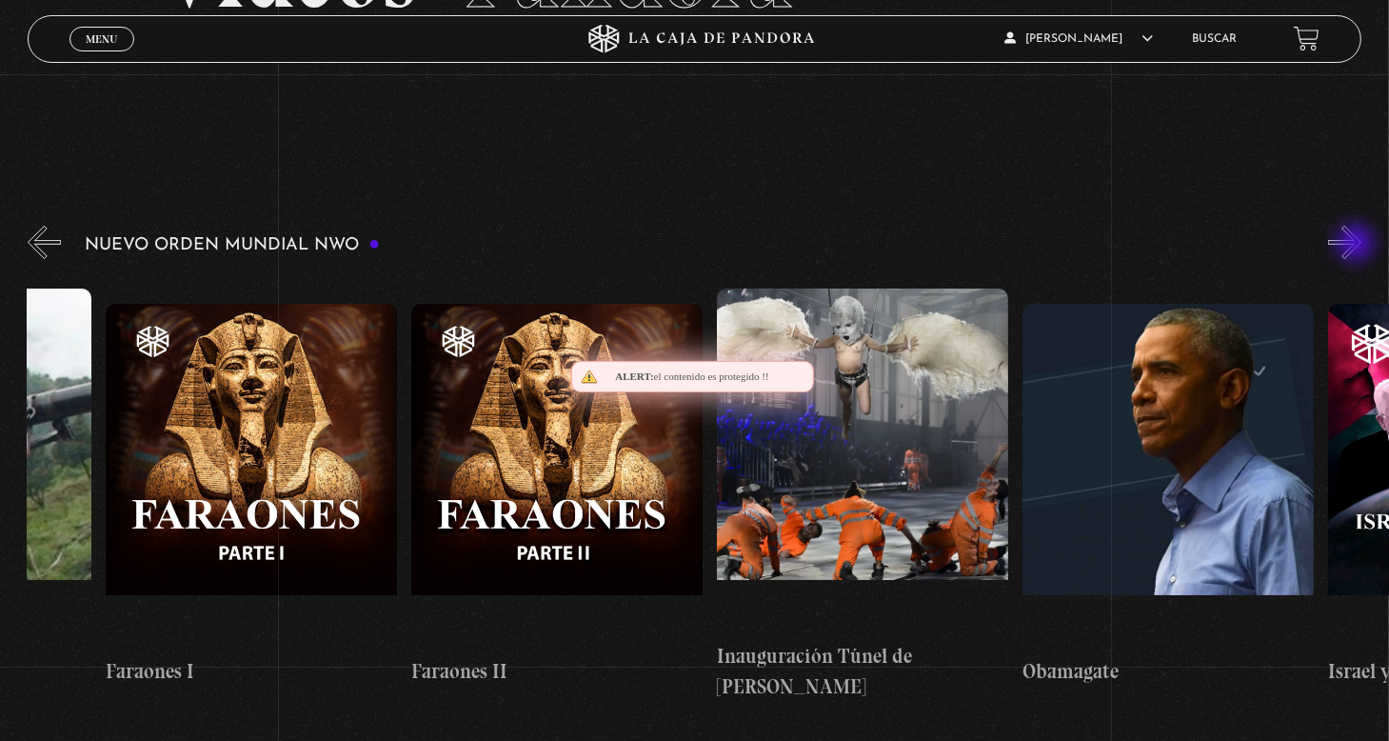
click at [1358, 245] on button "»" at bounding box center [1344, 242] width 33 height 33
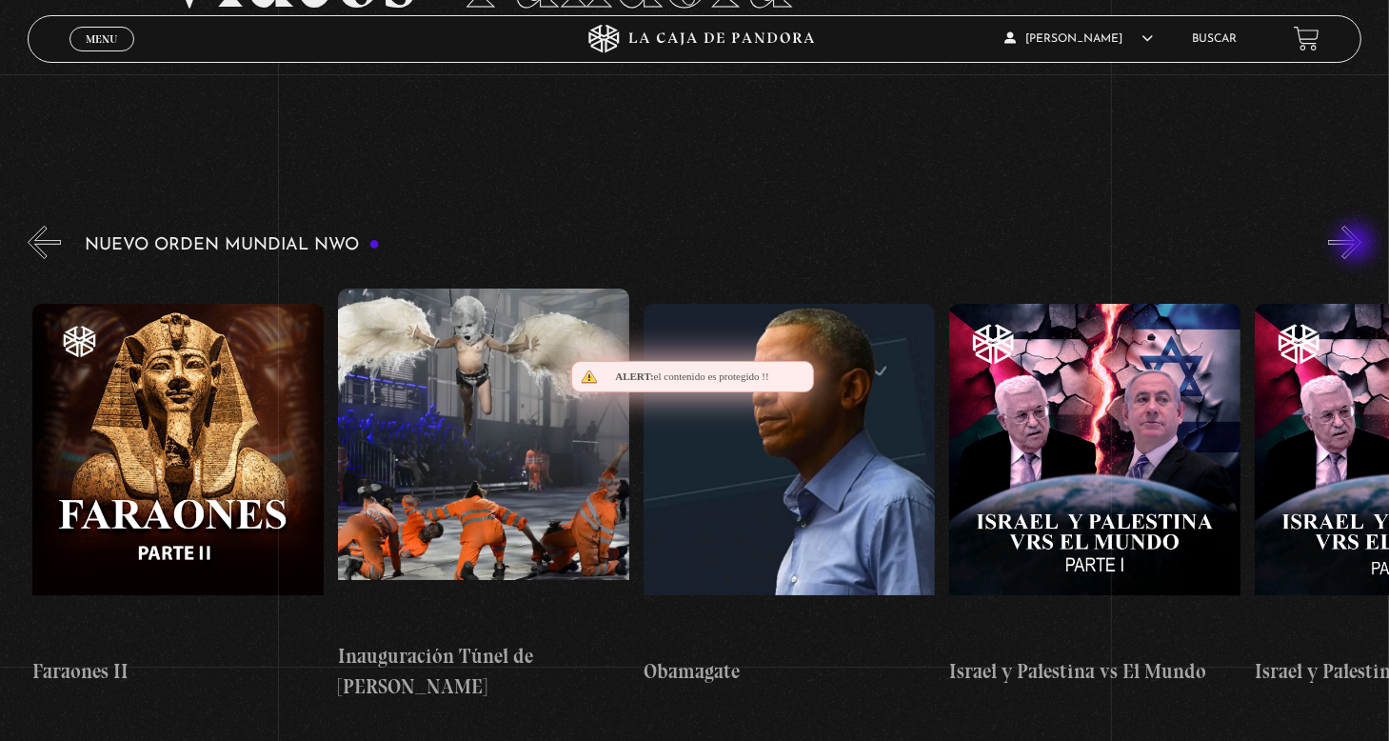
click at [1358, 245] on button "»" at bounding box center [1344, 242] width 33 height 33
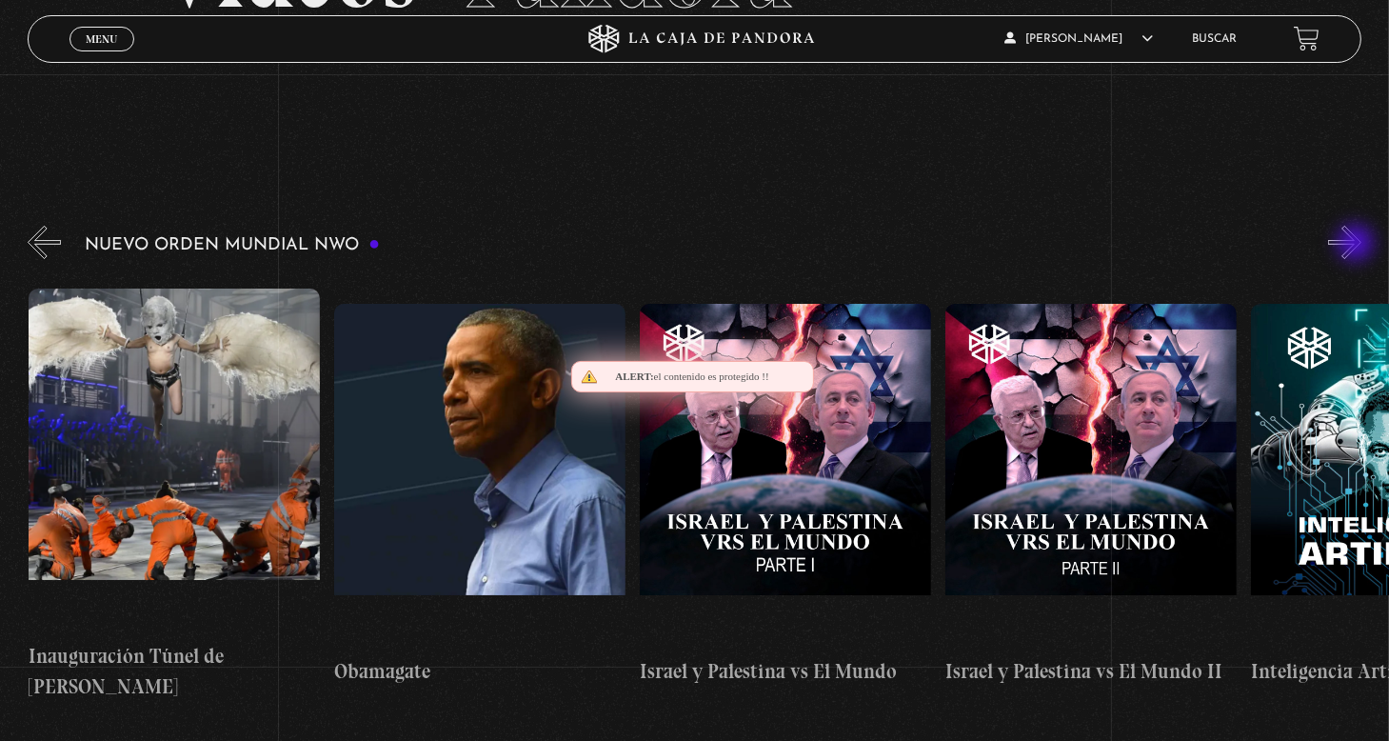
click at [1358, 245] on button "»" at bounding box center [1344, 242] width 33 height 33
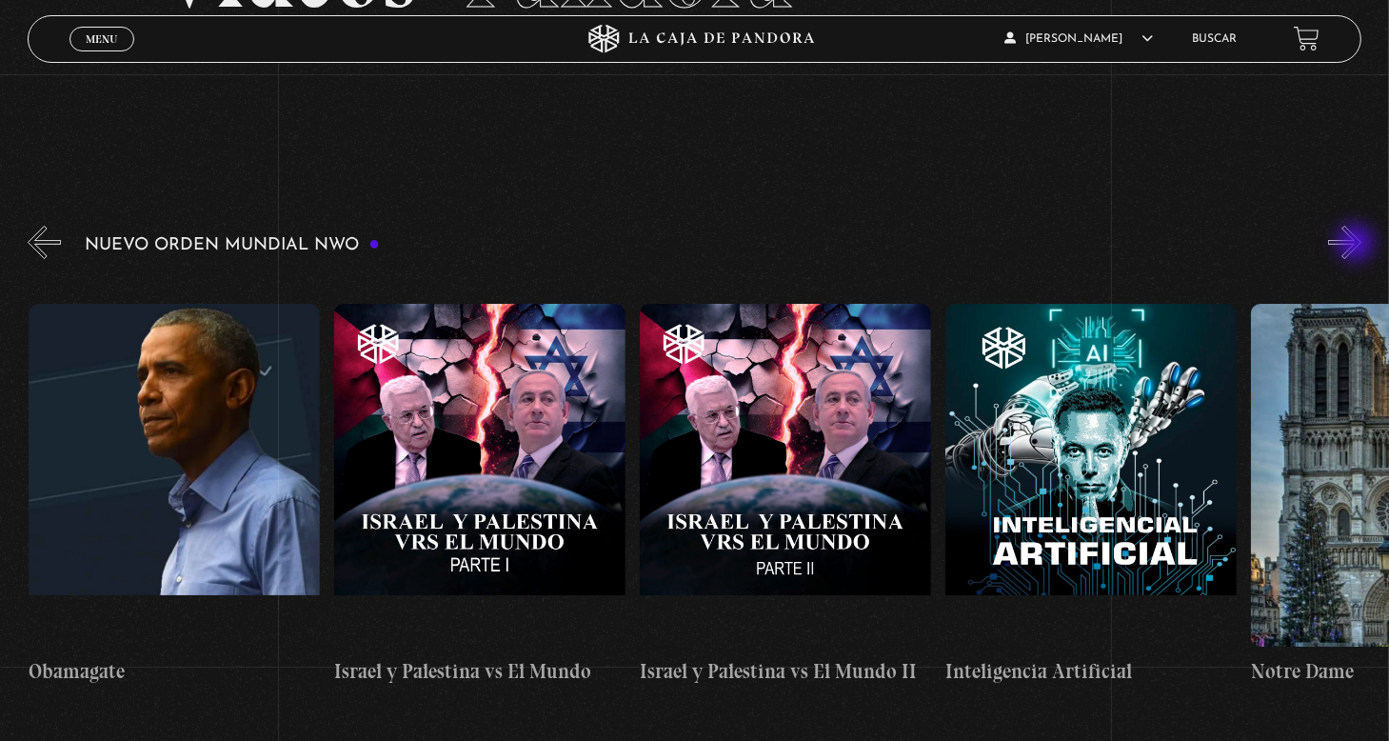
click at [1358, 245] on button "»" at bounding box center [1344, 242] width 33 height 33
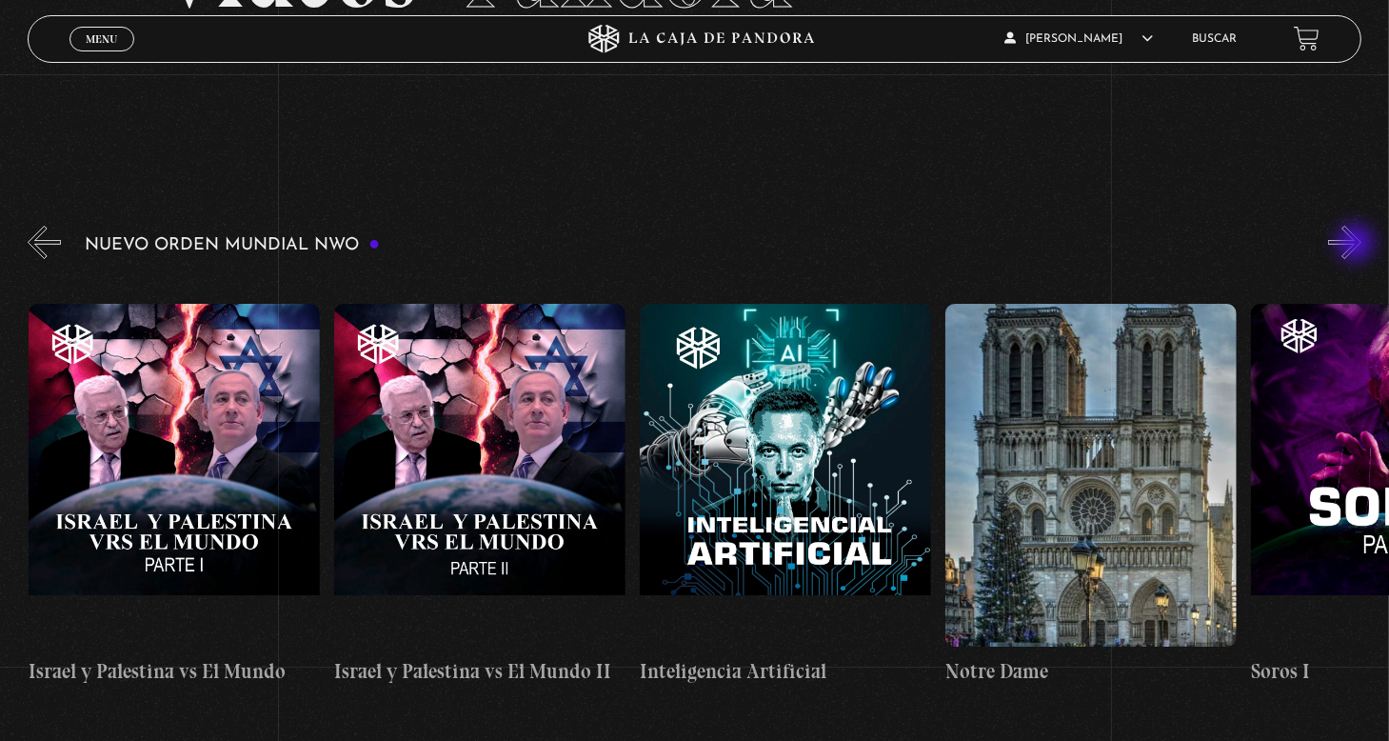
click at [1358, 245] on button "»" at bounding box center [1344, 242] width 33 height 33
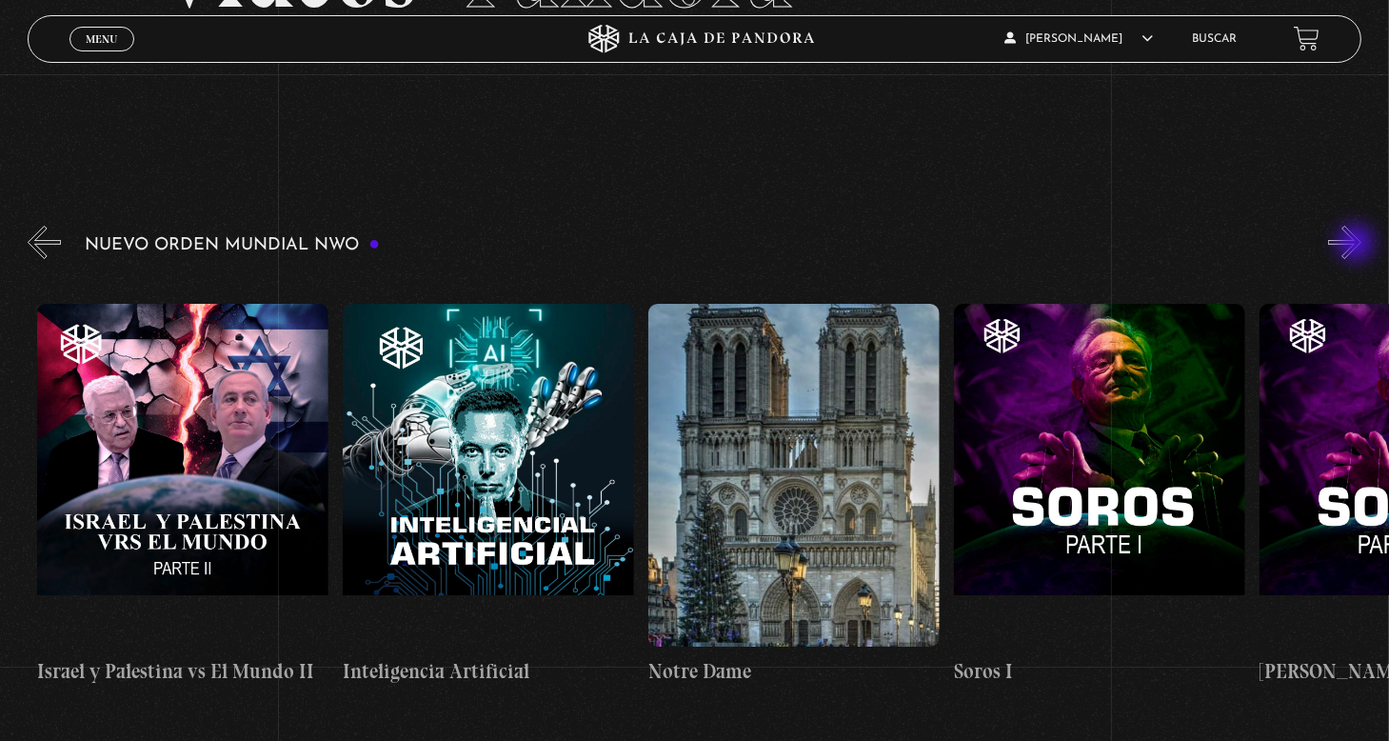
click at [1358, 245] on button "»" at bounding box center [1344, 242] width 33 height 33
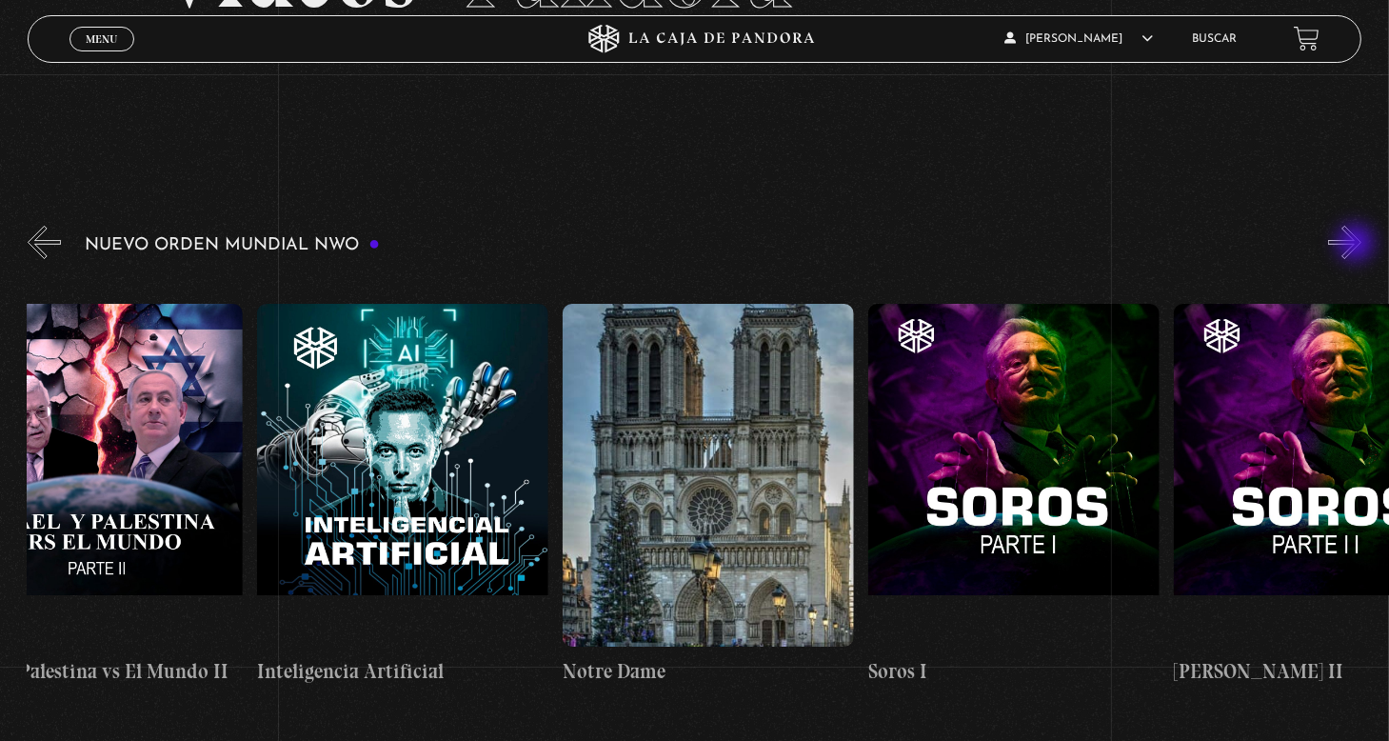
click at [1358, 245] on button "»" at bounding box center [1344, 242] width 33 height 33
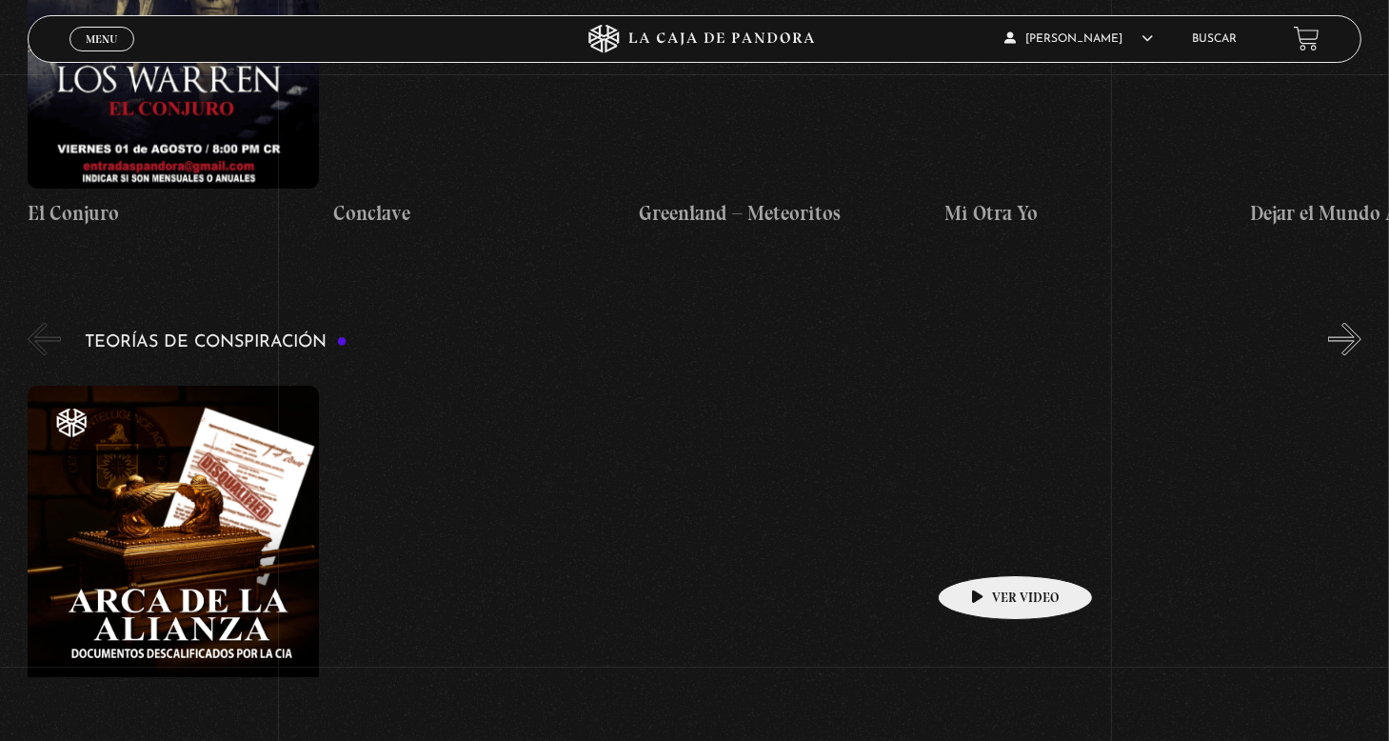
scroll to position [2856, 0]
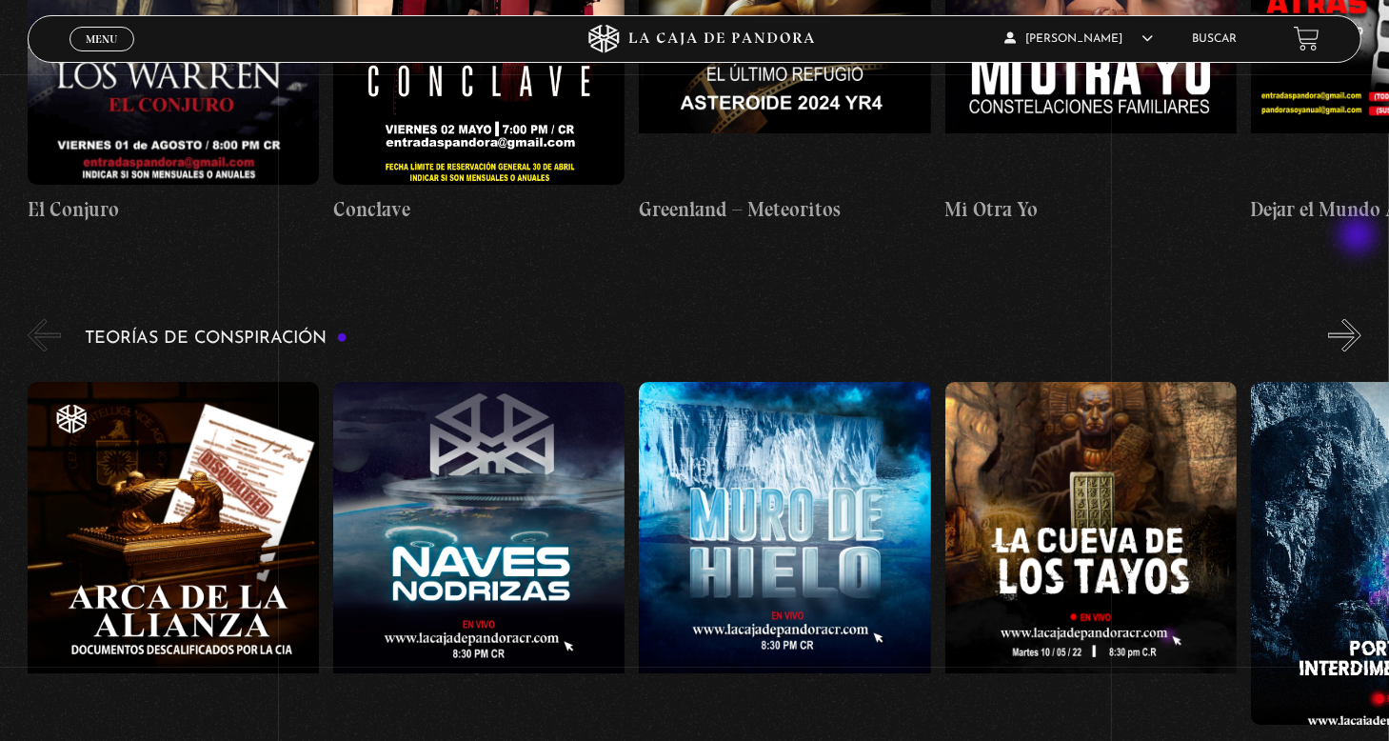
click at [1360, 319] on button "»" at bounding box center [1344, 335] width 33 height 33
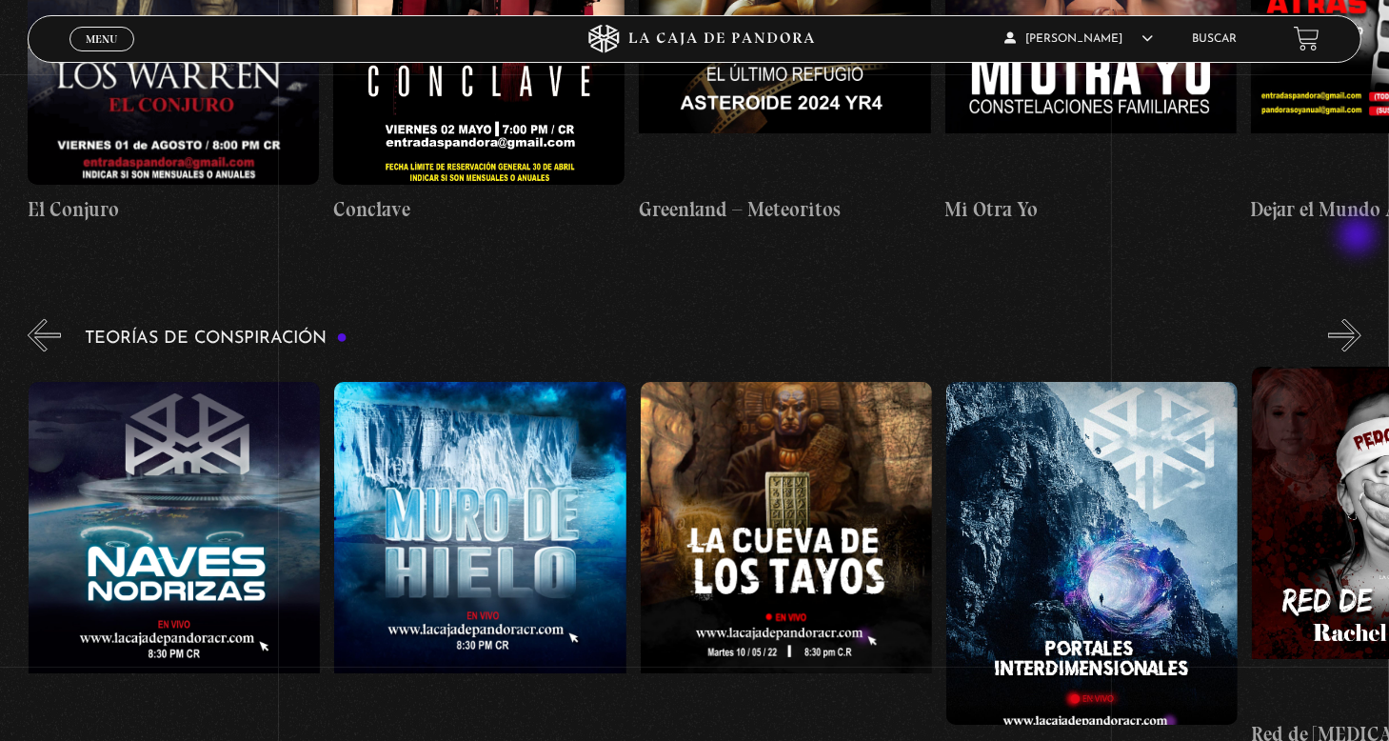
scroll to position [0, 305]
click at [1351, 319] on button "»" at bounding box center [1344, 335] width 33 height 33
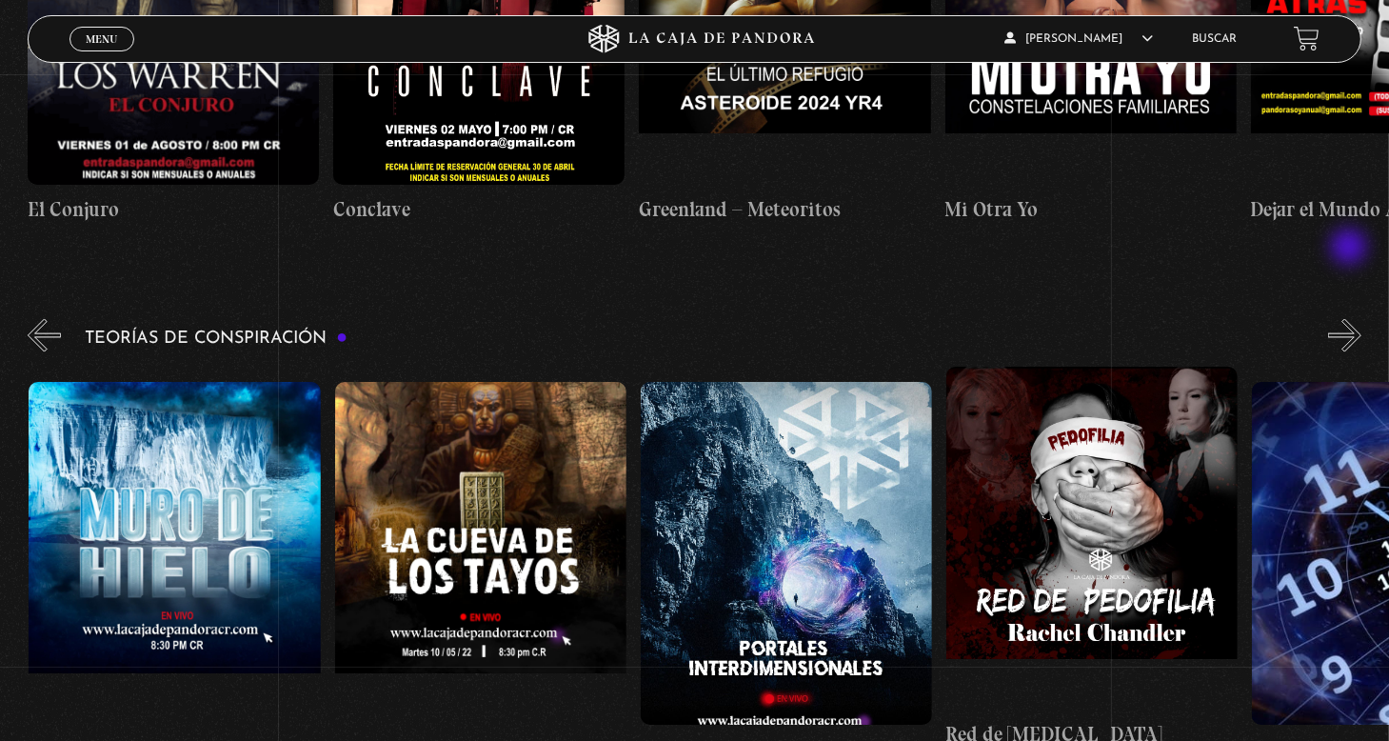
click at [1351, 319] on button "»" at bounding box center [1344, 335] width 33 height 33
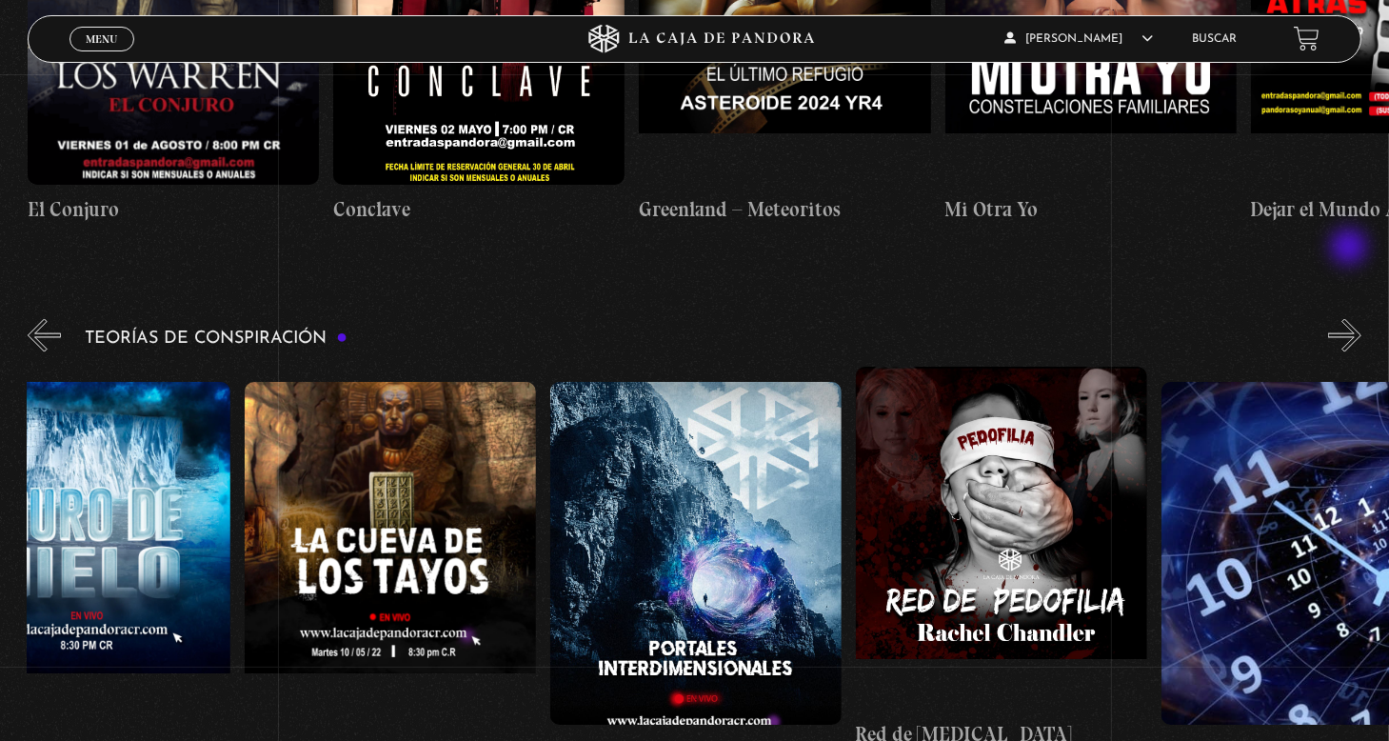
scroll to position [0, 765]
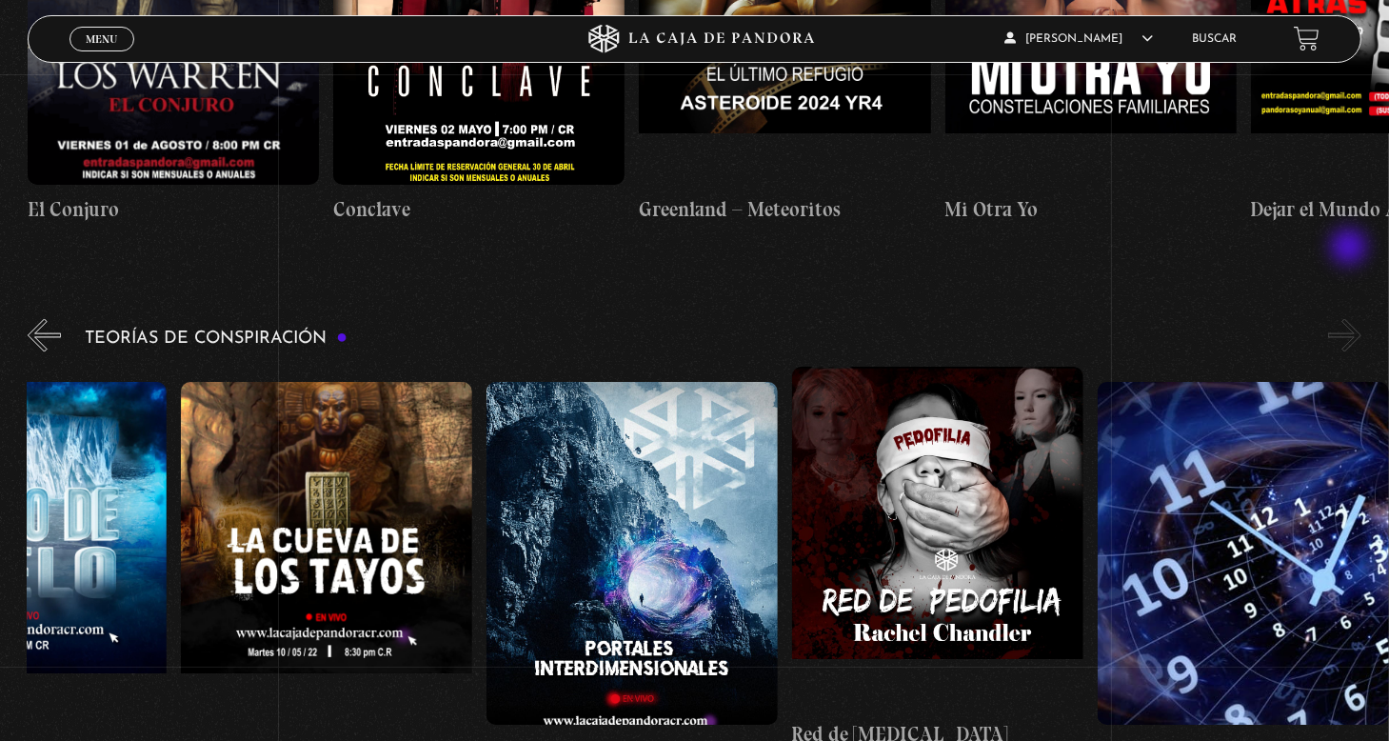
click at [1351, 319] on button "»" at bounding box center [1344, 335] width 33 height 33
click at [1356, 319] on button "»" at bounding box center [1344, 335] width 33 height 33
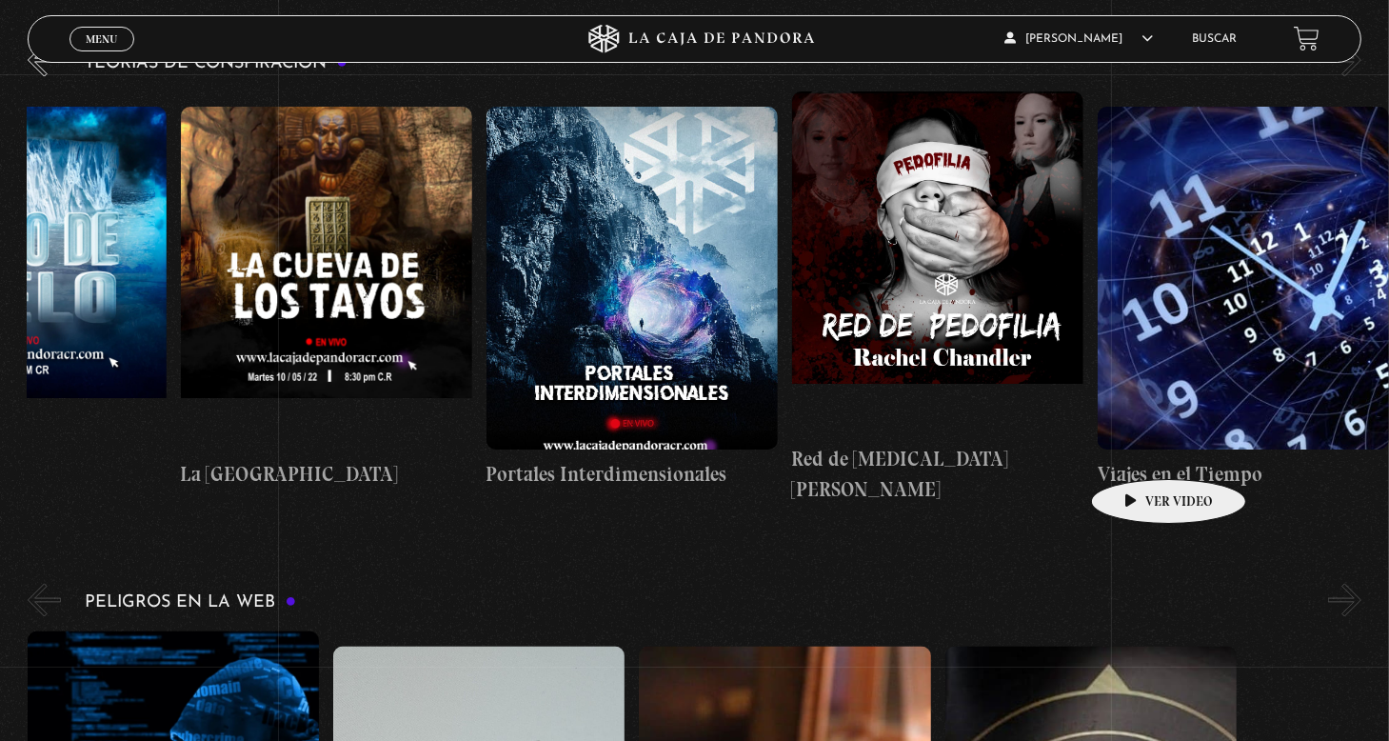
scroll to position [3047, 0]
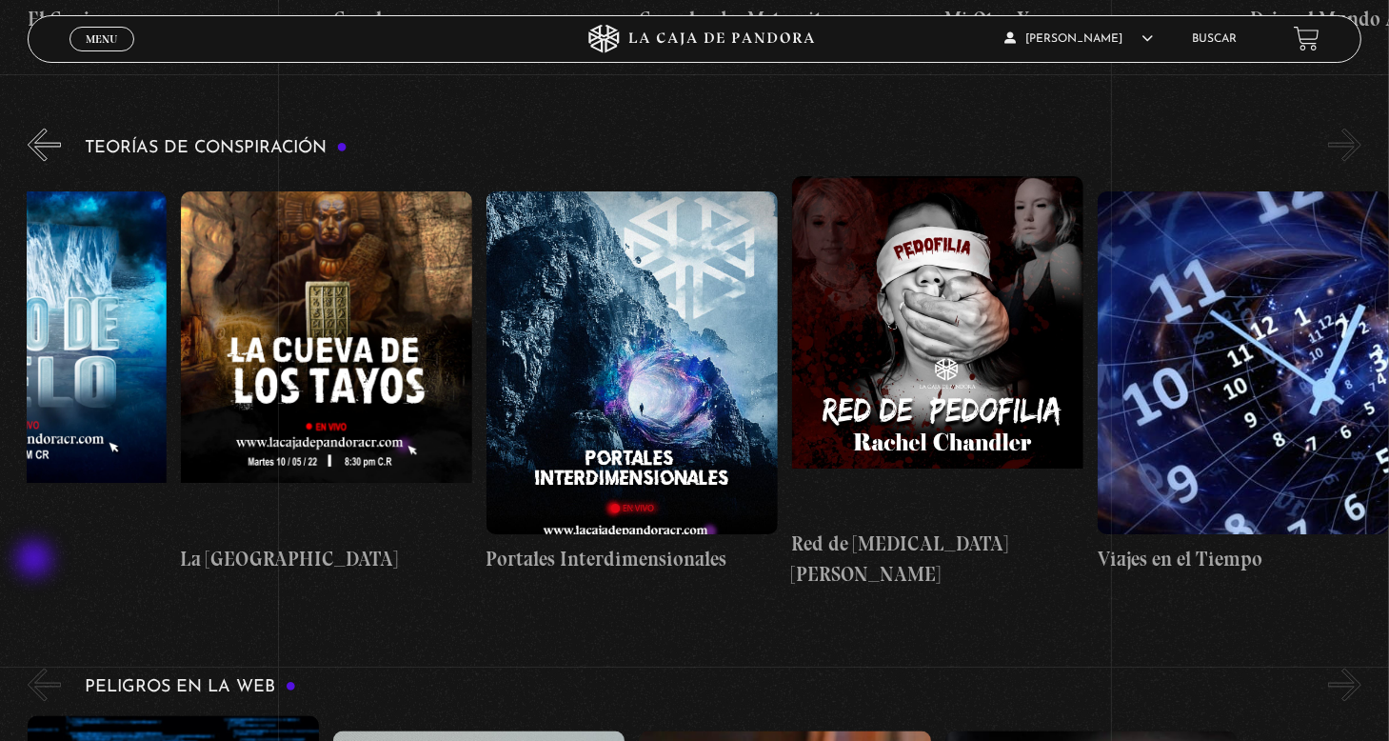
click at [36, 668] on button "«" at bounding box center [44, 684] width 33 height 33
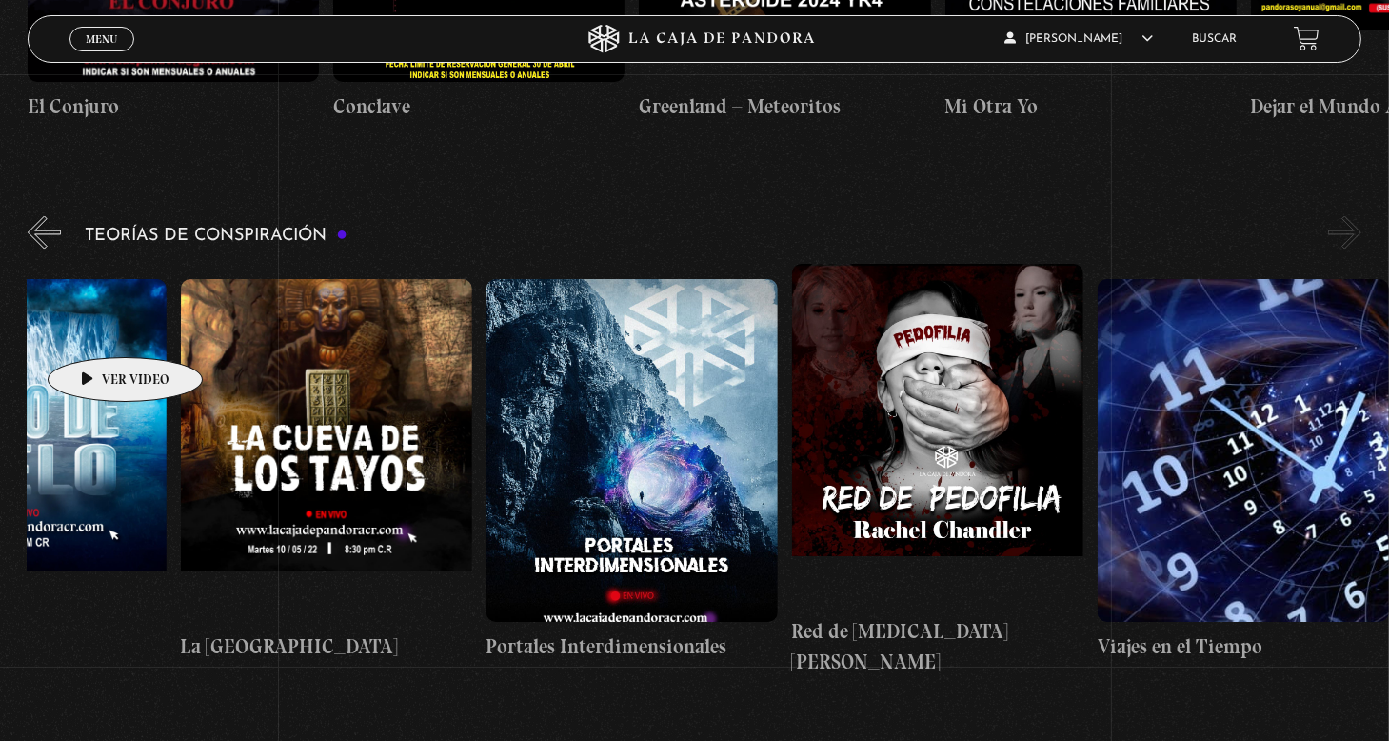
scroll to position [2856, 0]
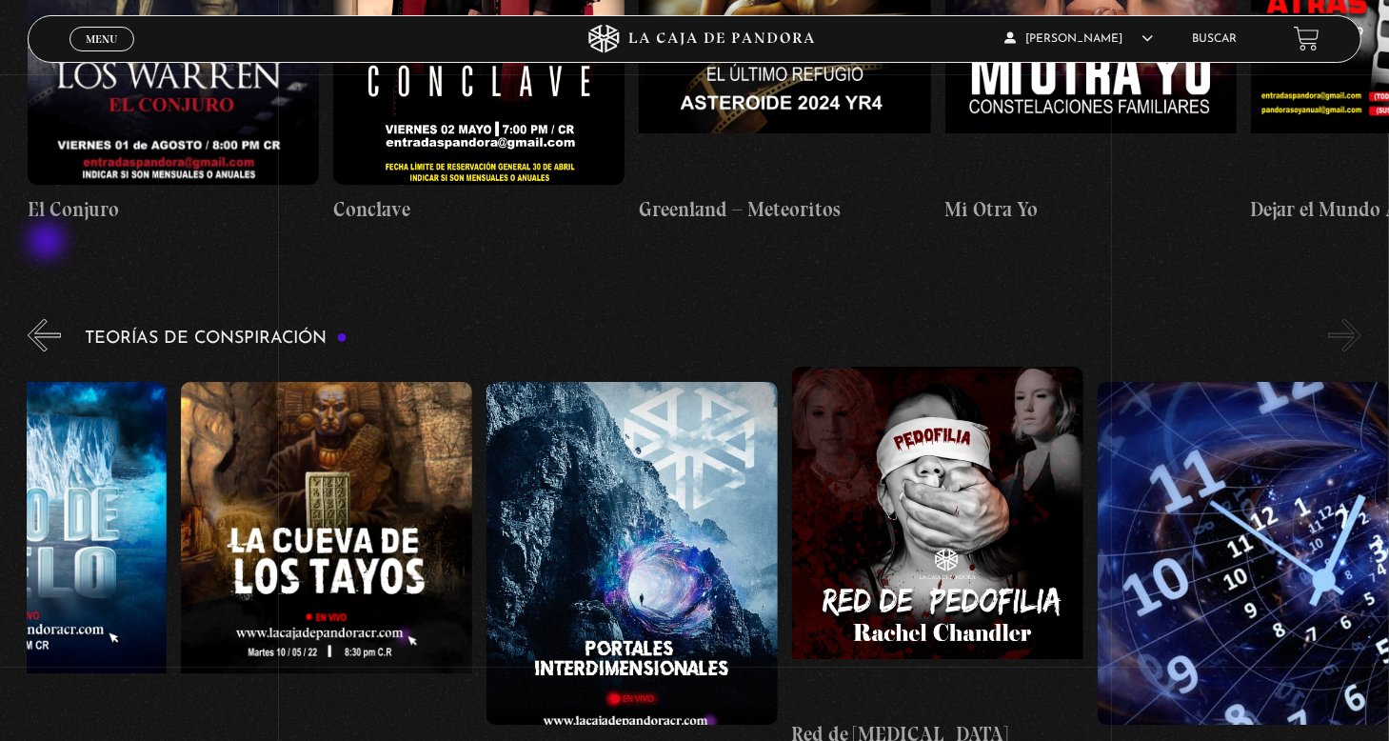
click at [49, 319] on button "«" at bounding box center [44, 335] width 33 height 33
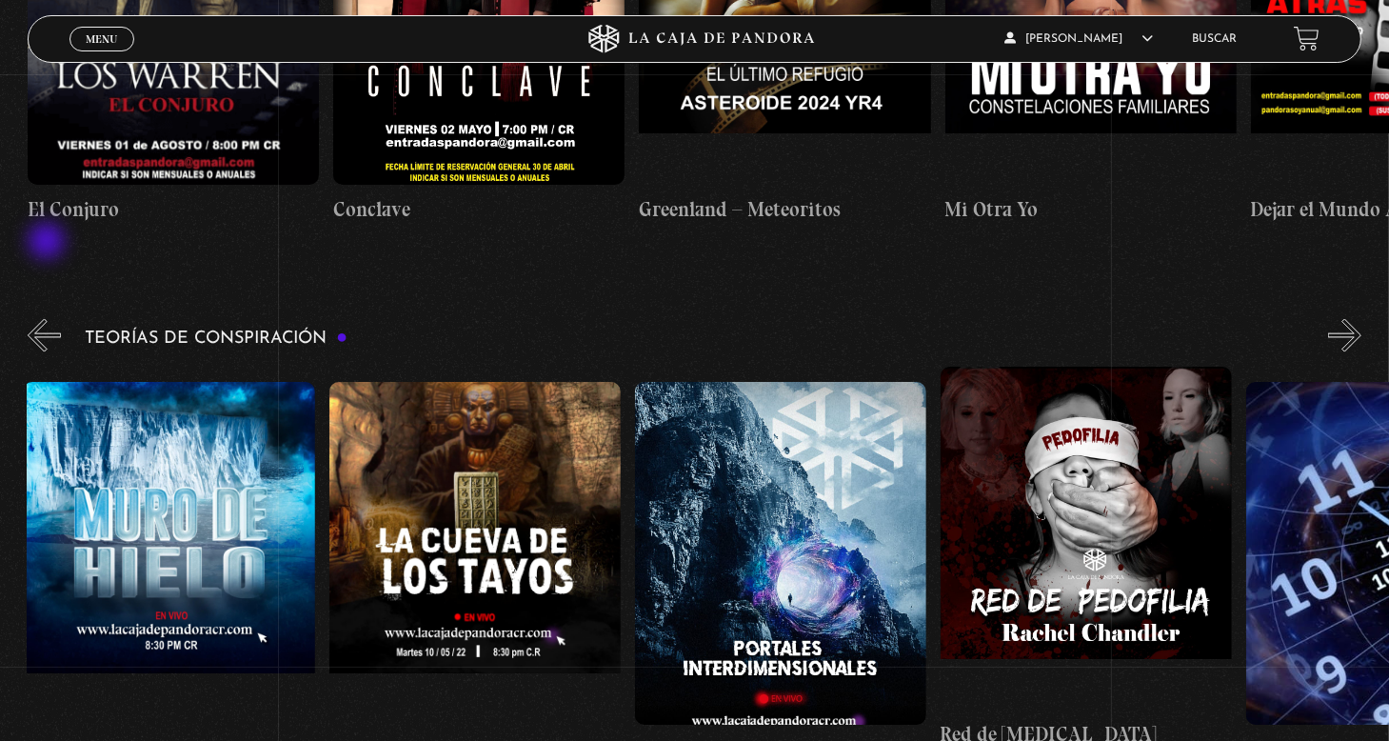
click at [49, 319] on button "«" at bounding box center [44, 335] width 33 height 33
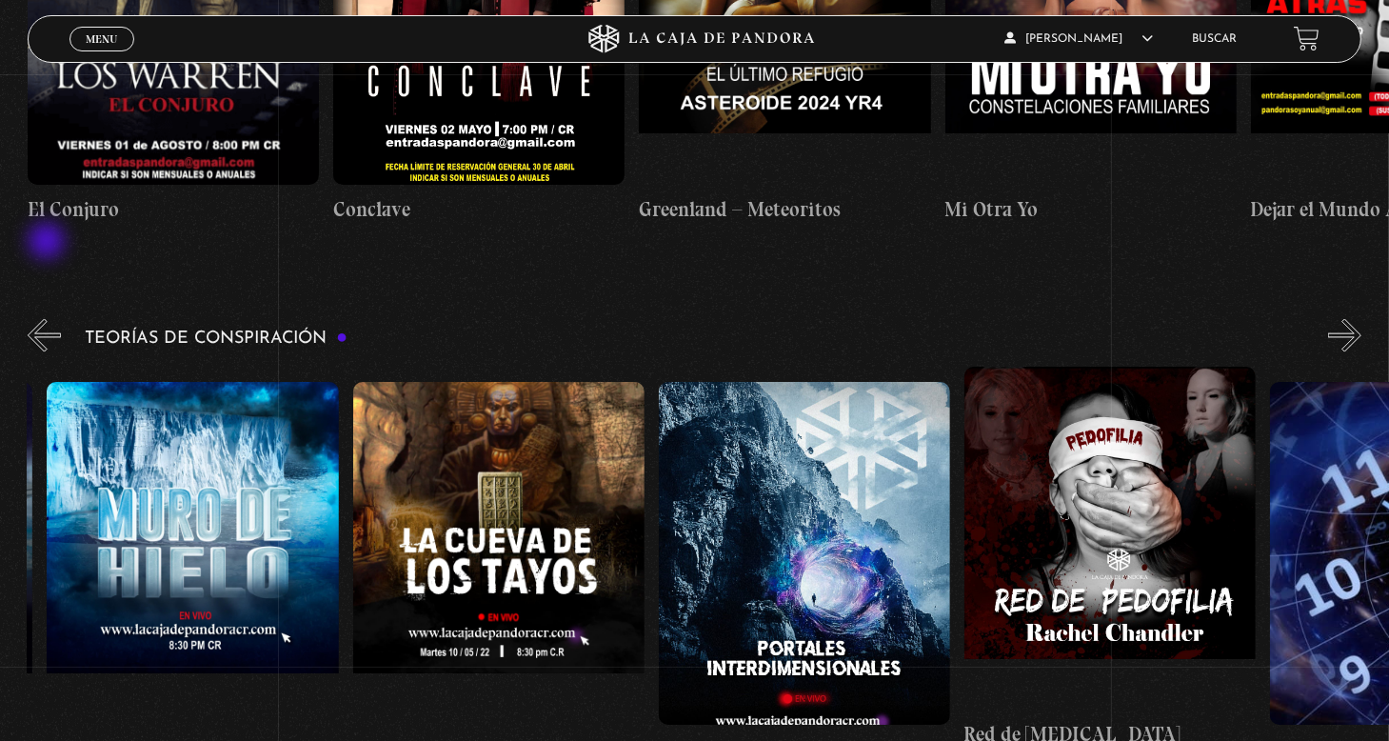
click at [49, 319] on button "«" at bounding box center [44, 335] width 33 height 33
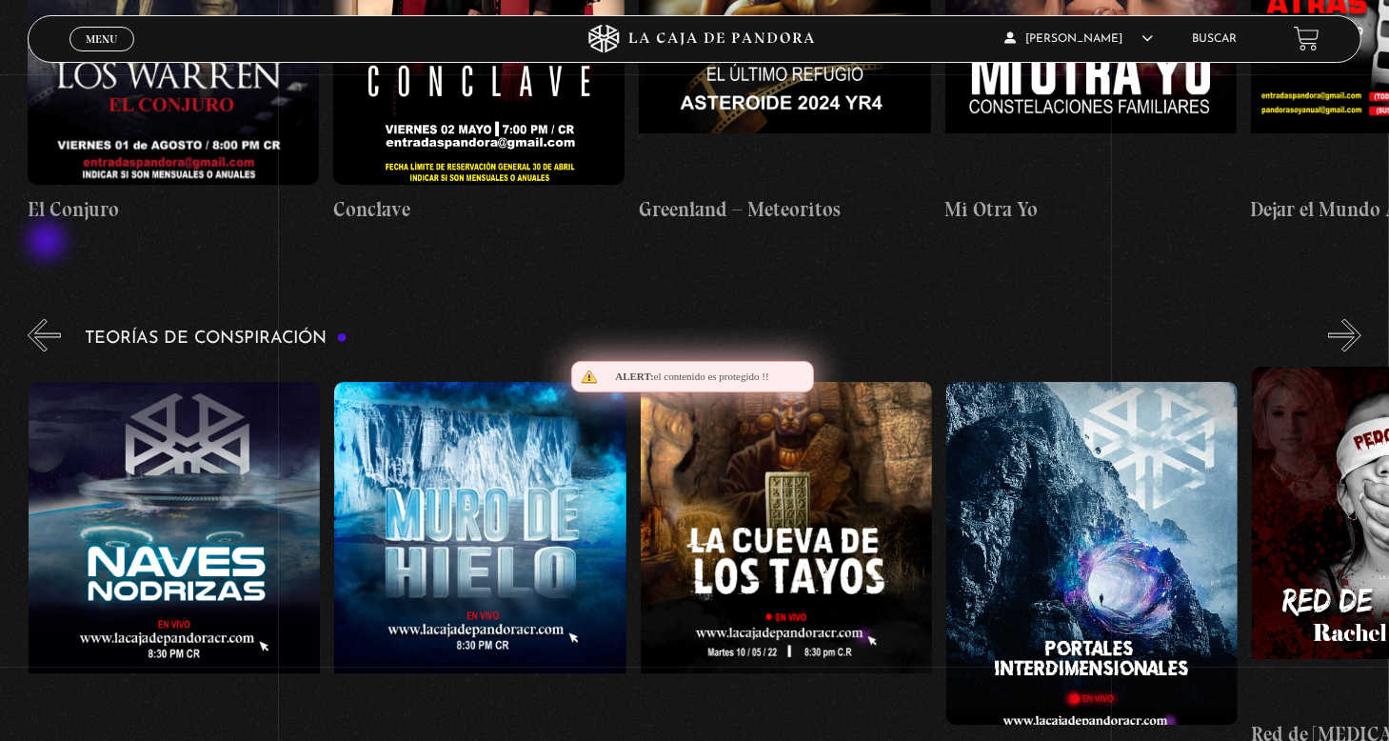
click at [49, 319] on button "«" at bounding box center [44, 335] width 33 height 33
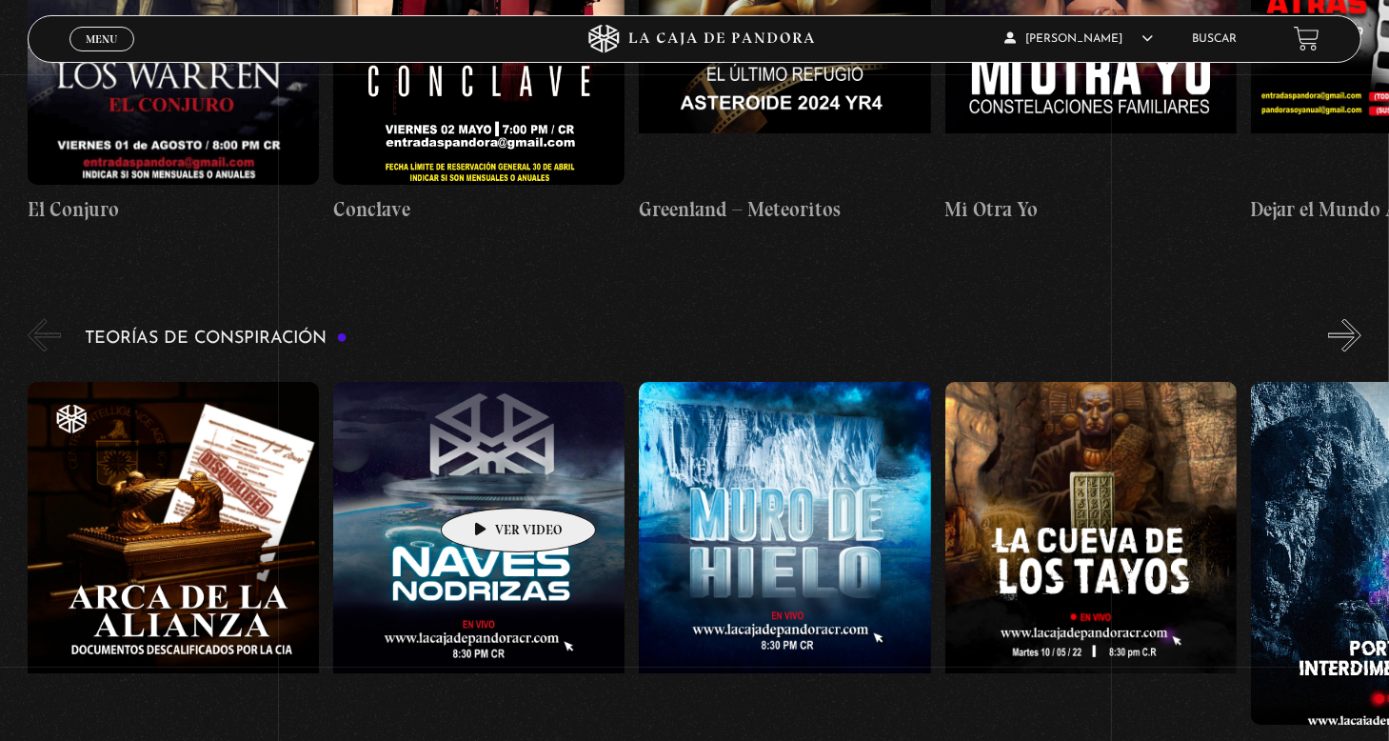
click at [488, 479] on figure at bounding box center [478, 553] width 291 height 343
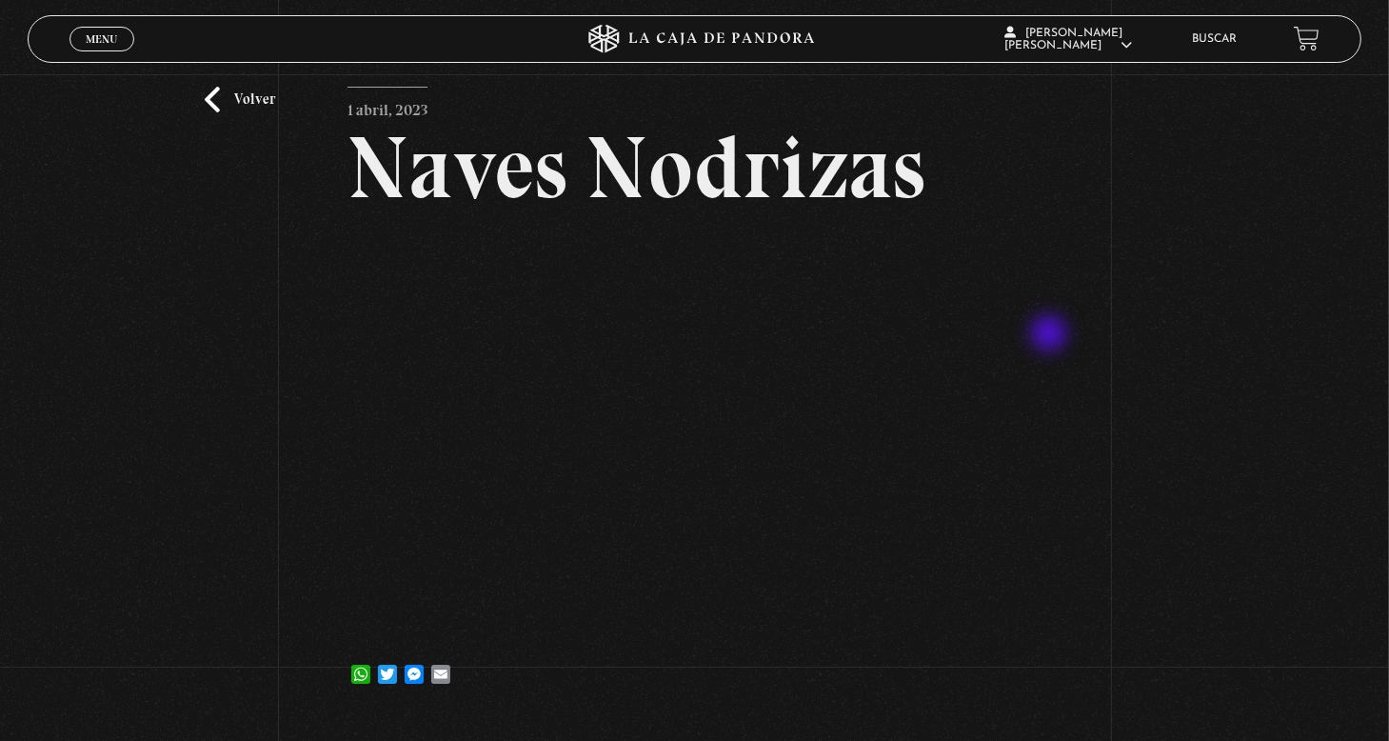
scroll to position [95, 0]
